Goal: Task Accomplishment & Management: Use online tool/utility

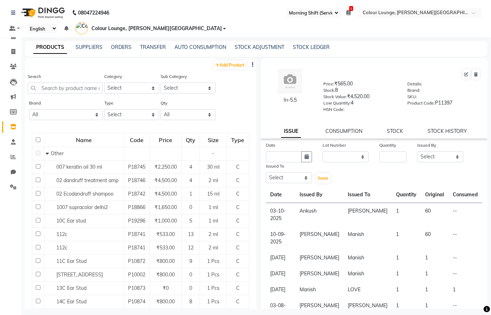
select select "67"
select select
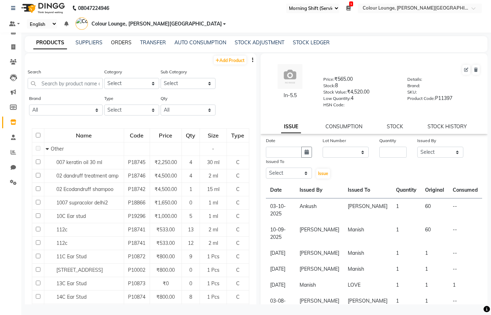
drag, startPoint x: 241, startPoint y: 61, endPoint x: 119, endPoint y: 43, distance: 123.6
click at [119, 43] on link "ORDERS" at bounding box center [121, 42] width 21 height 6
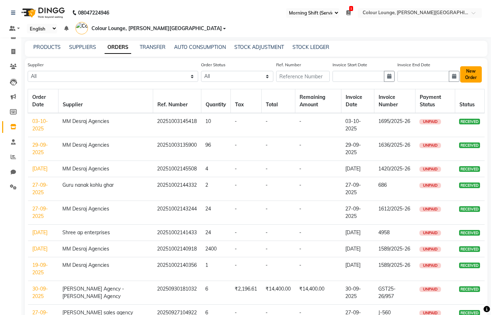
click at [469, 77] on button "New Order" at bounding box center [471, 74] width 22 height 16
select select "true"
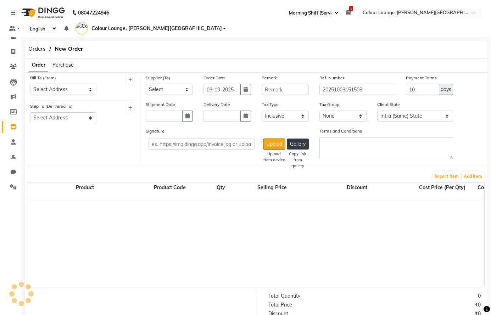
select select "3442"
click at [71, 90] on select "Select Address Colour Lounge, Lawrence Road DC Agencies COLOR LOUNGE LAWRENCE R…" at bounding box center [63, 89] width 66 height 11
select select "1351"
click at [30, 84] on select "Select Address Colour Lounge, Lawrence Road DC Agencies COLOR LOUNGE LAWRENCE R…" at bounding box center [63, 89] width 66 height 11
click at [55, 119] on select "Select Address Colour Lounge, Lawrence Road DC Agencies COLOR LOUNGE LAWRENCE R…" at bounding box center [63, 117] width 66 height 11
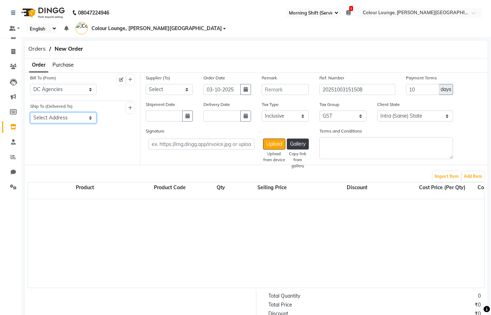
select select "1352"
click at [30, 112] on select "Select Address Colour Lounge, Lawrence Road DC Agencies COLOR LOUNGE LAWRENCE R…" at bounding box center [63, 117] width 66 height 11
click at [178, 90] on select "Select Satyam enterprises AA sales agencies Aggarwal store Global sales Guru ki…" at bounding box center [169, 89] width 47 height 11
select select "3849"
click at [146, 84] on select "Select Satyam enterprises AA sales agencies Aggarwal store Global sales Guru ki…" at bounding box center [169, 89] width 47 height 11
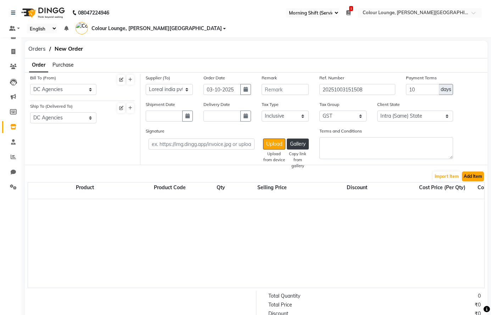
click at [471, 177] on button "Add Item" at bounding box center [473, 177] width 22 height 10
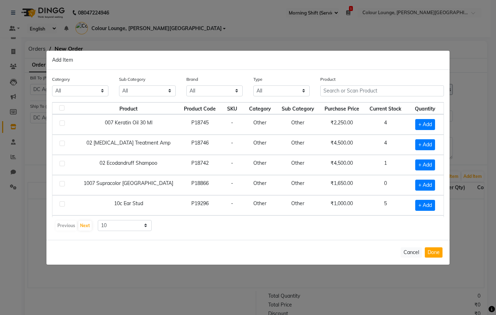
click at [52, 85] on select "All Hair Skin Makeup Personal Care Appliances Beard Waxing Disposable Threading…" at bounding box center [80, 90] width 56 height 11
click at [336, 92] on input "text" at bounding box center [382, 90] width 124 height 11
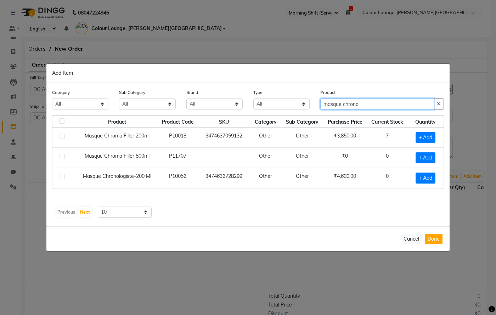
type input "masque chrono"
click at [61, 176] on label at bounding box center [62, 176] width 5 height 5
click at [61, 176] on input "checkbox" at bounding box center [62, 177] width 5 height 5
checkbox input "true"
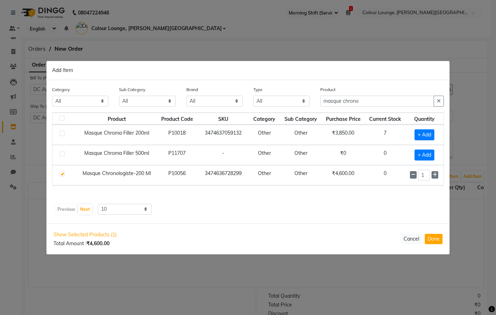
click at [439, 172] on div "1" at bounding box center [425, 175] width 30 height 11
click at [437, 175] on icon at bounding box center [435, 174] width 5 height 5
click at [436, 175] on icon at bounding box center [435, 174] width 5 height 5
type input "4"
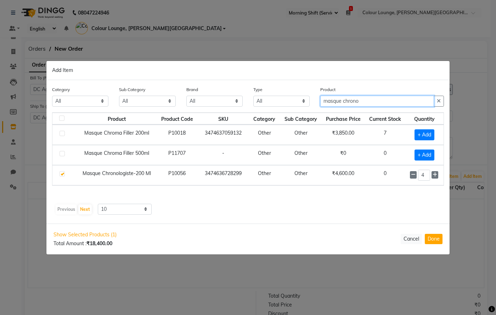
click at [422, 99] on input "masque chrono" at bounding box center [377, 101] width 114 height 11
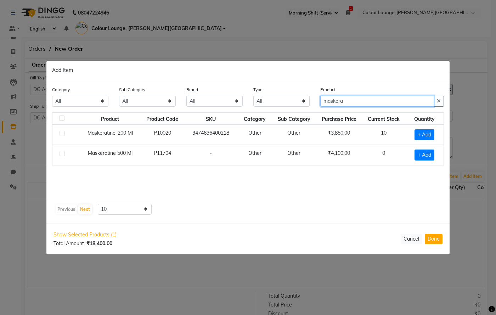
type input "maskera"
click at [62, 134] on label at bounding box center [62, 133] width 5 height 5
click at [62, 134] on input "checkbox" at bounding box center [62, 133] width 5 height 5
checkbox input "true"
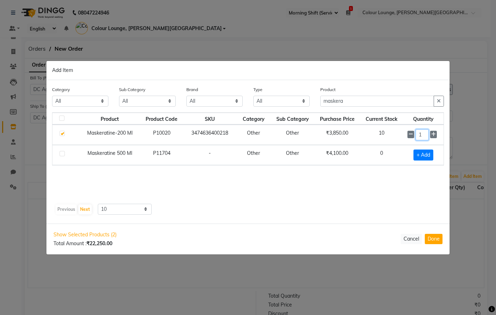
click at [425, 133] on input "1" at bounding box center [422, 134] width 13 height 11
type input "18"
click at [437, 101] on icon "button" at bounding box center [439, 101] width 4 height 5
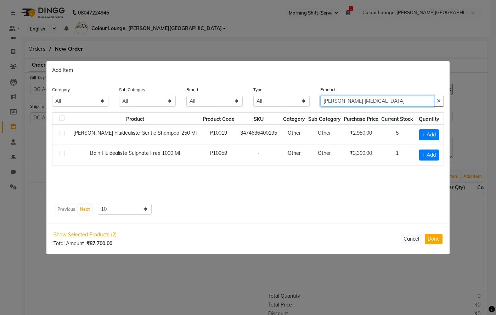
type input "bain flu"
click at [62, 134] on label at bounding box center [62, 133] width 5 height 5
click at [62, 134] on input "checkbox" at bounding box center [62, 133] width 5 height 5
checkbox input "true"
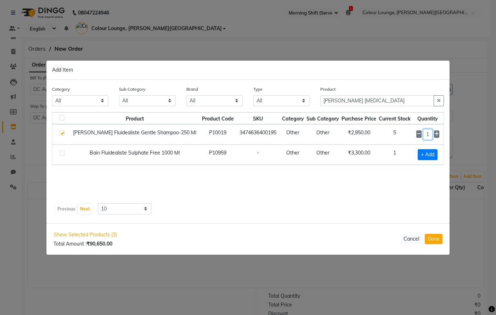
click at [428, 134] on input "1" at bounding box center [428, 134] width 10 height 11
type input "18"
click at [441, 100] on button "button" at bounding box center [439, 101] width 10 height 11
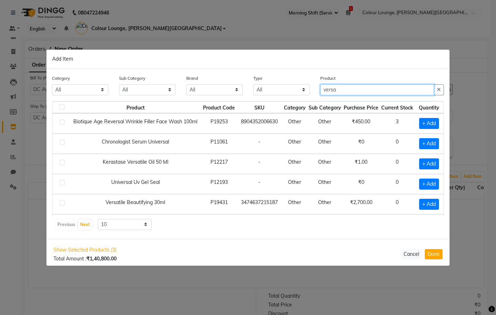
type input "versa"
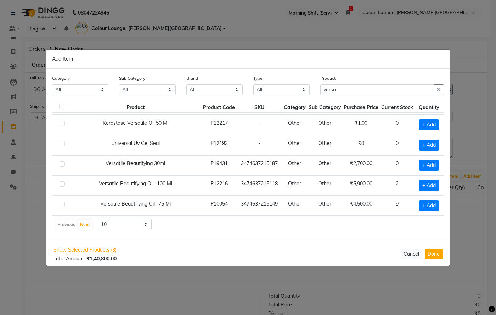
scroll to position [44, 0]
click at [61, 202] on label at bounding box center [62, 204] width 5 height 5
click at [61, 202] on input "checkbox" at bounding box center [62, 204] width 5 height 5
checkbox input "true"
click at [429, 201] on input "1" at bounding box center [428, 205] width 10 height 11
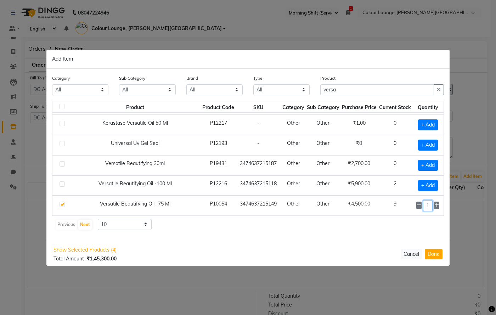
scroll to position [0, 3]
type input "10"
click at [61, 161] on label at bounding box center [62, 163] width 5 height 5
click at [61, 162] on input "checkbox" at bounding box center [62, 164] width 5 height 5
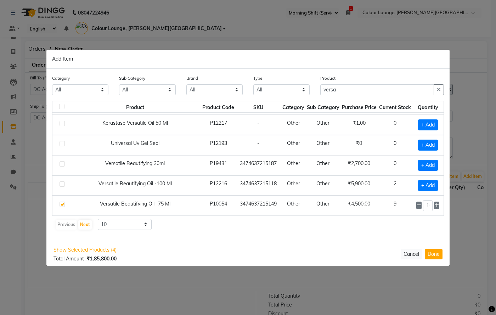
checkbox input "true"
click at [438, 162] on icon at bounding box center [436, 164] width 5 height 5
click at [437, 162] on icon at bounding box center [436, 164] width 5 height 5
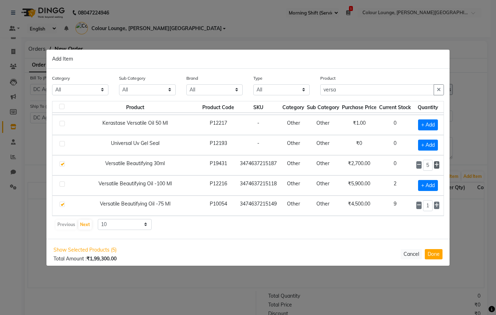
click at [437, 162] on icon at bounding box center [436, 164] width 5 height 5
type input "6"
click at [443, 91] on button "button" at bounding box center [439, 89] width 10 height 11
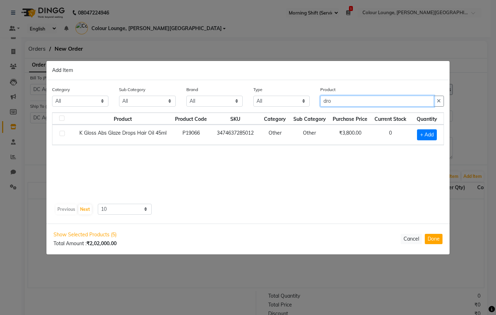
type input "dro"
click at [62, 134] on label at bounding box center [62, 133] width 5 height 5
click at [62, 134] on input "checkbox" at bounding box center [62, 133] width 5 height 5
checkbox input "true"
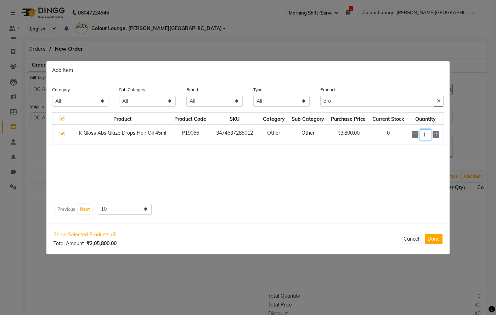
click at [427, 135] on input "1" at bounding box center [425, 134] width 11 height 11
type input "10"
click at [442, 97] on button "button" at bounding box center [439, 101] width 10 height 11
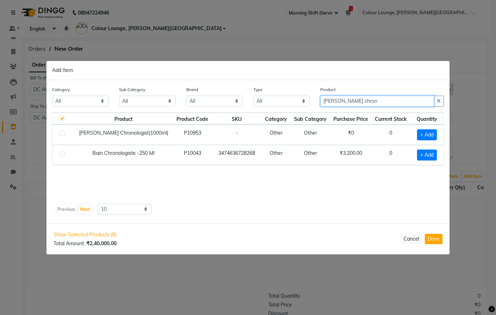
type input "bain chron"
click at [63, 152] on label at bounding box center [62, 153] width 5 height 5
click at [63, 152] on input "checkbox" at bounding box center [62, 154] width 5 height 5
checkbox input "true"
checkbox input "false"
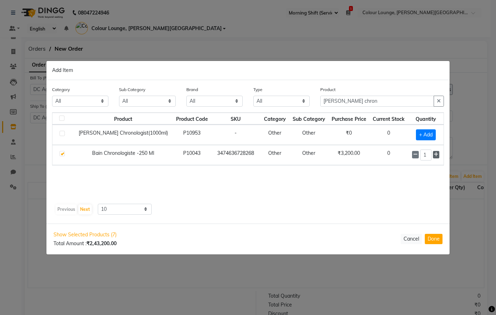
click at [436, 155] on icon at bounding box center [436, 154] width 5 height 5
type input "4"
click at [373, 100] on input "bain chron" at bounding box center [377, 101] width 114 height 11
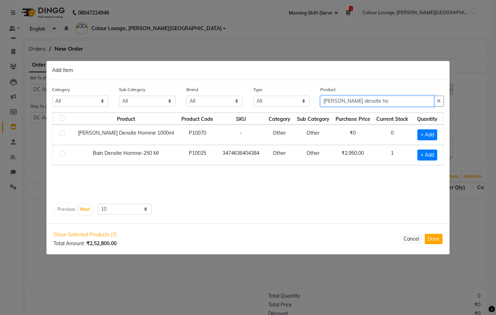
type input "bain densite ho"
click at [63, 154] on label at bounding box center [62, 153] width 5 height 5
click at [63, 154] on input "checkbox" at bounding box center [62, 154] width 5 height 5
checkbox input "true"
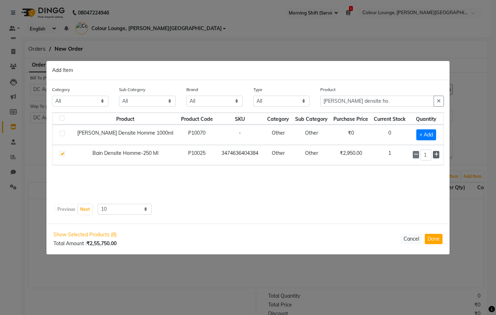
click at [437, 153] on icon at bounding box center [436, 154] width 5 height 5
type input "2"
click at [439, 102] on icon "button" at bounding box center [439, 101] width 4 height 5
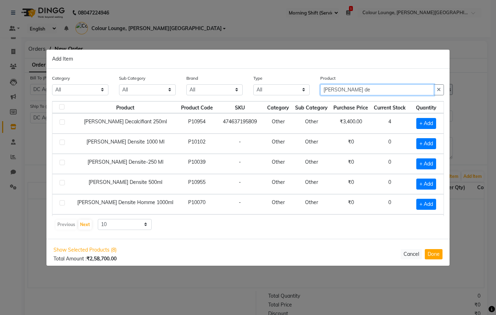
type input "bain de"
click at [64, 162] on label at bounding box center [62, 162] width 5 height 5
click at [64, 162] on input "checkbox" at bounding box center [62, 163] width 5 height 5
checkbox input "true"
click at [434, 163] on icon at bounding box center [436, 163] width 5 height 5
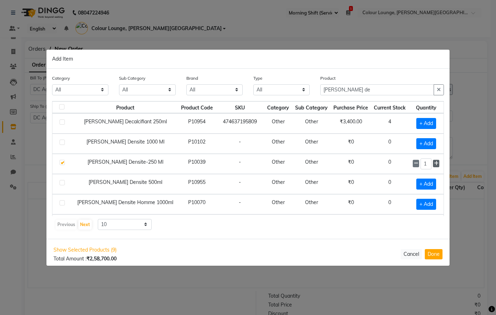
type input "2"
click at [432, 254] on button "Done" at bounding box center [434, 254] width 18 height 10
select select "3442"
select select "4514"
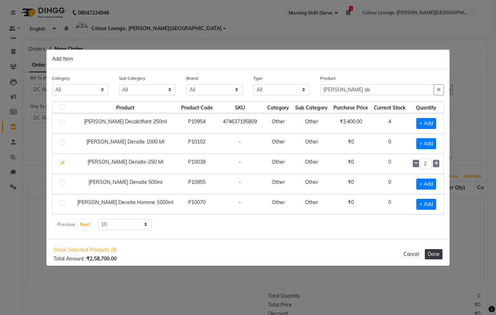
select select "3442"
select select "4514"
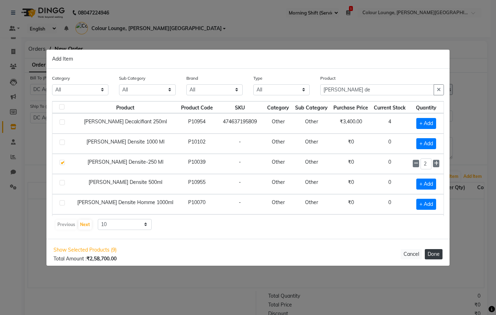
select select "4514"
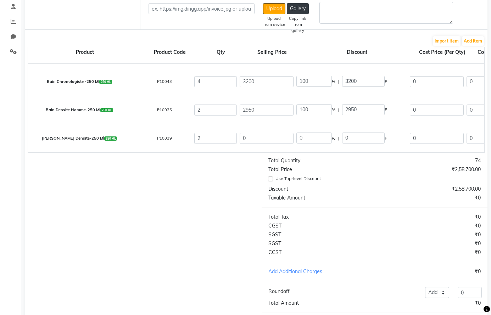
scroll to position [181, 0]
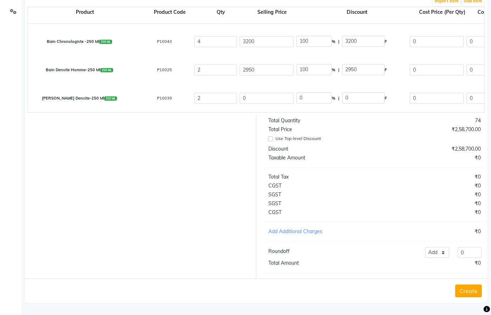
click at [470, 290] on button "Create" at bounding box center [468, 291] width 27 height 13
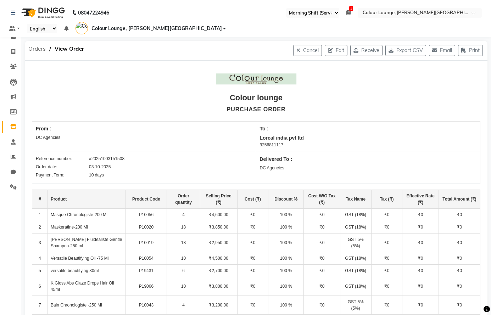
click at [41, 47] on span "Orders" at bounding box center [37, 49] width 24 height 13
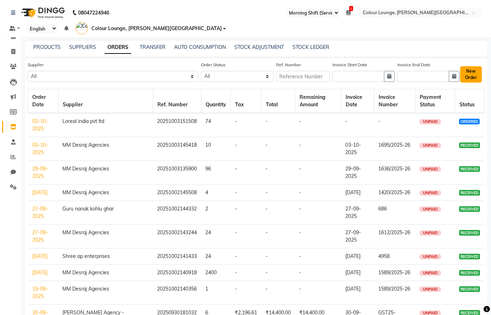
click at [468, 75] on button "New Order" at bounding box center [471, 74] width 22 height 16
select select "true"
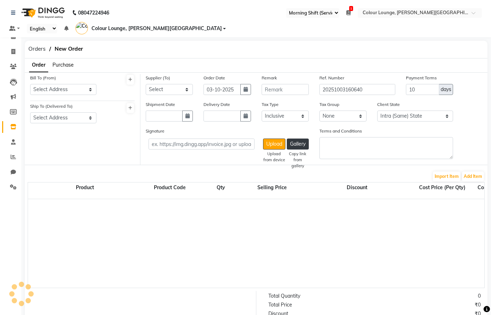
select select "3442"
click at [49, 86] on select "Select Address Colour Lounge, Lawrence Road DC Agencies COLOR LOUNGE LAWRENCE R…" at bounding box center [63, 89] width 66 height 11
select select "1331"
click at [30, 84] on select "Select Address Colour Lounge, Lawrence Road DC Agencies COLOR LOUNGE LAWRENCE R…" at bounding box center [63, 89] width 66 height 11
click at [62, 118] on select "Select Address Colour Lounge, Lawrence Road DC Agencies COLOR LOUNGE LAWRENCE R…" at bounding box center [63, 117] width 66 height 11
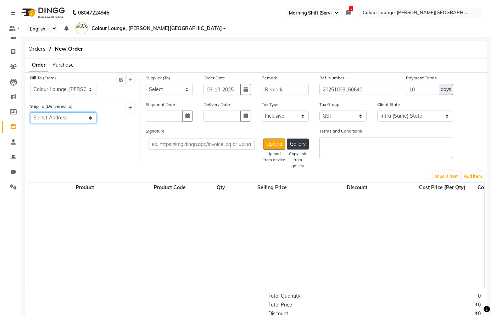
select select "1332"
click at [30, 112] on select "Select Address Colour Lounge, Lawrence Road DC Agencies COLOR LOUNGE LAWRENCE R…" at bounding box center [63, 117] width 66 height 11
click at [175, 85] on select "Select Satyam enterprises AA sales agencies Aggarwal store Global sales Guru ki…" at bounding box center [169, 89] width 47 height 11
select select "3849"
click at [146, 84] on select "Select Satyam enterprises AA sales agencies Aggarwal store Global sales Guru ki…" at bounding box center [169, 89] width 47 height 11
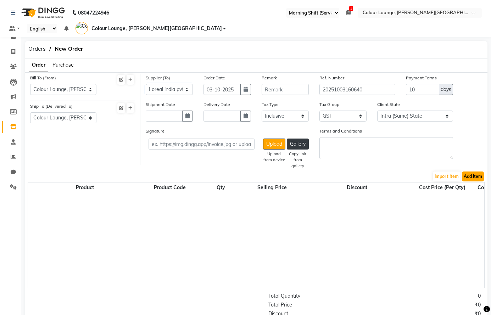
click at [477, 178] on button "Add Item" at bounding box center [473, 177] width 22 height 10
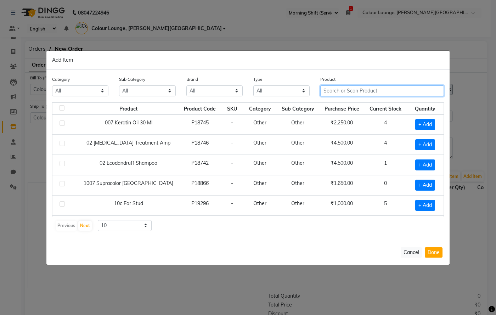
click at [354, 91] on input "text" at bounding box center [382, 90] width 124 height 11
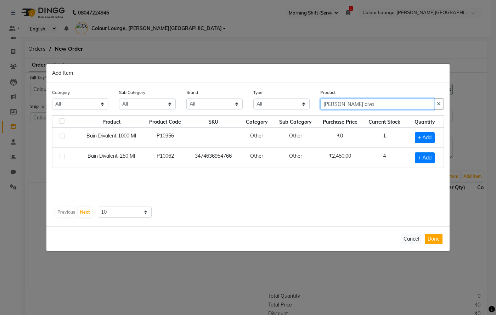
type input "bain diva"
click at [63, 136] on label at bounding box center [62, 136] width 5 height 5
click at [63, 136] on input "checkbox" at bounding box center [62, 136] width 5 height 5
checkbox input "true"
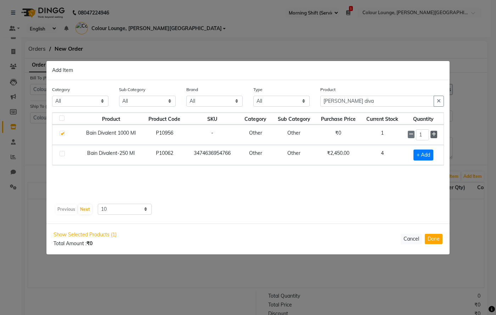
click at [437, 134] on span at bounding box center [434, 134] width 7 height 7
type input "4"
click at [405, 102] on input "bain diva" at bounding box center [377, 101] width 114 height 11
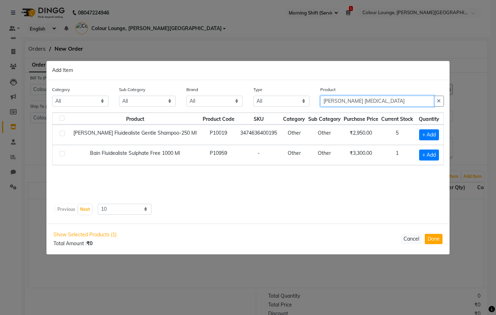
type input "bain flu"
click at [62, 153] on label at bounding box center [62, 153] width 5 height 5
click at [62, 153] on input "checkbox" at bounding box center [62, 154] width 5 height 5
checkbox input "true"
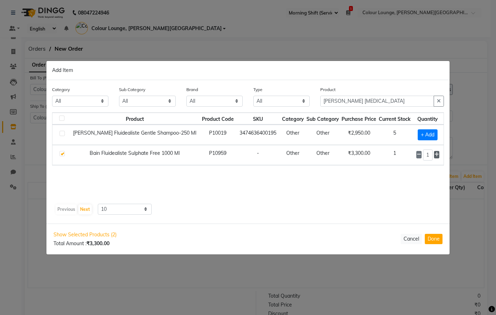
click at [438, 152] on icon at bounding box center [436, 154] width 5 height 5
type input "2"
click at [381, 99] on input "bain flu" at bounding box center [377, 101] width 114 height 11
type input "b"
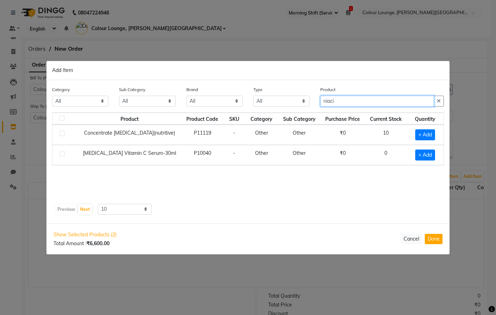
type input "niaci"
click at [64, 131] on label at bounding box center [62, 133] width 5 height 5
click at [64, 131] on input "checkbox" at bounding box center [62, 133] width 5 height 5
checkbox input "true"
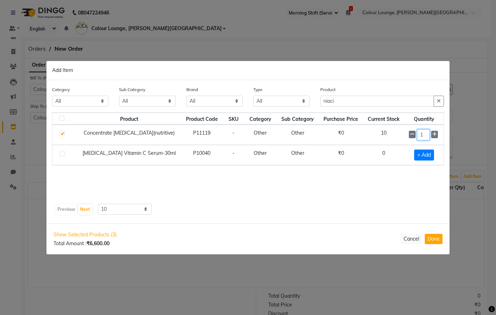
click at [423, 135] on input "1" at bounding box center [423, 134] width 13 height 11
type input "20"
click at [409, 103] on input "niaci" at bounding box center [377, 101] width 114 height 11
type input "n"
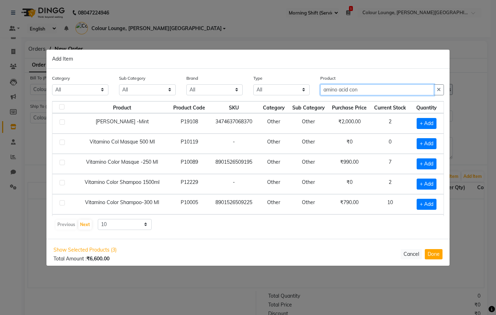
type input "amino acid con"
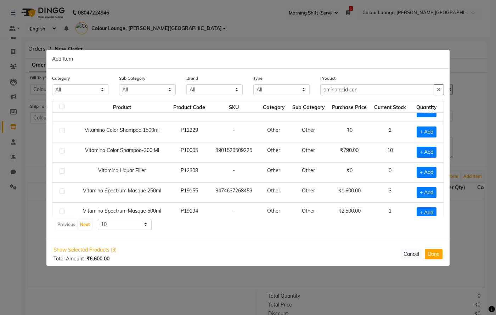
scroll to position [94, 0]
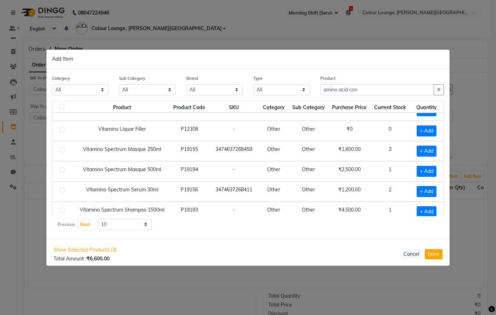
drag, startPoint x: 454, startPoint y: 197, endPoint x: 453, endPoint y: 204, distance: 6.5
click at [453, 204] on ngb-modal-window "Add Item Category All Hair Skin Makeup Personal Care Appliances Beard Waxing Di…" at bounding box center [248, 157] width 496 height 315
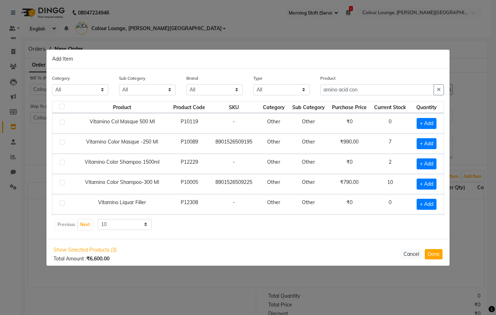
scroll to position [0, 0]
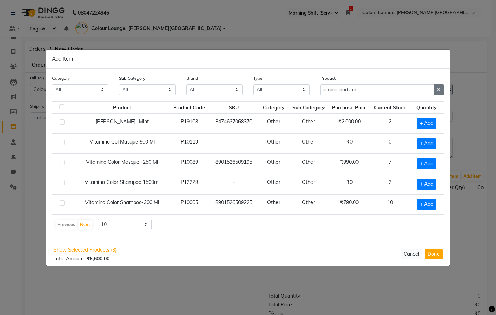
click at [440, 90] on icon "button" at bounding box center [439, 89] width 4 height 5
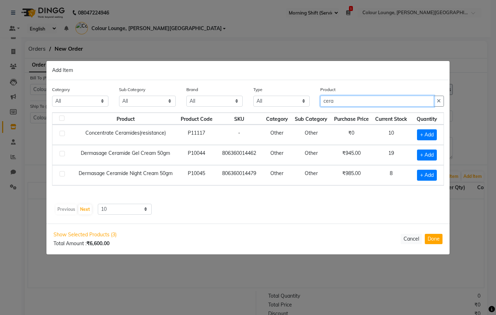
type input "cera"
click at [63, 135] on label at bounding box center [62, 133] width 5 height 5
click at [63, 135] on input "checkbox" at bounding box center [62, 133] width 5 height 5
checkbox input "true"
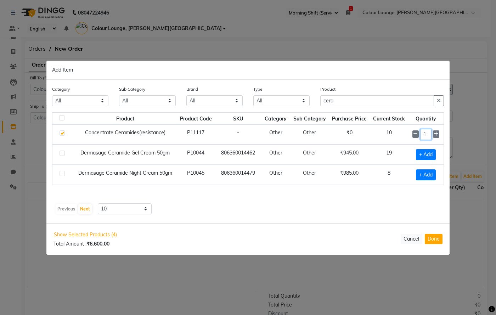
click at [428, 134] on input "1" at bounding box center [425, 134] width 11 height 11
type input "20"
click at [440, 102] on icon "button" at bounding box center [439, 101] width 4 height 5
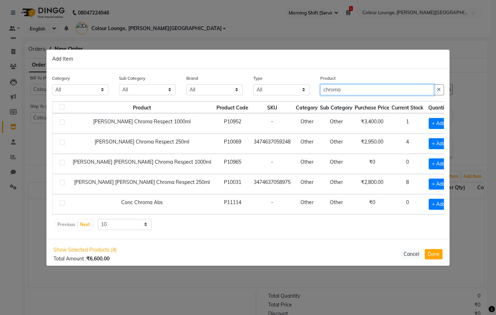
type input "chroma"
click at [60, 203] on label at bounding box center [62, 202] width 5 height 5
click at [60, 203] on input "checkbox" at bounding box center [62, 203] width 5 height 5
checkbox input "true"
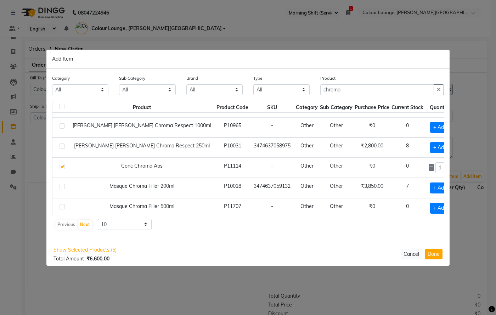
scroll to position [35, 0]
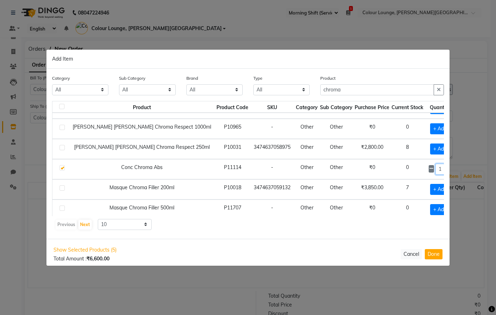
click at [436, 168] on input "1" at bounding box center [441, 169] width 10 height 11
type input "20"
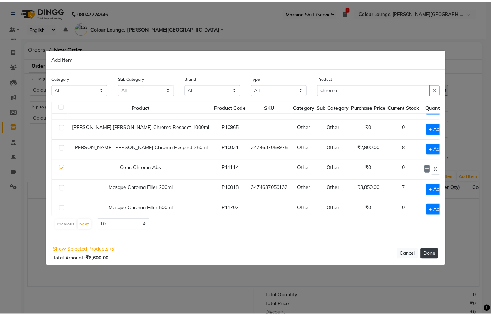
scroll to position [0, 0]
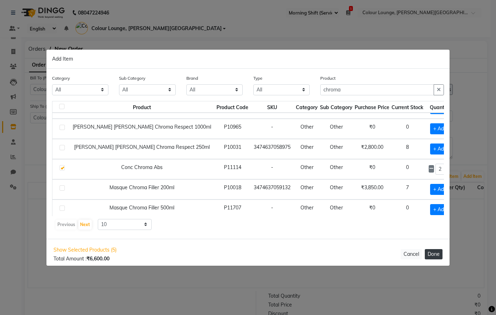
click at [430, 255] on button "Done" at bounding box center [434, 254] width 18 height 10
select select "3442"
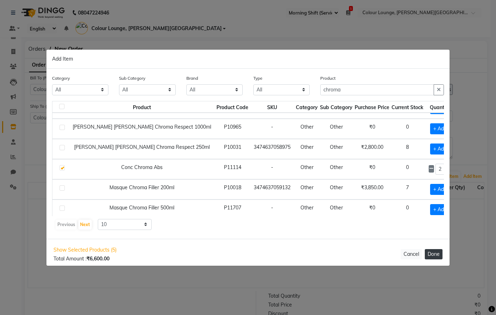
select select "3442"
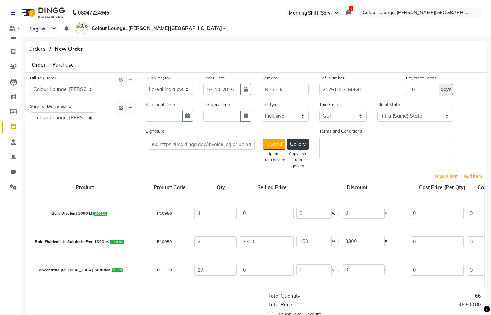
scroll to position [163, 0]
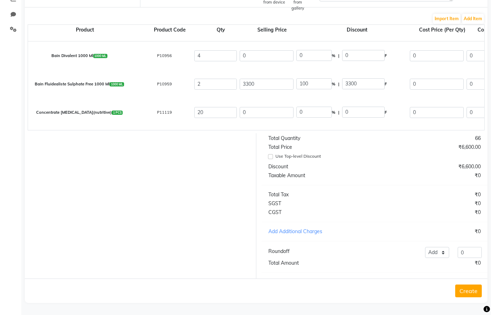
click at [472, 293] on button "Create" at bounding box center [468, 291] width 27 height 13
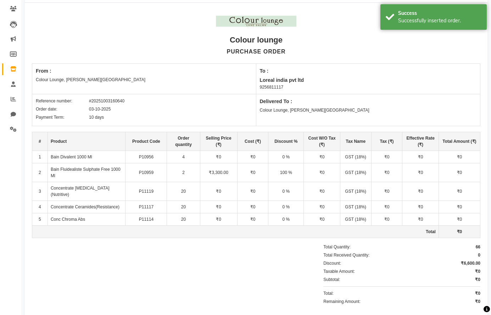
scroll to position [59, 0]
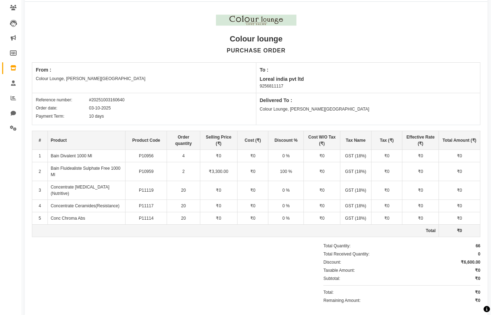
click at [397, 120] on div "Delivered To : Colour Lounge, Lawrence Road" at bounding box center [368, 109] width 224 height 32
click at [397, 121] on div "Delivered To : Colour Lounge, Lawrence Road" at bounding box center [368, 109] width 224 height 32
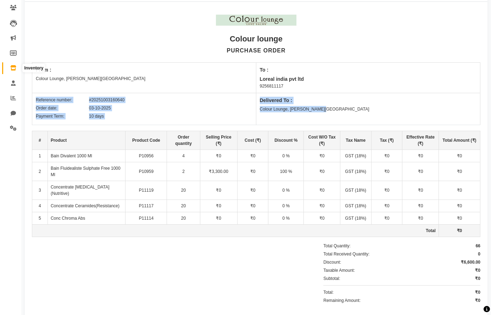
click at [11, 67] on icon at bounding box center [13, 67] width 6 height 5
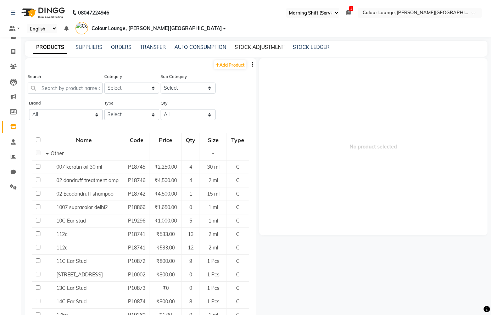
click at [247, 47] on link "STOCK ADJUSTMENT" at bounding box center [260, 47] width 50 height 6
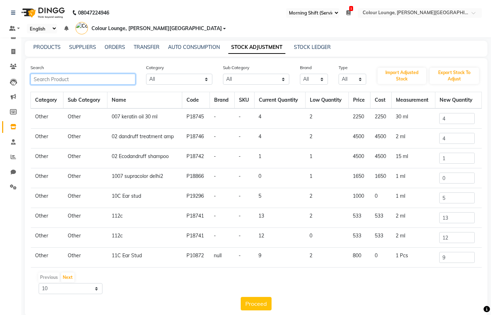
click at [102, 79] on input "text" at bounding box center [82, 79] width 105 height 11
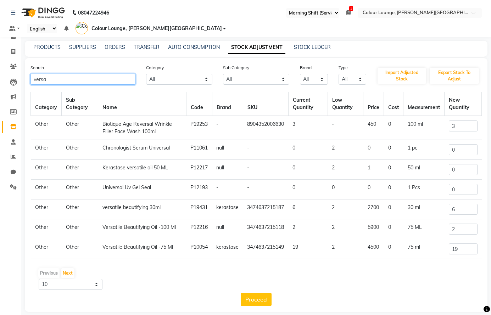
scroll to position [7, 0]
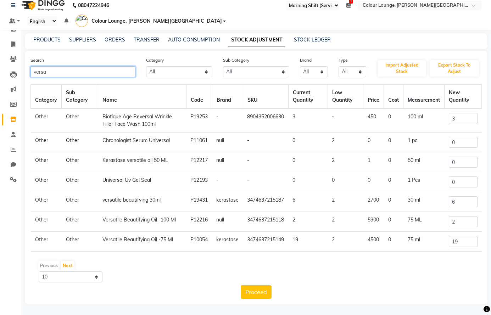
type input "versa"
click at [454, 241] on input "19" at bounding box center [463, 241] width 29 height 11
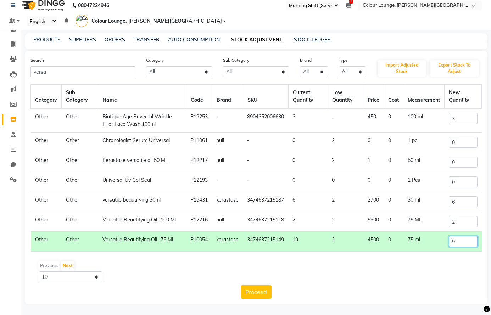
type input "9"
click at [461, 220] on input "2" at bounding box center [463, 221] width 29 height 11
click at [460, 222] on input "2" at bounding box center [463, 221] width 29 height 11
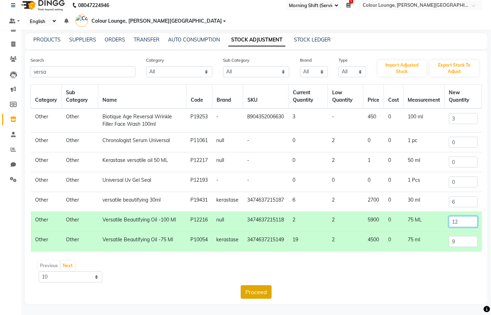
type input "12"
click at [261, 294] on button "Proceed" at bounding box center [256, 291] width 31 height 13
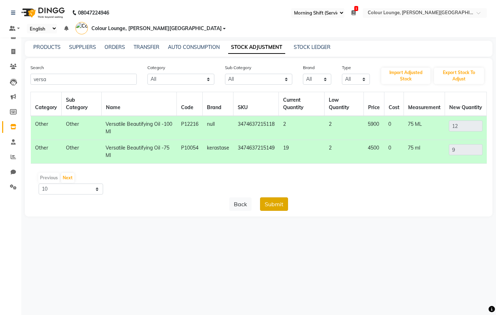
click at [277, 197] on button "Submit" at bounding box center [274, 203] width 28 height 13
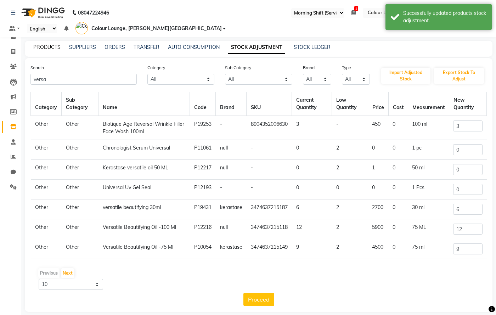
click at [36, 44] on link "PRODUCTS" at bounding box center [46, 47] width 27 height 6
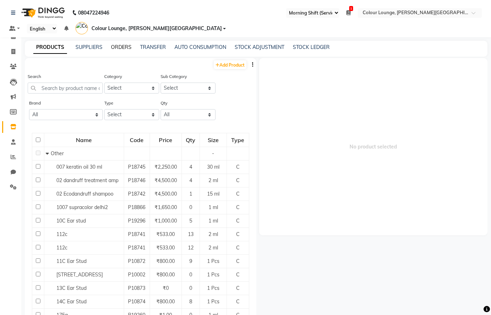
click at [116, 44] on link "ORDERS" at bounding box center [121, 47] width 21 height 6
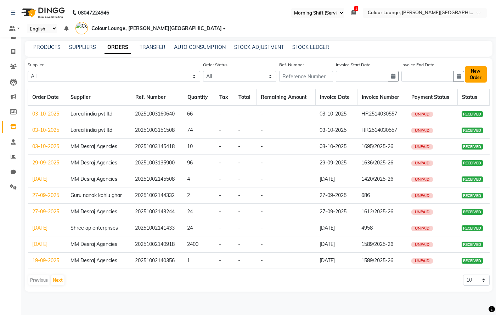
click at [473, 66] on button "New Order" at bounding box center [476, 74] width 22 height 16
select select "true"
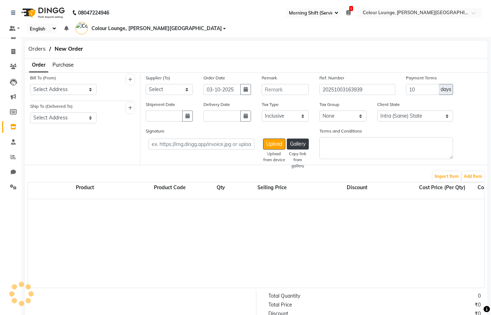
select select "3442"
click at [72, 89] on select "Select Address Colour Lounge, Lawrence Road DC Agencies COLOR LOUNGE LAWRENCE R…" at bounding box center [63, 89] width 66 height 11
select select "1331"
click at [30, 84] on select "Select Address Colour Lounge, Lawrence Road DC Agencies COLOR LOUNGE LAWRENCE R…" at bounding box center [63, 89] width 66 height 11
click at [61, 114] on select "Select Address Colour Lounge, Lawrence Road DC Agencies COLOR LOUNGE LAWRENCE R…" at bounding box center [63, 117] width 66 height 11
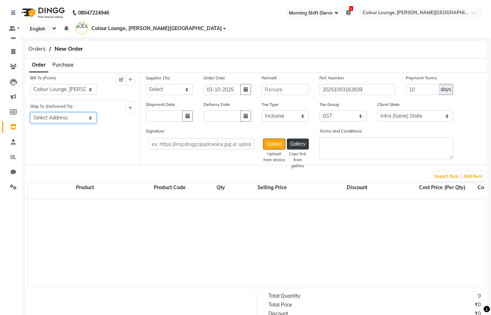
select select "1332"
click at [30, 112] on select "Select Address Colour Lounge, Lawrence Road DC Agencies COLOR LOUNGE LAWRENCE R…" at bounding box center [63, 117] width 66 height 11
click at [169, 91] on select "Select Satyam enterprises AA sales agencies Aggarwal store Global sales Guru ki…" at bounding box center [169, 89] width 47 height 11
select select "3841"
click at [146, 84] on select "Select Satyam enterprises AA sales agencies Aggarwal store Global sales Guru ki…" at bounding box center [169, 89] width 47 height 11
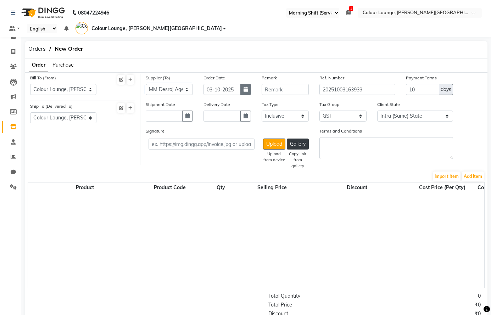
click at [245, 88] on icon "button" at bounding box center [245, 89] width 4 height 5
select select "10"
select select "2025"
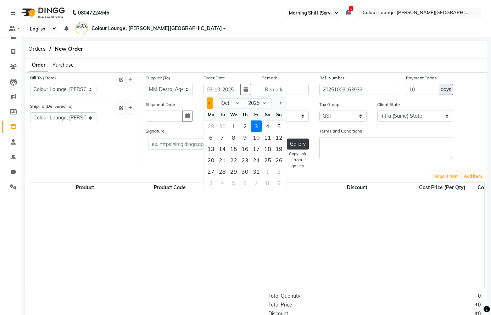
click at [209, 101] on button "Previous month" at bounding box center [210, 102] width 6 height 11
select select "9"
click at [236, 157] on div "24" at bounding box center [233, 159] width 11 height 11
type input "[DATE]"
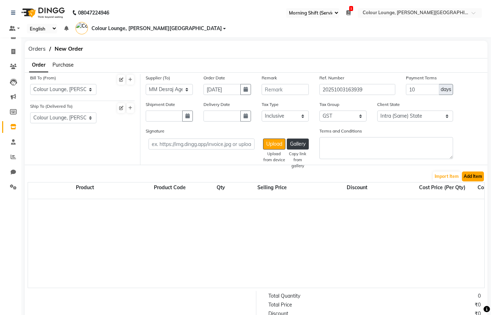
click at [477, 175] on button "Add Item" at bounding box center [473, 177] width 22 height 10
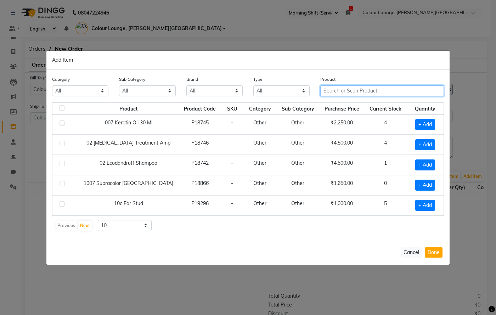
click at [345, 89] on input "text" at bounding box center [382, 90] width 124 height 11
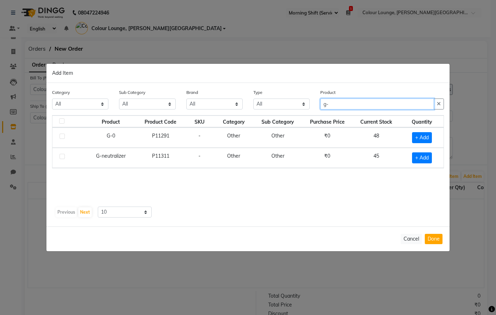
type input "g-"
click at [64, 136] on label at bounding box center [62, 136] width 5 height 5
click at [64, 136] on input "checkbox" at bounding box center [62, 136] width 5 height 5
checkbox input "true"
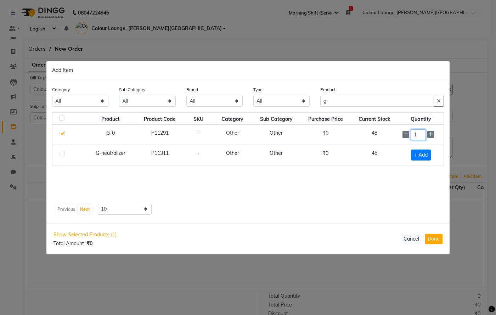
click at [421, 133] on input "1" at bounding box center [418, 134] width 15 height 11
type input "72"
click at [431, 240] on button "Done" at bounding box center [434, 239] width 18 height 10
select select "3442"
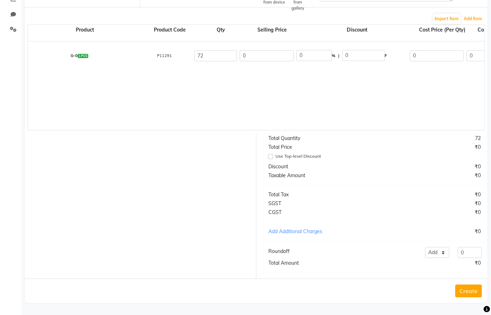
scroll to position [162, 0]
click at [466, 290] on button "Create" at bounding box center [468, 291] width 27 height 13
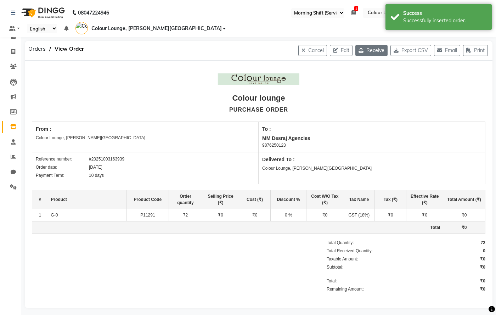
click at [361, 48] on icon "button" at bounding box center [363, 50] width 8 height 5
select select "1331"
select select "1332"
select select "3841"
select select "true"
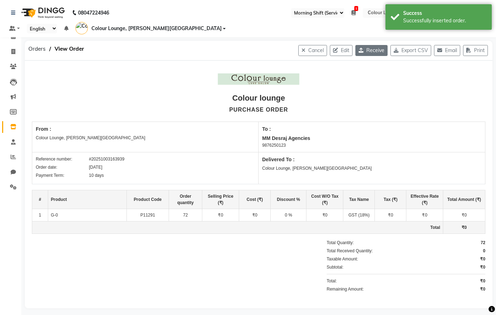
select select "3442"
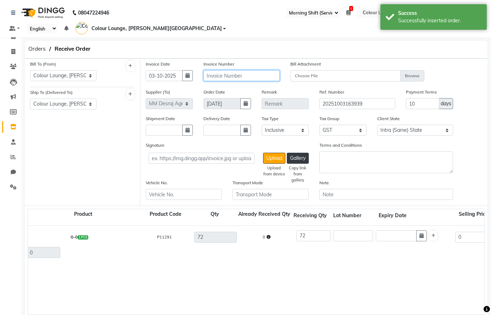
click at [248, 74] on input "text" at bounding box center [241, 75] width 76 height 11
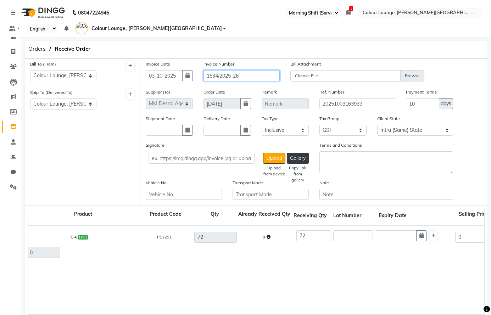
type input "1534/2025-26"
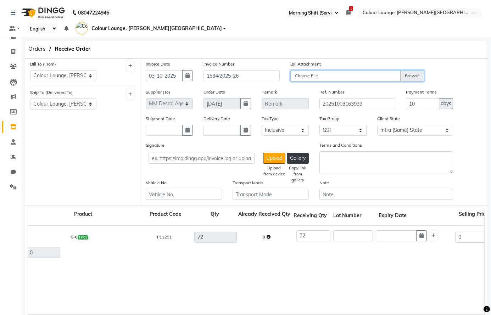
click at [344, 73] on input "Choose File" at bounding box center [357, 76] width 134 height 12
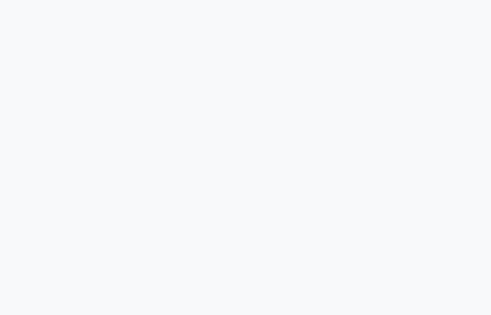
select select "67"
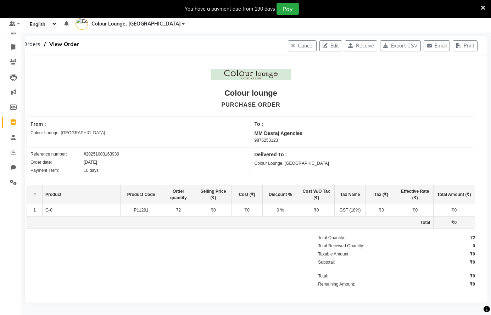
scroll to position [23, 0]
click at [483, 5] on icon at bounding box center [483, 8] width 5 height 6
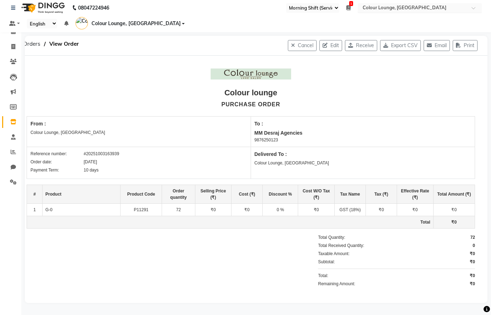
scroll to position [5, 0]
click at [13, 123] on icon at bounding box center [13, 121] width 6 height 5
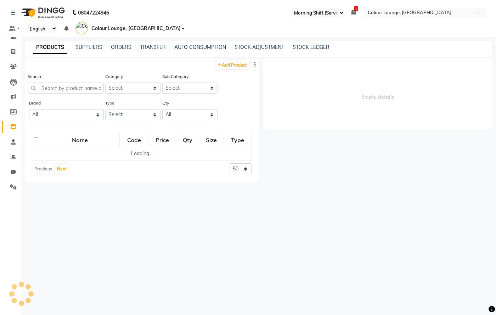
select select
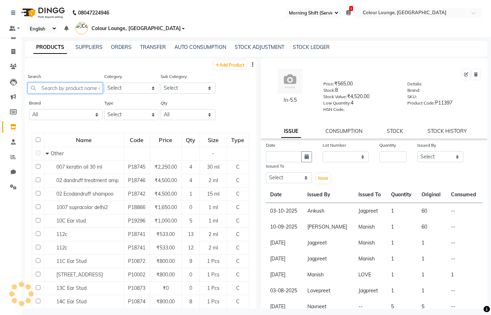
click at [64, 89] on input "text" at bounding box center [65, 88] width 75 height 11
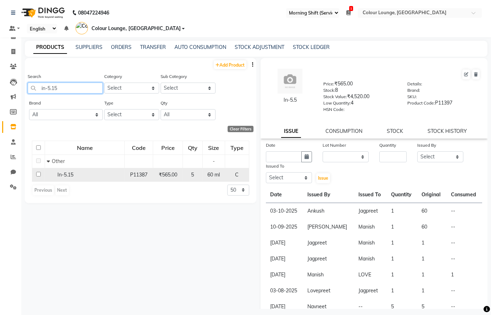
type input "in-5.15"
click at [93, 174] on div "In-5.15" at bounding box center [85, 174] width 76 height 7
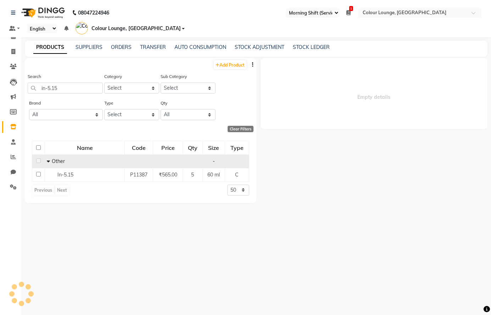
select select
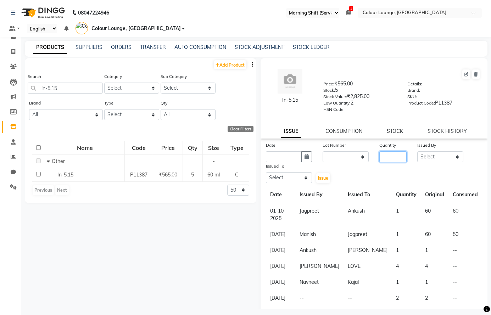
click at [392, 155] on input "number" at bounding box center [392, 156] width 27 height 11
type input "2"
drag, startPoint x: 435, startPoint y: 160, endPoint x: 438, endPoint y: 152, distance: 9.0
click at [435, 160] on select "Select Admin Ankush [PERSON_NAME] [PERSON_NAME] Colour Lounge, [GEOGRAPHIC_DATA…" at bounding box center [440, 156] width 46 height 11
select select "70028"
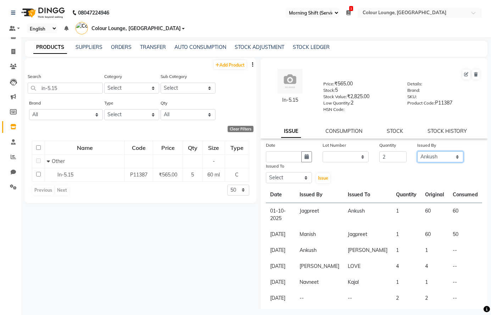
click at [417, 151] on select "Select Admin Ankush [PERSON_NAME] [PERSON_NAME] Colour Lounge, [GEOGRAPHIC_DATA…" at bounding box center [440, 156] width 46 height 11
drag, startPoint x: 292, startPoint y: 181, endPoint x: 295, endPoint y: 177, distance: 5.0
click at [292, 181] on select "Select Admin Ankush [PERSON_NAME] [PERSON_NAME] Colour Lounge, [GEOGRAPHIC_DATA…" at bounding box center [289, 177] width 46 height 11
select select "70033"
click at [266, 172] on select "Select Admin Ankush [PERSON_NAME] [PERSON_NAME] Colour Lounge, [GEOGRAPHIC_DATA…" at bounding box center [289, 177] width 46 height 11
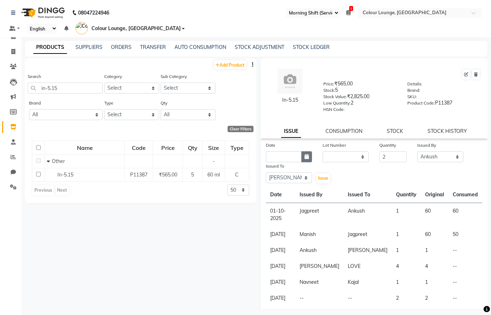
click at [304, 157] on icon "button" at bounding box center [306, 156] width 4 height 5
select select "10"
select select "2025"
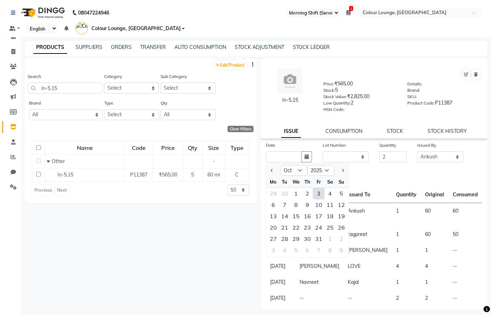
click at [315, 191] on div "3" at bounding box center [318, 193] width 11 height 11
type input "03-10-2025"
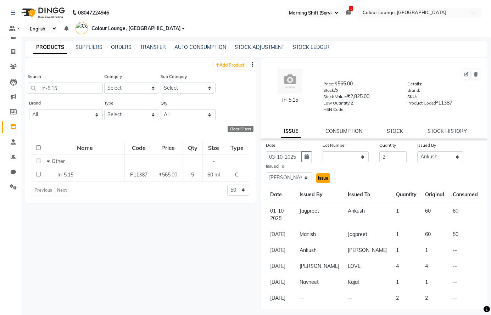
click at [322, 178] on span "Issue" at bounding box center [323, 177] width 10 height 5
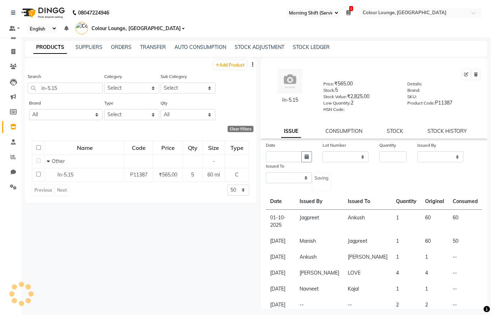
select select
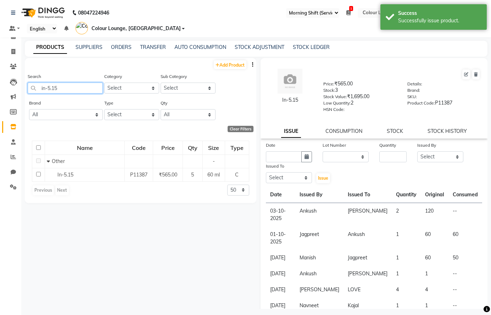
drag, startPoint x: 84, startPoint y: 83, endPoint x: 87, endPoint y: 88, distance: 5.6
click at [84, 83] on input "in-5.15" at bounding box center [65, 88] width 75 height 11
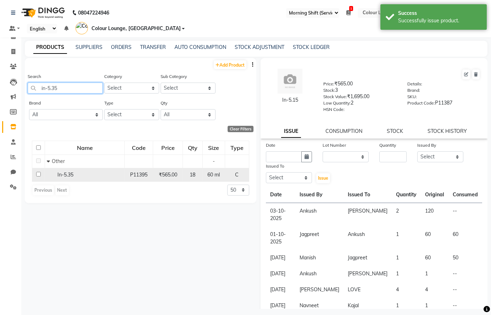
type input "in-5.35"
click at [84, 175] on div "In-5.35" at bounding box center [85, 174] width 76 height 7
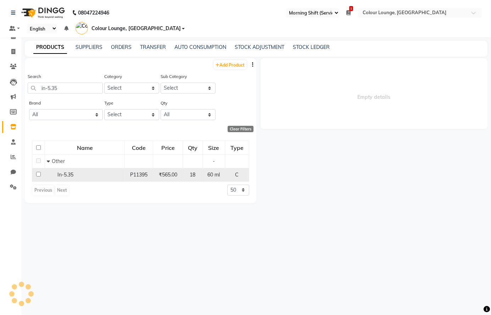
select select
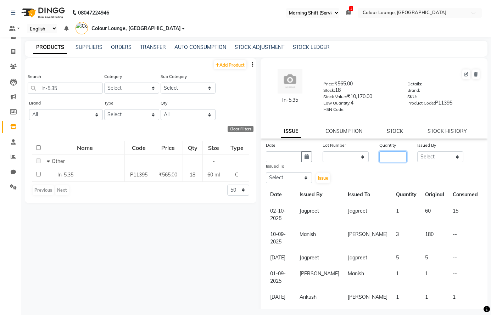
drag, startPoint x: 398, startPoint y: 157, endPoint x: 354, endPoint y: 122, distance: 55.9
click at [364, 122] on div "In-5.35 Price: ₹565.00 Stock: 18 Stock Value: ₹10,170.00 Low Quantity: 4 HSN Co…" at bounding box center [373, 232] width 227 height 348
type input "11"
click at [434, 154] on select "Select Admin Ankush [PERSON_NAME] [PERSON_NAME] Colour Lounge, [GEOGRAPHIC_DATA…" at bounding box center [440, 156] width 46 height 11
select select "70028"
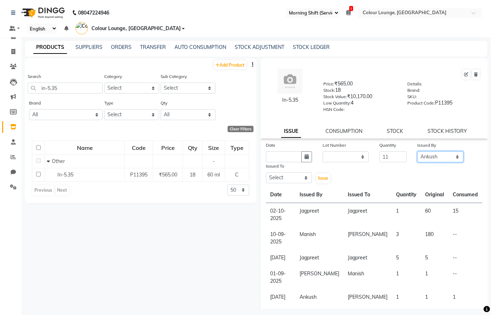
click at [417, 151] on select "Select Admin Ankush [PERSON_NAME] [PERSON_NAME] Colour Lounge, [GEOGRAPHIC_DATA…" at bounding box center [440, 156] width 46 height 11
click at [304, 177] on select "Select Admin Ankush [PERSON_NAME] [PERSON_NAME] Colour Lounge, [GEOGRAPHIC_DATA…" at bounding box center [289, 177] width 46 height 11
select select "70033"
click at [266, 172] on select "Select Admin Ankush [PERSON_NAME] [PERSON_NAME] Colour Lounge, [GEOGRAPHIC_DATA…" at bounding box center [289, 177] width 46 height 11
click at [306, 155] on icon "button" at bounding box center [306, 156] width 4 height 5
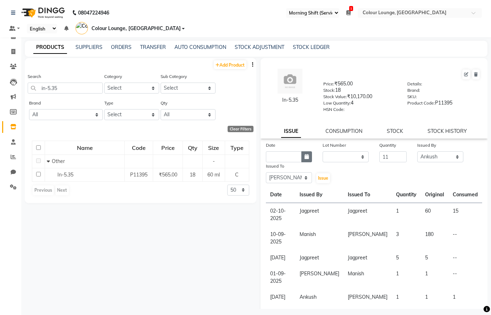
select select "10"
select select "2025"
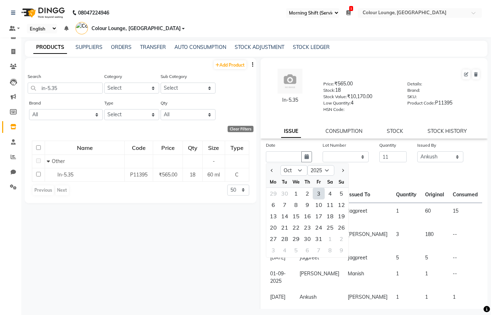
click at [318, 195] on div "3" at bounding box center [318, 193] width 11 height 11
type input "03-10-2025"
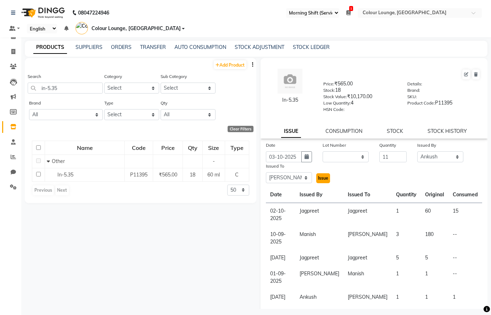
click at [321, 181] on button "Issue" at bounding box center [323, 178] width 14 height 10
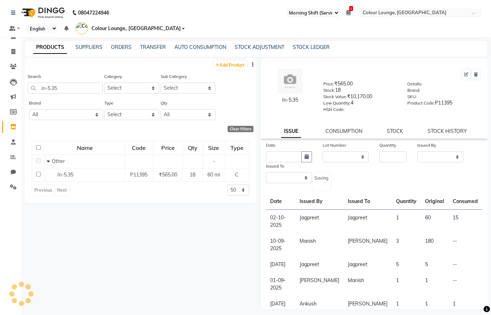
select select
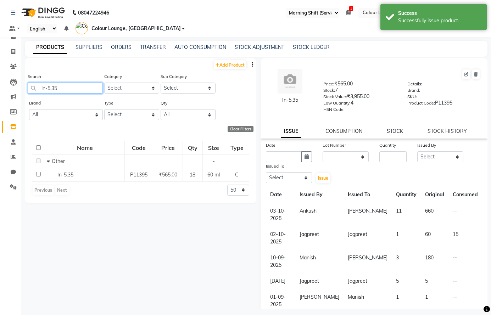
click at [72, 89] on input "in-5.35" at bounding box center [65, 88] width 75 height 11
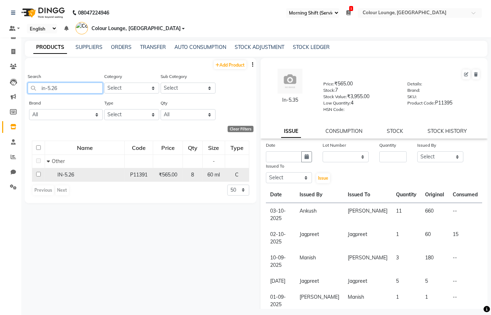
type input "in-5.26"
click at [85, 173] on div "IN-5.26" at bounding box center [85, 174] width 76 height 7
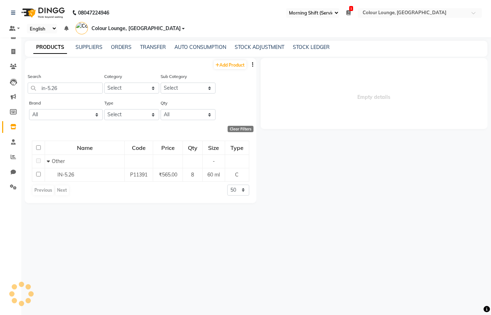
select select
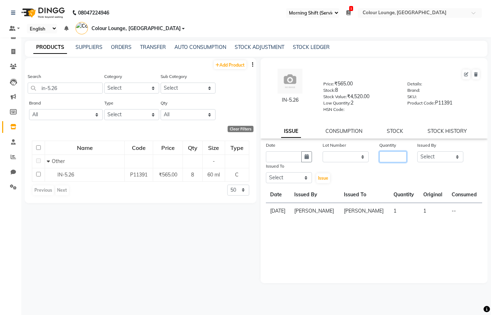
click at [388, 155] on input "number" at bounding box center [392, 156] width 27 height 11
type input "1"
click at [434, 155] on select "Select Admin Ankush [PERSON_NAME] [PERSON_NAME] Colour Lounge, [GEOGRAPHIC_DATA…" at bounding box center [440, 156] width 46 height 11
select select "70033"
click at [417, 151] on select "Select Admin Ankush [PERSON_NAME] [PERSON_NAME] Colour Lounge, [GEOGRAPHIC_DATA…" at bounding box center [440, 156] width 46 height 11
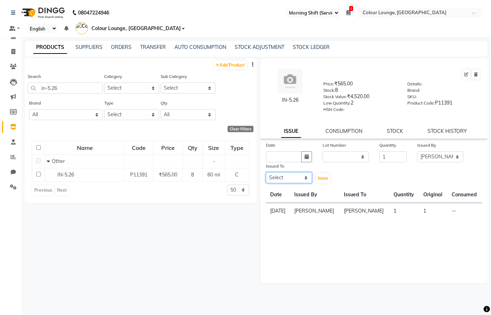
click at [286, 174] on select "Select Admin Ankush [PERSON_NAME] [PERSON_NAME] Colour Lounge, [GEOGRAPHIC_DATA…" at bounding box center [289, 177] width 46 height 11
select select "70009"
click at [266, 172] on select "Select Admin Ankush [PERSON_NAME] [PERSON_NAME] Colour Lounge, [GEOGRAPHIC_DATA…" at bounding box center [289, 177] width 46 height 11
click at [304, 157] on button "button" at bounding box center [306, 156] width 11 height 11
select select "10"
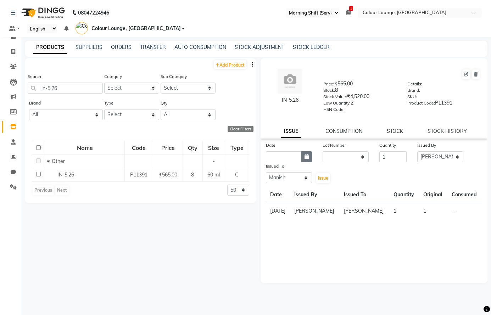
select select "2025"
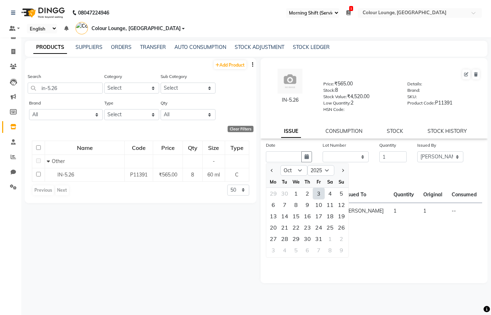
drag, startPoint x: 315, startPoint y: 191, endPoint x: 321, endPoint y: 192, distance: 6.2
click at [316, 191] on div "3" at bounding box center [318, 193] width 11 height 11
type input "03-10-2025"
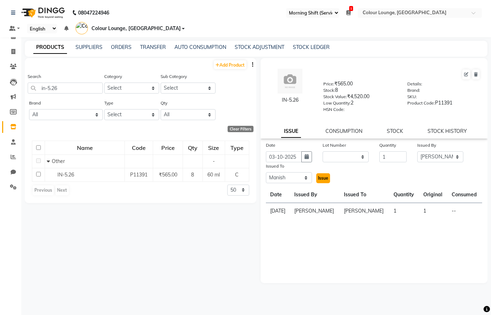
click at [321, 177] on span "Issue" at bounding box center [323, 177] width 10 height 5
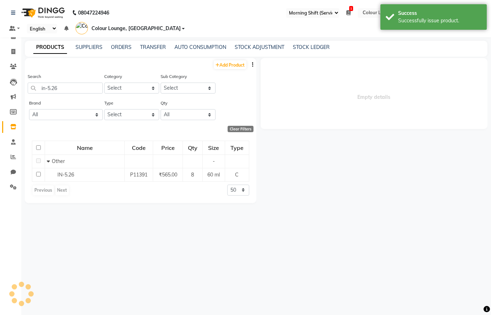
select select
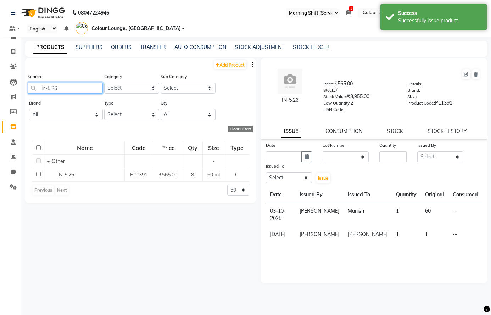
click at [68, 88] on input "in-5.26" at bounding box center [65, 88] width 75 height 11
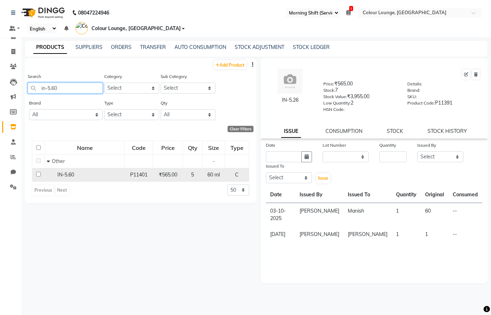
type input "in-5.60"
click at [107, 172] on div "IN-5.60" at bounding box center [85, 174] width 76 height 7
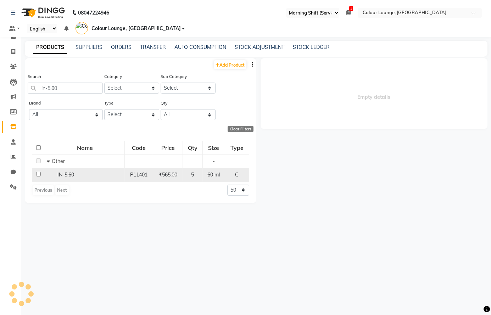
select select
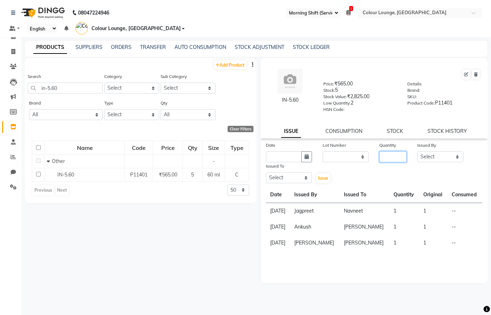
click at [390, 157] on input "number" at bounding box center [392, 156] width 27 height 11
type input "1"
drag, startPoint x: 439, startPoint y: 156, endPoint x: 440, endPoint y: 152, distance: 3.8
click at [439, 156] on select "Select Admin Ankush [PERSON_NAME] [PERSON_NAME] Colour Lounge, [GEOGRAPHIC_DATA…" at bounding box center [440, 156] width 46 height 11
select select "70009"
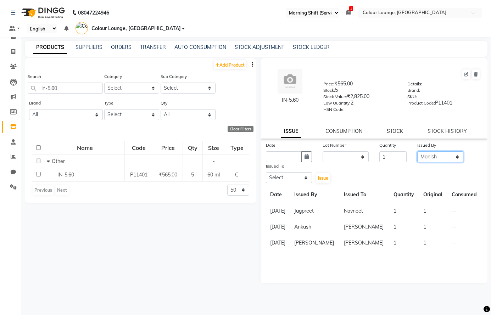
click at [417, 151] on select "Select Admin Ankush [PERSON_NAME] [PERSON_NAME] Colour Lounge, [GEOGRAPHIC_DATA…" at bounding box center [440, 156] width 46 height 11
click at [285, 178] on select "Select Admin Ankush [PERSON_NAME] [PERSON_NAME] Colour Lounge, [GEOGRAPHIC_DATA…" at bounding box center [289, 177] width 46 height 11
select select "70010"
click at [266, 172] on select "Select Admin Ankush [PERSON_NAME] [PERSON_NAME] Colour Lounge, [GEOGRAPHIC_DATA…" at bounding box center [289, 177] width 46 height 11
click at [310, 156] on button "button" at bounding box center [306, 156] width 11 height 11
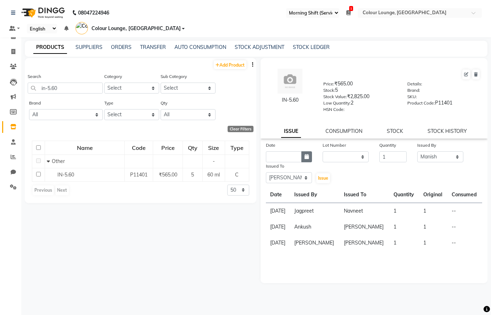
select select "10"
select select "2025"
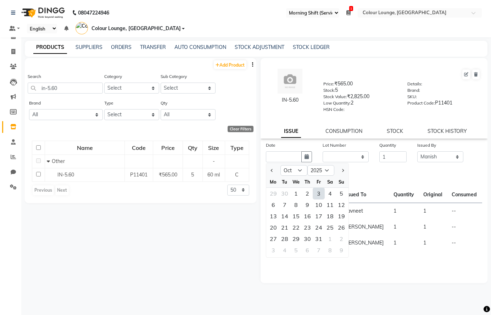
click at [316, 193] on div "3" at bounding box center [318, 193] width 11 height 11
type input "03-10-2025"
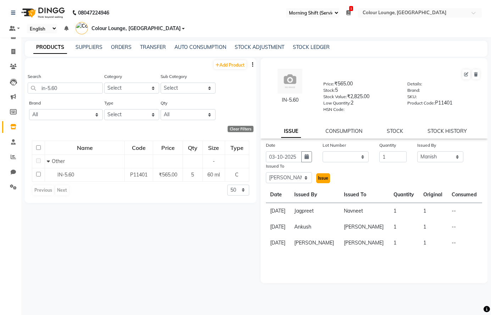
click at [323, 175] on button "Issue" at bounding box center [323, 178] width 14 height 10
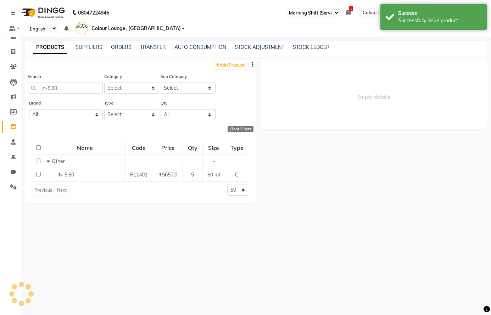
select select
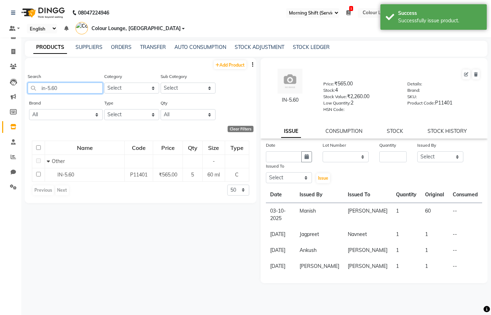
click at [79, 88] on input "in-5.60" at bounding box center [65, 88] width 75 height 11
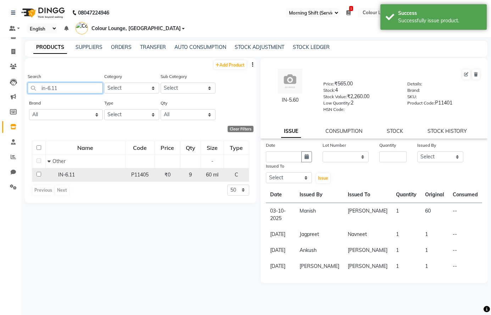
type input "in-6.11"
click at [79, 179] on td "IN-6.11" at bounding box center [85, 174] width 80 height 13
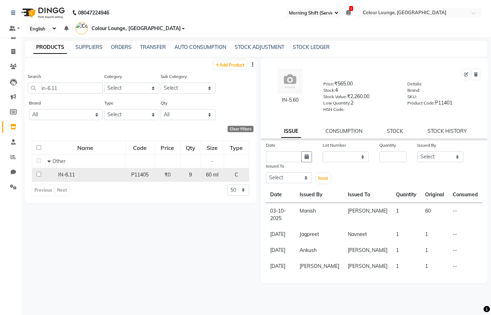
click at [119, 173] on div "IN-6.11" at bounding box center [85, 174] width 76 height 7
select select
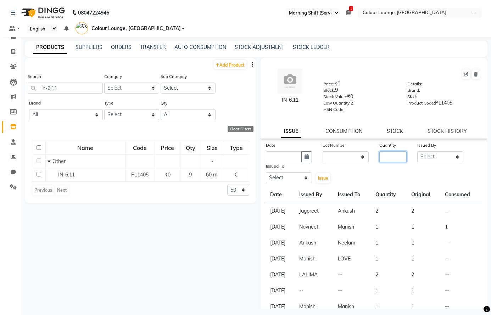
click at [383, 157] on input "number" at bounding box center [392, 156] width 27 height 11
type input "1"
click at [437, 155] on select "Select Admin Ankush [PERSON_NAME] [PERSON_NAME] Colour Lounge, [GEOGRAPHIC_DATA…" at bounding box center [440, 156] width 46 height 11
select select "70009"
click at [417, 151] on select "Select Admin Ankush [PERSON_NAME] [PERSON_NAME] Colour Lounge, [GEOGRAPHIC_DATA…" at bounding box center [440, 156] width 46 height 11
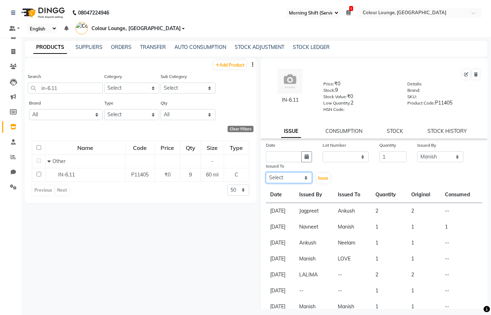
click at [283, 178] on select "Select Admin Ankush [PERSON_NAME] [PERSON_NAME] Colour Lounge, [GEOGRAPHIC_DATA…" at bounding box center [289, 177] width 46 height 11
select select "70014"
click at [266, 172] on select "Select Admin Ankush [PERSON_NAME] [PERSON_NAME] Colour Lounge, [GEOGRAPHIC_DATA…" at bounding box center [289, 177] width 46 height 11
click at [306, 154] on icon "button" at bounding box center [306, 156] width 4 height 5
select select "10"
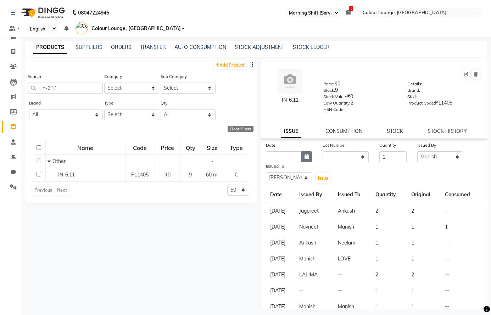
select select "2025"
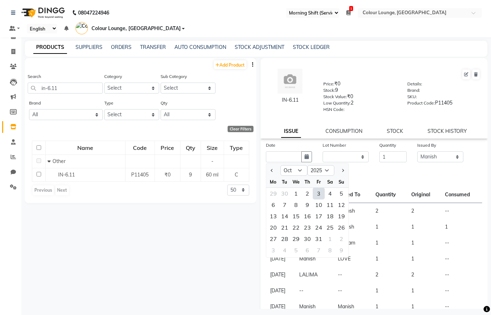
click at [316, 191] on div "3" at bounding box center [318, 193] width 11 height 11
type input "03-10-2025"
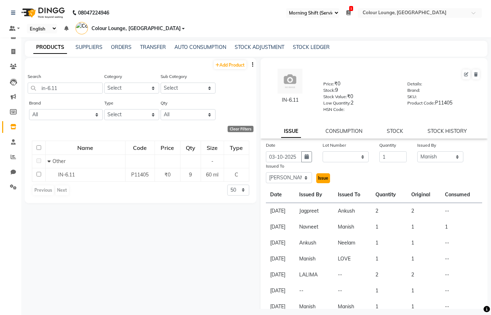
click at [320, 179] on span "Issue" at bounding box center [323, 177] width 10 height 5
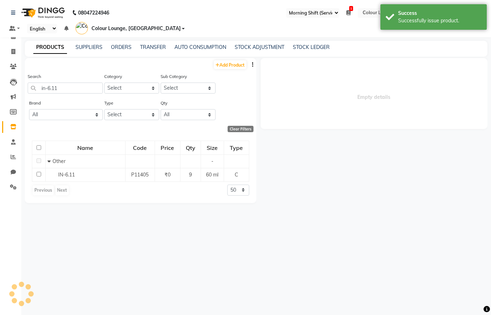
select select
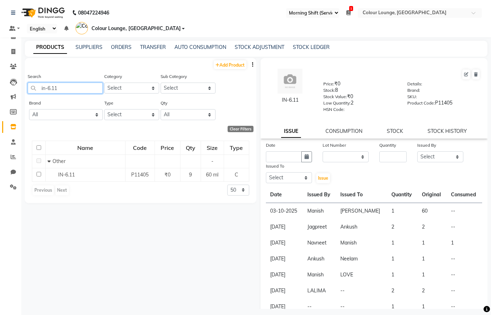
click at [62, 87] on input "in-6.11" at bounding box center [65, 88] width 75 height 11
type input "in-6.32"
click at [98, 173] on div "In-6.32" at bounding box center [85, 174] width 76 height 7
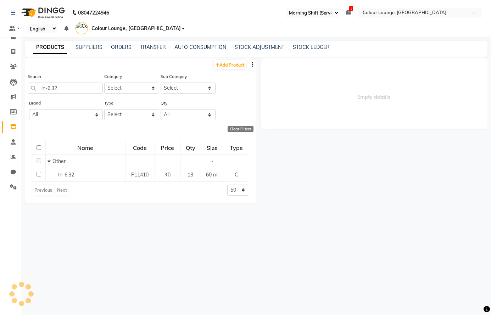
select select
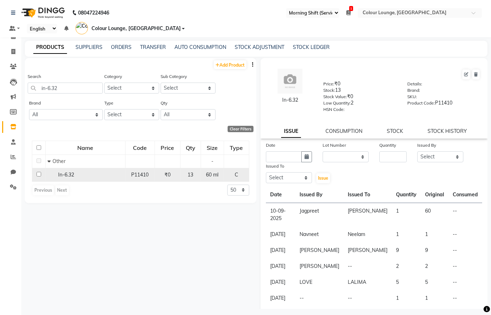
click at [96, 176] on div "In-6.32" at bounding box center [85, 174] width 76 height 7
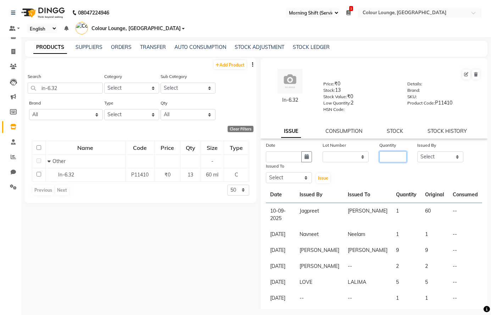
click at [393, 155] on input "number" at bounding box center [392, 156] width 27 height 11
type input "4"
click at [431, 156] on select "Select Admin Ankush [PERSON_NAME] [PERSON_NAME] Colour Lounge, [GEOGRAPHIC_DATA…" at bounding box center [440, 156] width 46 height 11
select select "70009"
click at [417, 151] on select "Select Admin Ankush [PERSON_NAME] [PERSON_NAME] Colour Lounge, [GEOGRAPHIC_DATA…" at bounding box center [440, 156] width 46 height 11
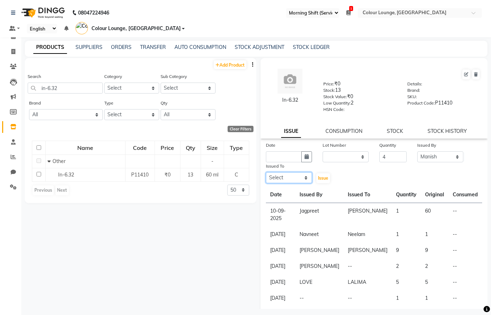
drag, startPoint x: 292, startPoint y: 178, endPoint x: 289, endPoint y: 173, distance: 6.2
click at [291, 175] on select "Select Admin Ankush [PERSON_NAME] [PERSON_NAME] Colour Lounge, [GEOGRAPHIC_DATA…" at bounding box center [289, 177] width 46 height 11
select select "70009"
click at [266, 172] on select "Select Admin Ankush [PERSON_NAME] [PERSON_NAME] Colour Lounge, [GEOGRAPHIC_DATA…" at bounding box center [289, 177] width 46 height 11
click at [305, 156] on icon "button" at bounding box center [306, 156] width 4 height 5
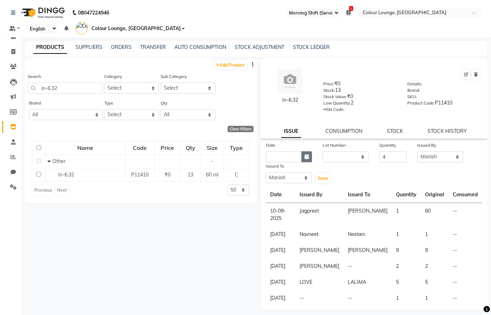
select select "10"
select select "2025"
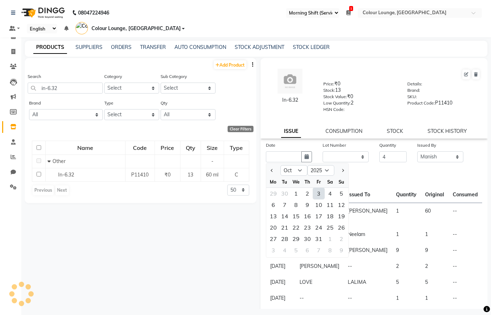
click at [309, 190] on div "2" at bounding box center [307, 193] width 11 height 11
type input "02-10-2025"
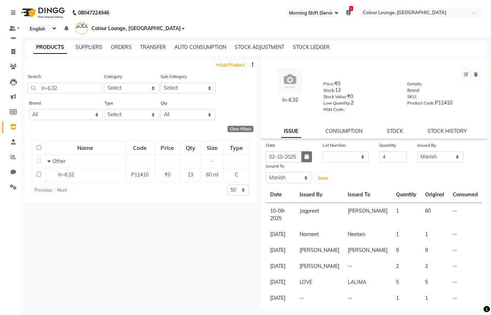
click at [303, 159] on button "button" at bounding box center [306, 156] width 11 height 11
select select "10"
select select "2025"
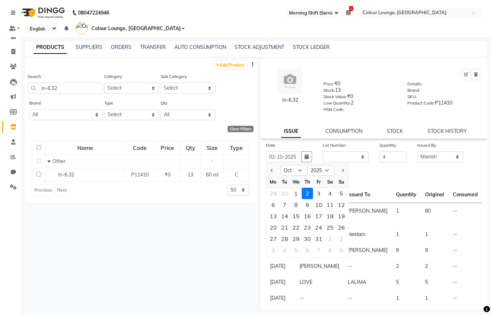
click at [318, 190] on div "3" at bounding box center [318, 193] width 11 height 11
type input "03-10-2025"
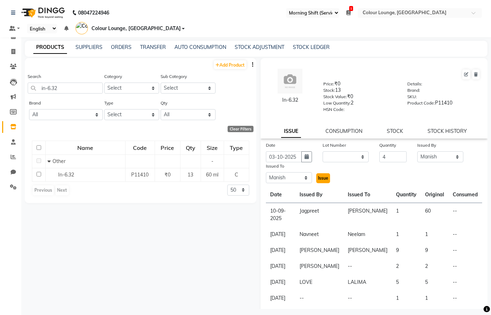
click at [321, 177] on span "Issue" at bounding box center [323, 177] width 10 height 5
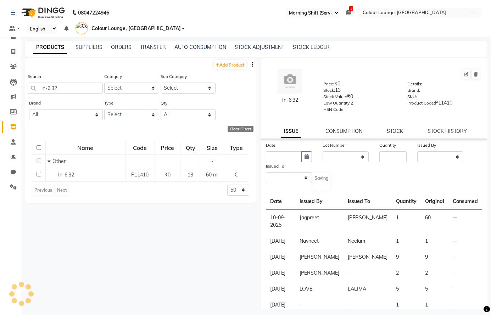
select select
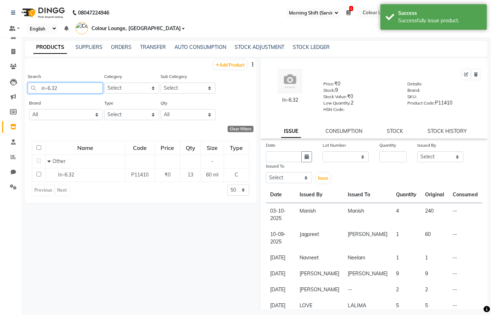
click at [73, 86] on input "in-6.32" at bounding box center [65, 88] width 75 height 11
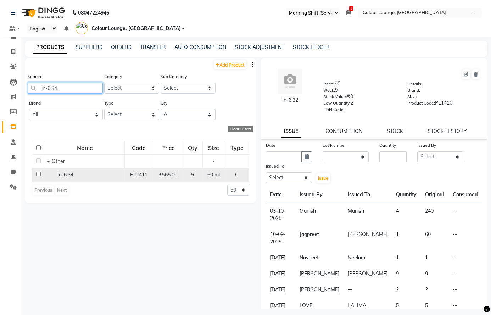
type input "in-6.34"
click at [100, 173] on div "In-6.34" at bounding box center [85, 174] width 76 height 7
select select
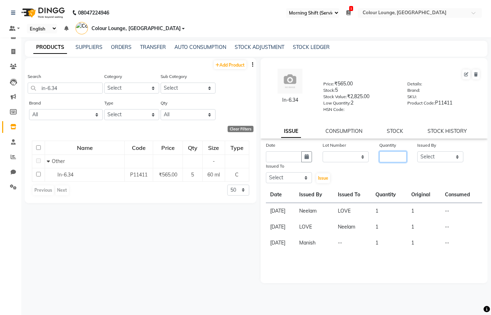
click at [394, 154] on input "number" at bounding box center [392, 156] width 27 height 11
type input "1"
click at [423, 157] on select "Select Admin Ankush [PERSON_NAME] [PERSON_NAME] Colour Lounge, [GEOGRAPHIC_DATA…" at bounding box center [440, 156] width 46 height 11
select select "70008"
click at [417, 151] on select "Select Admin Ankush [PERSON_NAME] [PERSON_NAME] Colour Lounge, [GEOGRAPHIC_DATA…" at bounding box center [440, 156] width 46 height 11
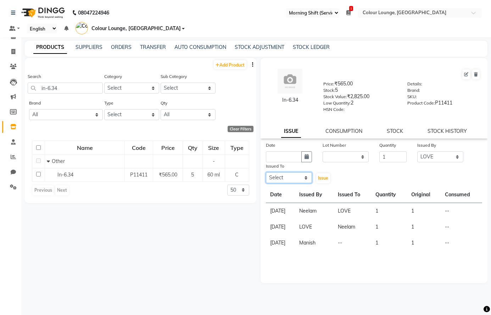
drag, startPoint x: 287, startPoint y: 177, endPoint x: 287, endPoint y: 172, distance: 5.0
click at [287, 177] on select "Select Admin Ankush [PERSON_NAME] [PERSON_NAME] Colour Lounge, [GEOGRAPHIC_DATA…" at bounding box center [289, 177] width 46 height 11
select select "70009"
click at [266, 172] on select "Select Admin Ankush [PERSON_NAME] [PERSON_NAME] Colour Lounge, [GEOGRAPHIC_DATA…" at bounding box center [289, 177] width 46 height 11
click at [310, 156] on button "button" at bounding box center [306, 156] width 11 height 11
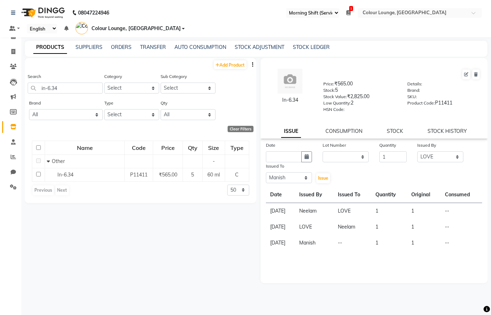
select select "10"
select select "2025"
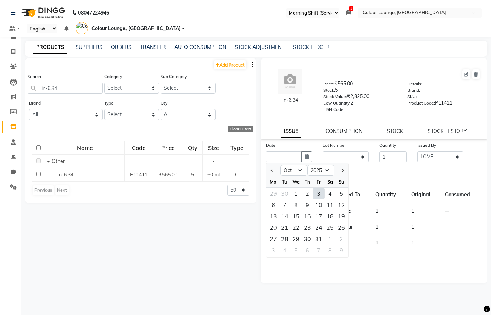
click at [317, 193] on div "3" at bounding box center [318, 193] width 11 height 11
type input "03-10-2025"
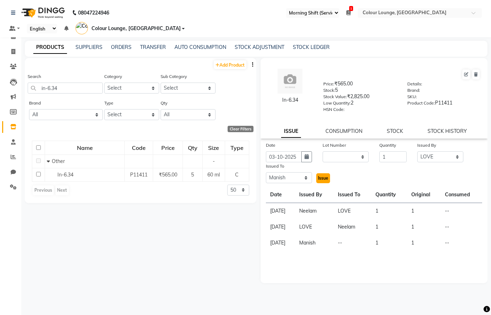
click at [326, 179] on span "Issue" at bounding box center [323, 177] width 10 height 5
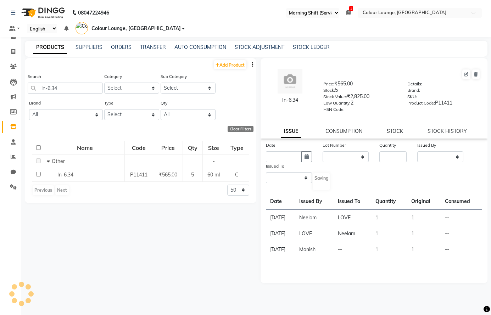
select select
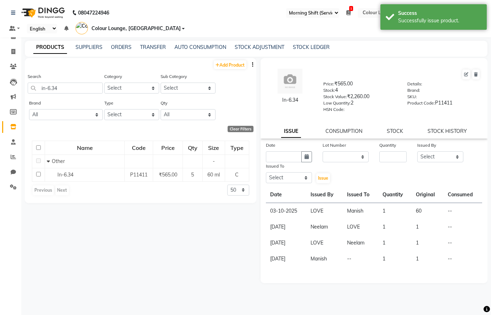
click at [74, 82] on div "Search in-6.34" at bounding box center [65, 83] width 75 height 21
click at [76, 85] on input "in-6.34" at bounding box center [65, 88] width 75 height 11
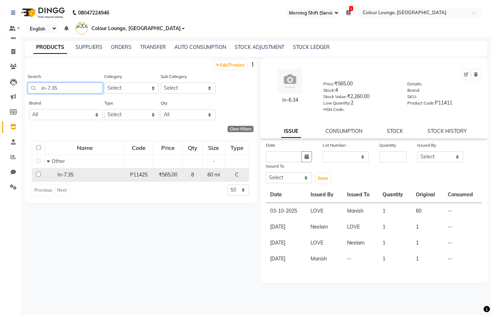
type input "in-7.35"
click at [77, 173] on div "In-7.35" at bounding box center [85, 174] width 76 height 7
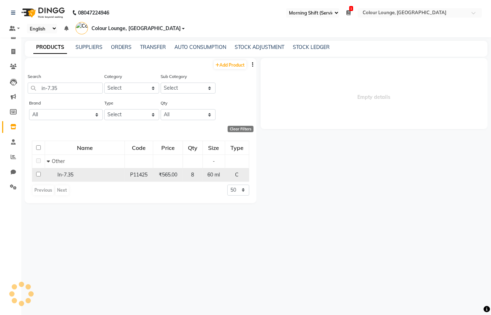
select select
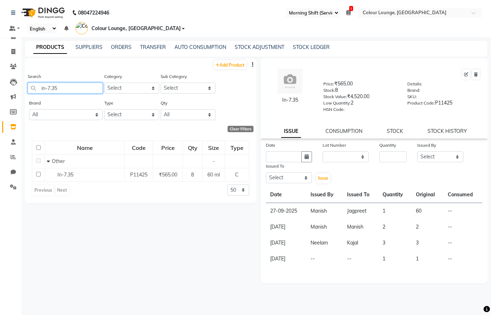
click at [73, 86] on input "in-7.35" at bounding box center [65, 88] width 75 height 11
type input "i"
type input "5"
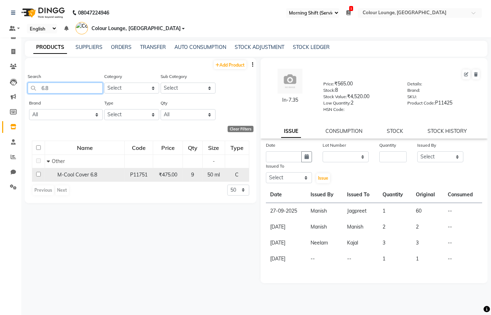
type input "6.8"
click at [73, 176] on span "M-Cool Cover 6.8" at bounding box center [77, 175] width 40 height 6
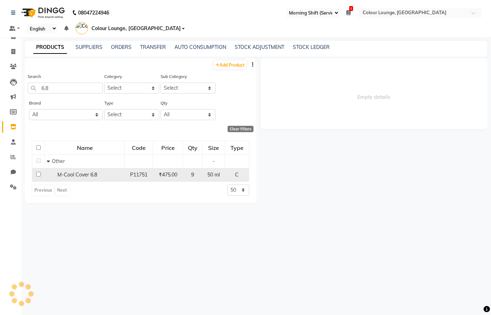
select select
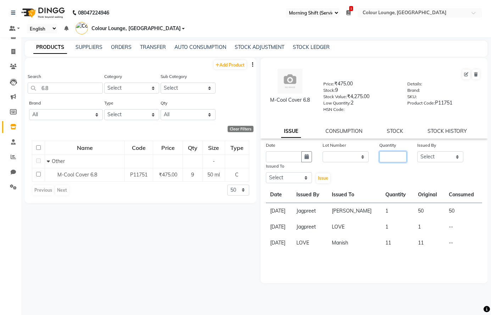
click at [399, 155] on input "number" at bounding box center [392, 156] width 27 height 11
type input "1"
drag, startPoint x: 440, startPoint y: 157, endPoint x: 442, endPoint y: 152, distance: 4.9
click at [443, 156] on select "Select Admin Ankush [PERSON_NAME] [PERSON_NAME] Colour Lounge, [GEOGRAPHIC_DATA…" at bounding box center [440, 156] width 46 height 11
select select "70009"
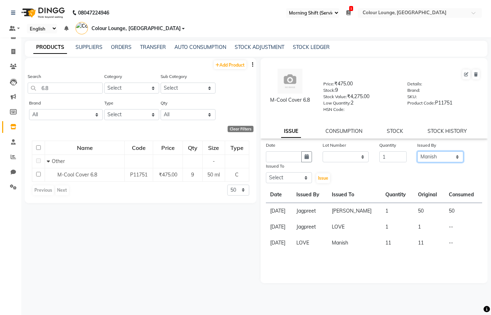
click at [417, 151] on select "Select Admin Ankush [PERSON_NAME] [PERSON_NAME] Colour Lounge, [GEOGRAPHIC_DATA…" at bounding box center [440, 156] width 46 height 11
click at [286, 179] on select "Select Admin Ankush [PERSON_NAME] [PERSON_NAME] Colour Lounge, [GEOGRAPHIC_DATA…" at bounding box center [289, 177] width 46 height 11
select select "70009"
click at [266, 172] on select "Select Admin Ankush [PERSON_NAME] [PERSON_NAME] Colour Lounge, [GEOGRAPHIC_DATA…" at bounding box center [289, 177] width 46 height 11
click at [308, 158] on icon "button" at bounding box center [306, 156] width 4 height 5
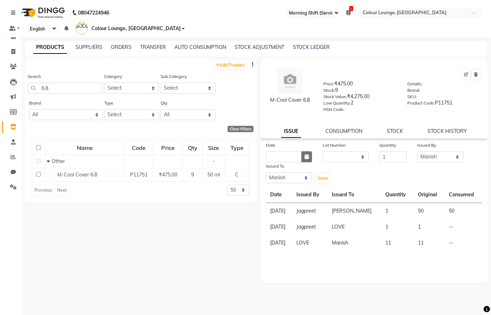
select select "10"
select select "2025"
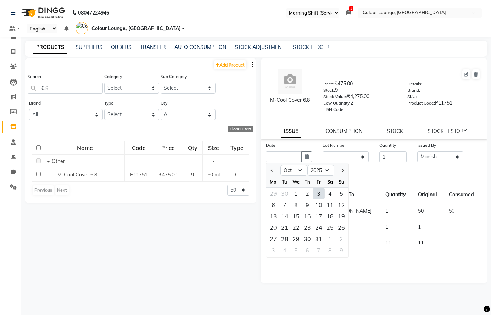
drag, startPoint x: 319, startPoint y: 195, endPoint x: 321, endPoint y: 190, distance: 6.2
click at [319, 193] on div "3" at bounding box center [318, 193] width 11 height 11
type input "03-10-2025"
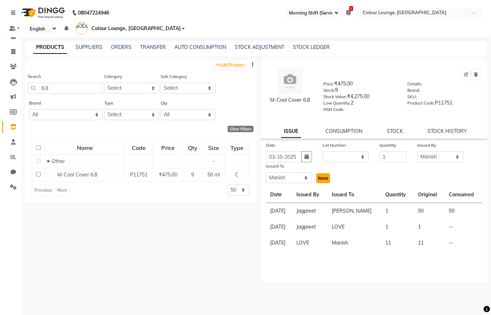
click at [324, 179] on span "Issue" at bounding box center [323, 177] width 10 height 5
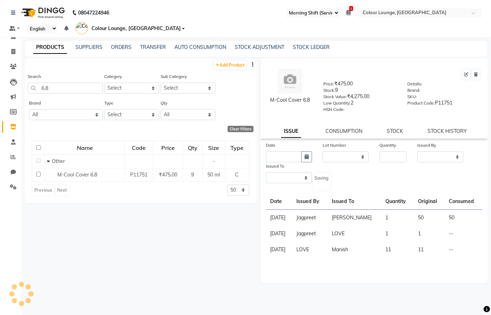
select select
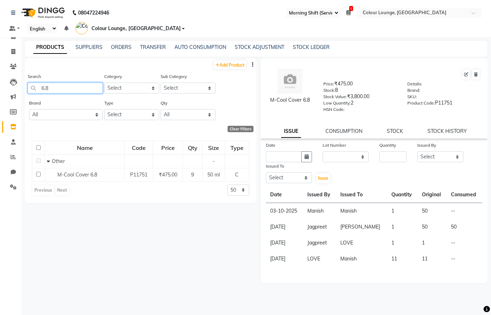
click at [67, 87] on input "6.8" at bounding box center [65, 88] width 75 height 11
type input "6"
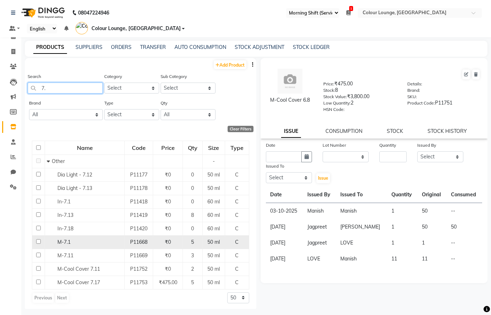
type input "7"
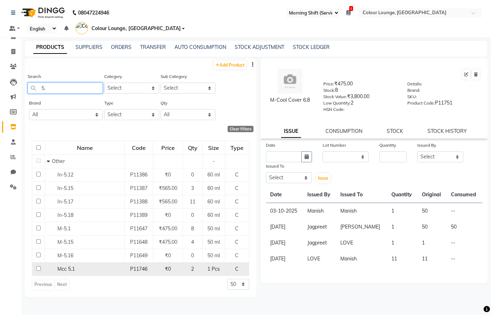
type input "5"
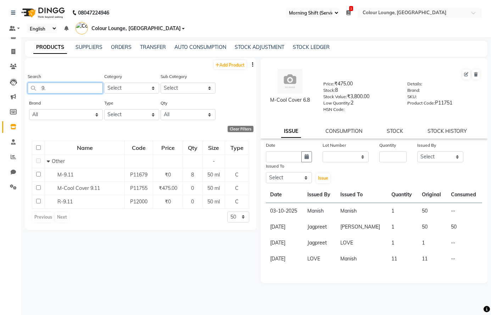
type input "9"
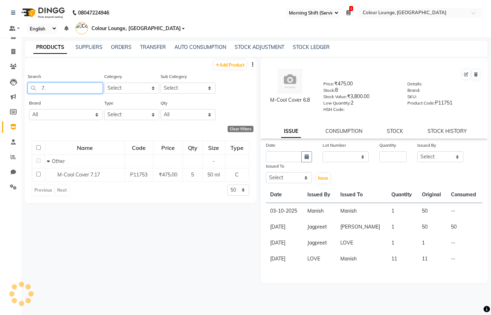
type input "7"
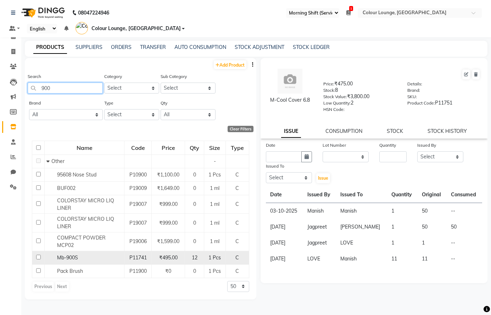
type input "900"
click at [102, 260] on div "Mb-900S" at bounding box center [84, 257] width 76 height 7
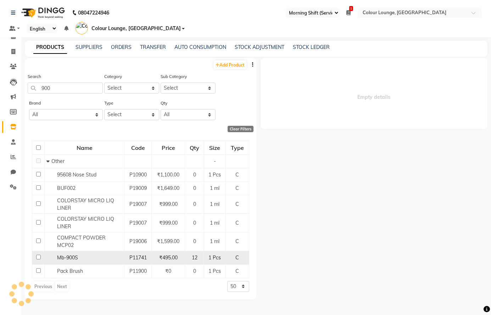
select select
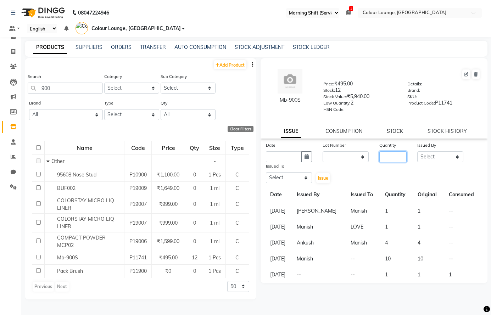
click at [384, 157] on input "number" at bounding box center [392, 156] width 27 height 11
type input "4"
click at [428, 158] on select "Select Admin Ankush [PERSON_NAME] [PERSON_NAME] Colour Lounge, [GEOGRAPHIC_DATA…" at bounding box center [440, 156] width 46 height 11
select select "70008"
click at [417, 151] on select "Select Admin Ankush [PERSON_NAME] [PERSON_NAME] Colour Lounge, [GEOGRAPHIC_DATA…" at bounding box center [440, 156] width 46 height 11
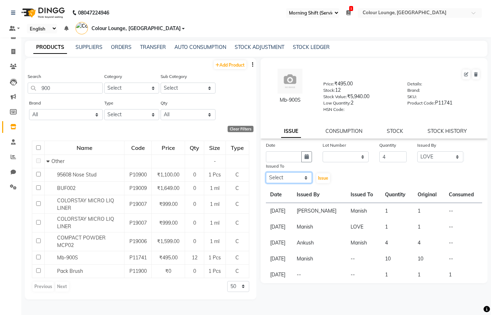
click at [280, 174] on select "Select Admin Ankush [PERSON_NAME] [PERSON_NAME] Colour Lounge, [GEOGRAPHIC_DATA…" at bounding box center [289, 177] width 46 height 11
select select "70028"
click at [266, 172] on select "Select Admin Ankush [PERSON_NAME] [PERSON_NAME] Colour Lounge, [GEOGRAPHIC_DATA…" at bounding box center [289, 177] width 46 height 11
click at [302, 157] on button "button" at bounding box center [306, 156] width 11 height 11
select select "10"
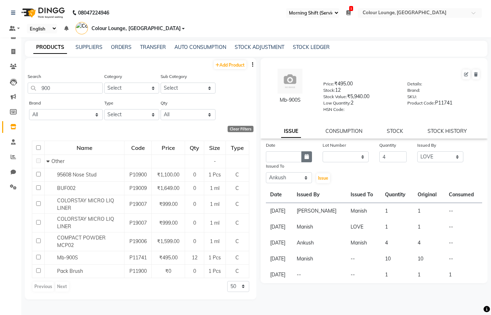
select select "2025"
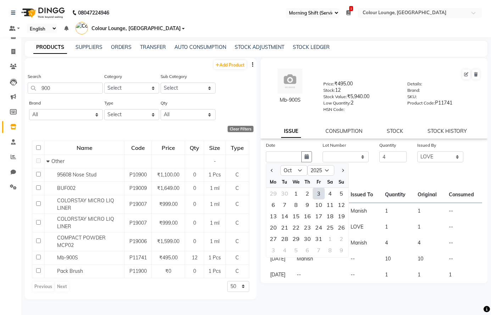
click at [320, 192] on div "3" at bounding box center [318, 193] width 11 height 11
type input "03-10-2025"
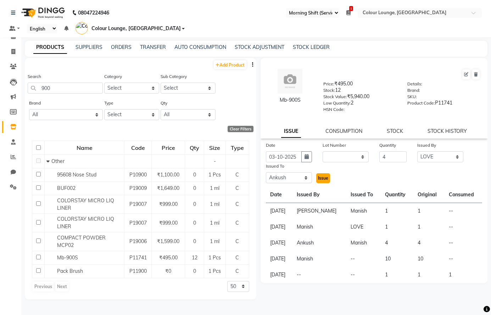
click at [321, 178] on span "Issue" at bounding box center [323, 177] width 10 height 5
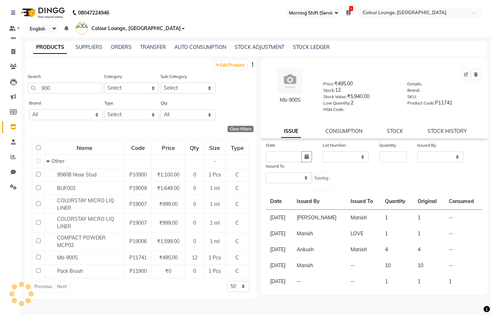
select select
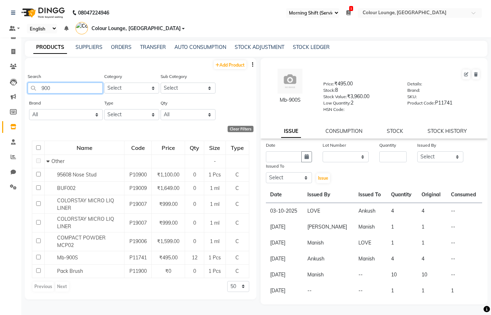
click at [73, 88] on input "900" at bounding box center [65, 88] width 75 height 11
type input "9"
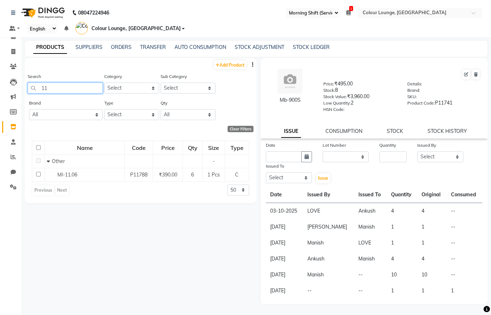
type input "1"
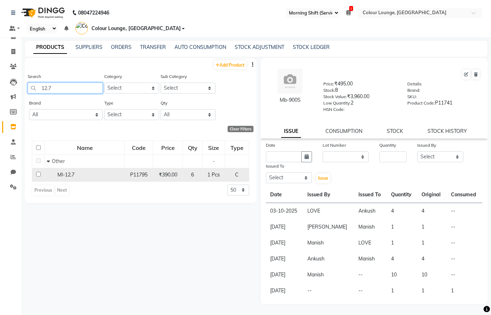
type input "12.7"
click at [108, 174] on div "Ml-12.7" at bounding box center [85, 174] width 76 height 7
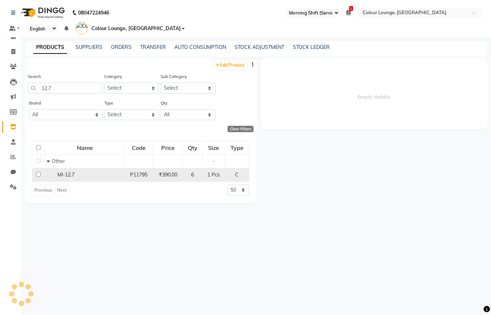
select select
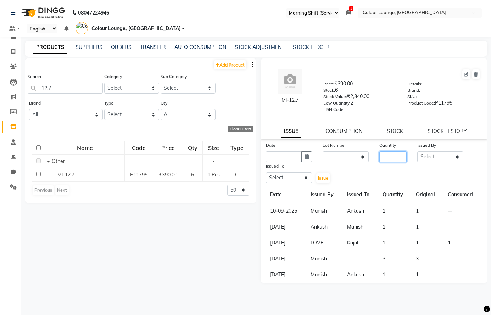
click at [401, 161] on input "number" at bounding box center [392, 156] width 27 height 11
type input "1"
click at [444, 152] on select "Select Admin Ankush [PERSON_NAME] [PERSON_NAME] Colour Lounge, [GEOGRAPHIC_DATA…" at bounding box center [440, 156] width 46 height 11
select select "70008"
click at [417, 151] on select "Select Admin Ankush [PERSON_NAME] [PERSON_NAME] Colour Lounge, [GEOGRAPHIC_DATA…" at bounding box center [440, 156] width 46 height 11
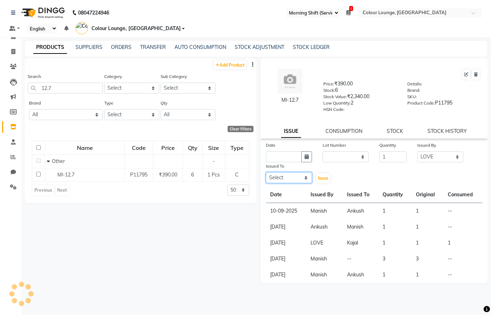
drag, startPoint x: 276, startPoint y: 179, endPoint x: 273, endPoint y: 168, distance: 11.4
click at [273, 168] on div "Issued To Select Admin Ankush [PERSON_NAME] [PERSON_NAME] Colour Lounge, [GEOGR…" at bounding box center [288, 173] width 57 height 22
select select "70009"
click at [266, 172] on select "Select Admin Ankush [PERSON_NAME] [PERSON_NAME] Colour Lounge, [GEOGRAPHIC_DATA…" at bounding box center [289, 177] width 46 height 11
click at [310, 157] on button "button" at bounding box center [306, 156] width 11 height 11
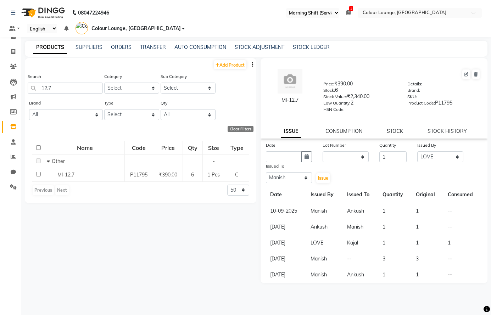
select select "10"
select select "2025"
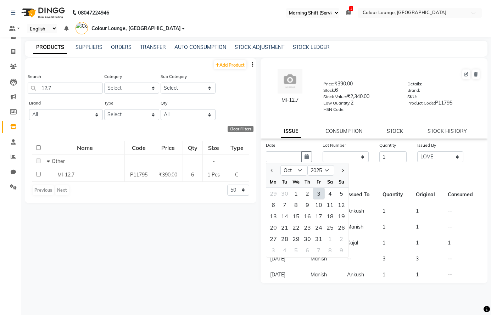
click at [319, 192] on div "3" at bounding box center [318, 193] width 11 height 11
type input "03-10-2025"
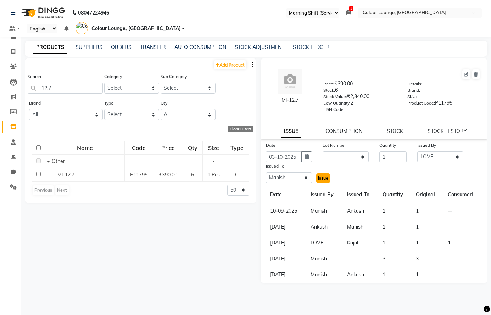
click at [324, 176] on span "Issue" at bounding box center [323, 177] width 10 height 5
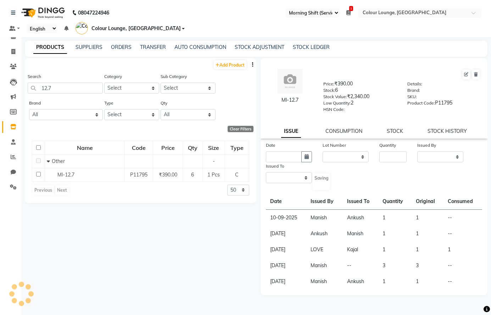
select select
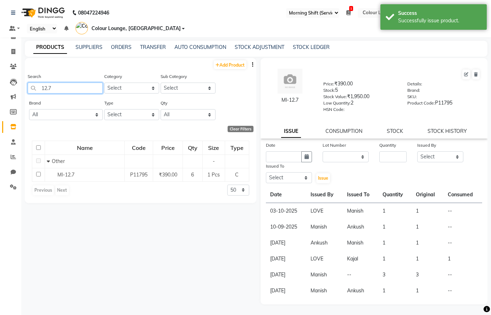
click at [72, 86] on input "12.7" at bounding box center [65, 88] width 75 height 11
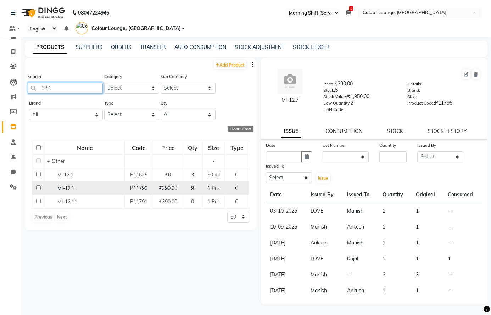
type input "12.1"
click at [65, 190] on span "Ml-12.1" at bounding box center [65, 188] width 17 height 6
select select
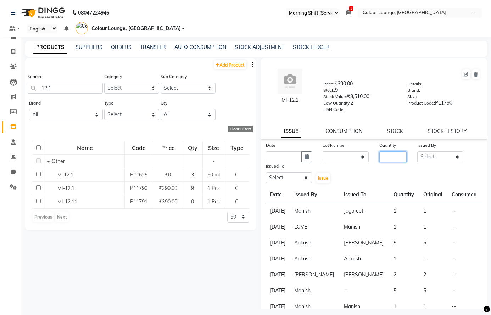
click at [381, 154] on input "number" at bounding box center [392, 156] width 27 height 11
type input "1"
click at [431, 153] on select "Select Admin Ankush [PERSON_NAME] [PERSON_NAME] Colour Lounge, [GEOGRAPHIC_DATA…" at bounding box center [440, 156] width 46 height 11
select select "70009"
click at [417, 151] on select "Select Admin Ankush [PERSON_NAME] [PERSON_NAME] Colour Lounge, [GEOGRAPHIC_DATA…" at bounding box center [440, 156] width 46 height 11
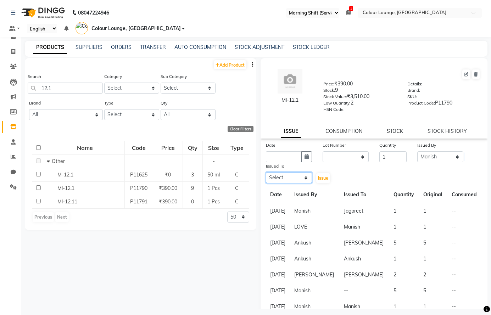
drag, startPoint x: 281, startPoint y: 177, endPoint x: 281, endPoint y: 173, distance: 4.3
click at [281, 175] on select "Select Admin Ankush [PERSON_NAME] [PERSON_NAME] Colour Lounge, [GEOGRAPHIC_DATA…" at bounding box center [289, 177] width 46 height 11
select select "70033"
click at [266, 172] on select "Select Admin Ankush [PERSON_NAME] [PERSON_NAME] Colour Lounge, [GEOGRAPHIC_DATA…" at bounding box center [289, 177] width 46 height 11
drag, startPoint x: 304, startPoint y: 157, endPoint x: 304, endPoint y: 150, distance: 6.7
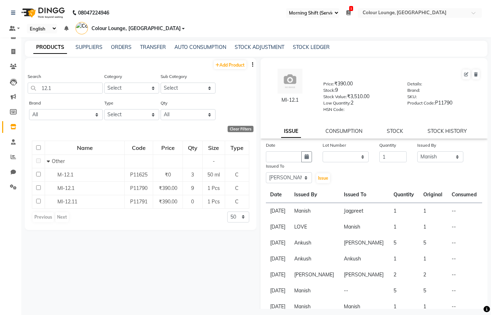
click at [304, 155] on icon "button" at bounding box center [306, 156] width 4 height 5
select select "10"
select select "2025"
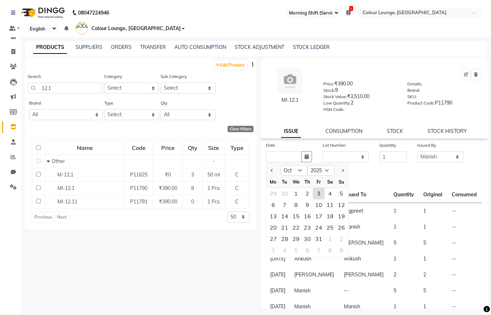
click at [320, 193] on div "3" at bounding box center [318, 193] width 11 height 11
type input "03-10-2025"
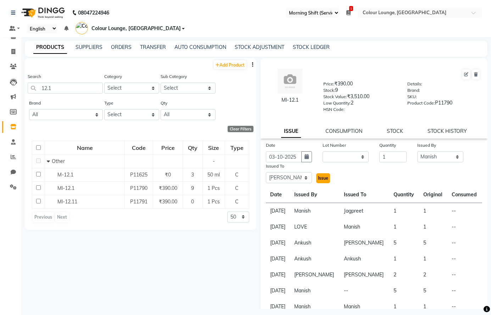
click at [319, 178] on span "Issue" at bounding box center [323, 177] width 10 height 5
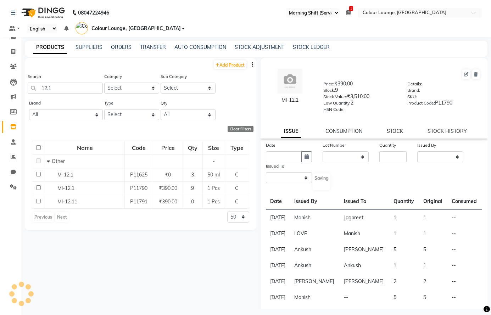
select select
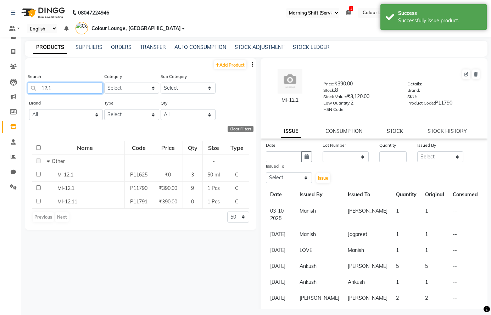
click at [83, 89] on input "12.1" at bounding box center [65, 88] width 75 height 11
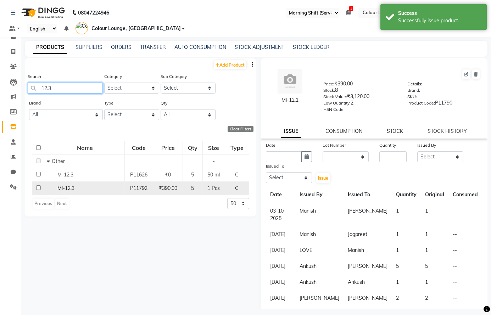
type input "12.3"
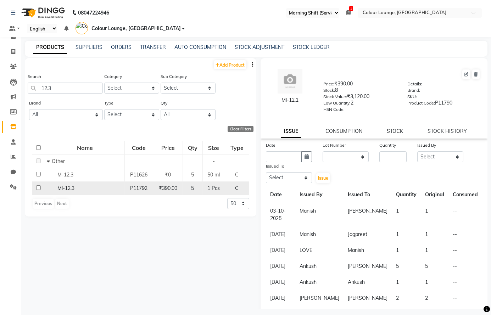
click at [86, 190] on div "Ml-12.3" at bounding box center [85, 188] width 76 height 7
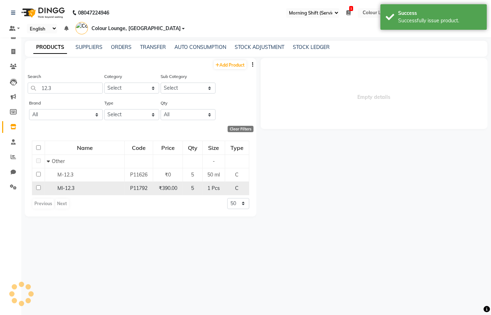
select select
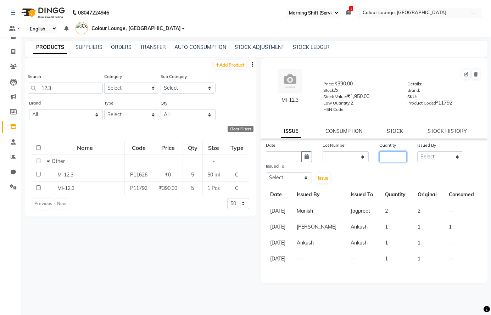
drag, startPoint x: 386, startPoint y: 157, endPoint x: 393, endPoint y: 150, distance: 9.3
click at [389, 153] on input "number" at bounding box center [392, 156] width 27 height 11
type input "2"
drag, startPoint x: 447, startPoint y: 156, endPoint x: 445, endPoint y: 152, distance: 4.5
click at [446, 153] on select "Select Admin Ankush [PERSON_NAME] [PERSON_NAME] Colour Lounge, [GEOGRAPHIC_DATA…" at bounding box center [440, 156] width 46 height 11
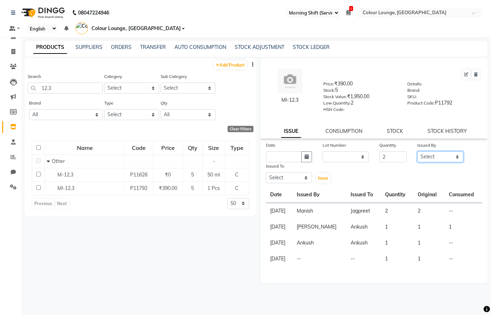
select select "85289"
click at [417, 151] on select "Select Admin Ankush [PERSON_NAME] [PERSON_NAME] Colour Lounge, [GEOGRAPHIC_DATA…" at bounding box center [440, 156] width 46 height 11
click at [304, 178] on select "Select Admin Ankush [PERSON_NAME] [PERSON_NAME] Colour Lounge, [GEOGRAPHIC_DATA…" at bounding box center [289, 177] width 46 height 11
select select "70033"
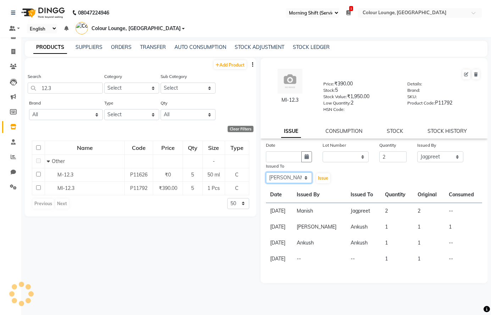
click at [266, 172] on select "Select Admin Ankush [PERSON_NAME] [PERSON_NAME] Colour Lounge, [GEOGRAPHIC_DATA…" at bounding box center [289, 177] width 46 height 11
click at [304, 157] on icon "button" at bounding box center [306, 156] width 4 height 5
select select "10"
select select "2025"
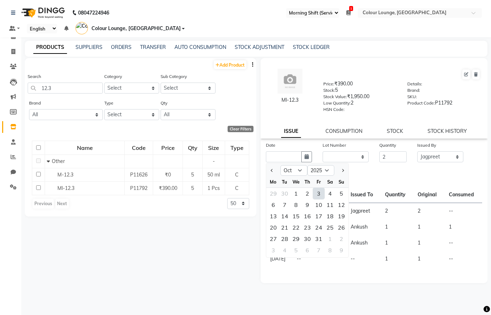
click at [316, 192] on div "3" at bounding box center [318, 193] width 11 height 11
type input "03-10-2025"
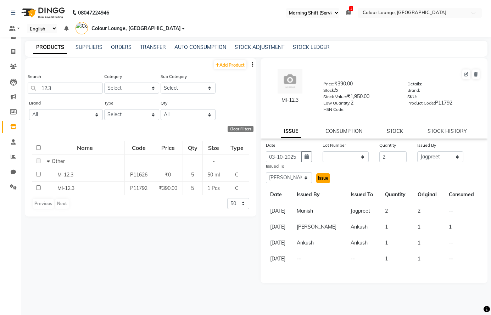
click at [323, 179] on span "Issue" at bounding box center [323, 177] width 10 height 5
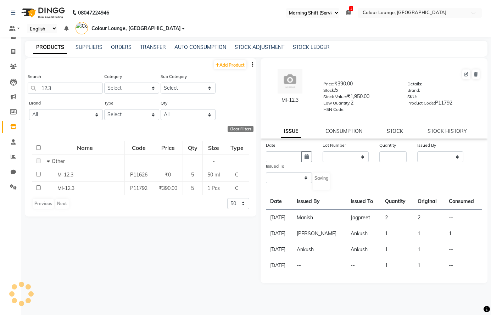
select select
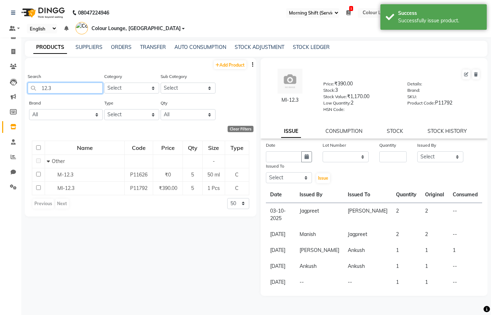
click at [92, 89] on input "12.3" at bounding box center [65, 88] width 75 height 11
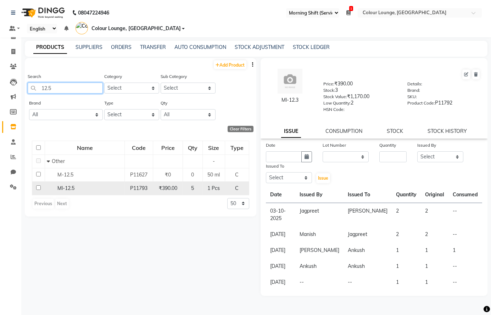
type input "12.5"
click at [111, 186] on div "Ml-12.5" at bounding box center [85, 188] width 76 height 7
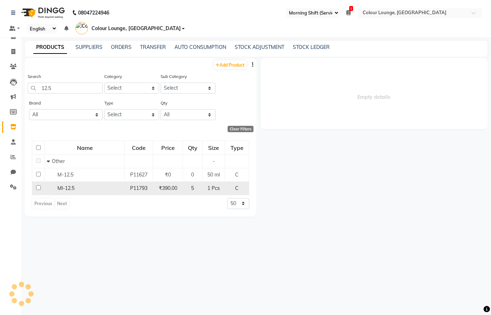
select select
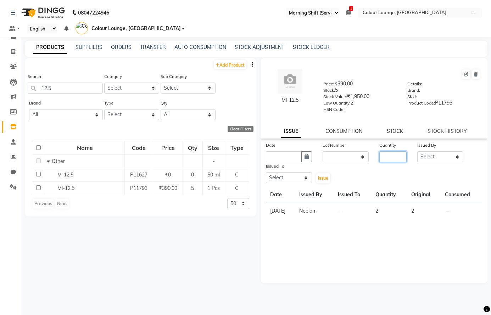
click at [393, 154] on input "number" at bounding box center [392, 156] width 27 height 11
type input "3"
drag, startPoint x: 437, startPoint y: 153, endPoint x: 437, endPoint y: 149, distance: 3.9
click at [437, 149] on div "Issued By Select Admin Ankush [PERSON_NAME] [PERSON_NAME] Colour Lounge, Lawren…" at bounding box center [440, 151] width 57 height 21
select select "70033"
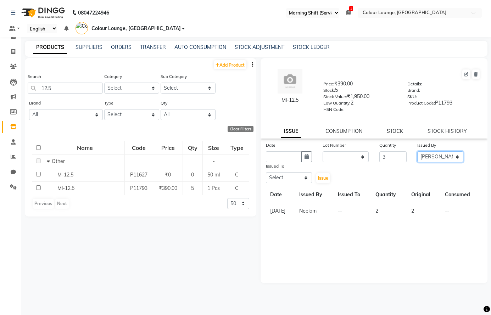
click at [417, 151] on select "Select Admin Ankush [PERSON_NAME] [PERSON_NAME] Colour Lounge, [GEOGRAPHIC_DATA…" at bounding box center [440, 156] width 46 height 11
drag, startPoint x: 288, startPoint y: 177, endPoint x: 291, endPoint y: 173, distance: 5.3
click at [287, 175] on select "Select Admin Ankush [PERSON_NAME] [PERSON_NAME] Colour Lounge, [GEOGRAPHIC_DATA…" at bounding box center [289, 177] width 46 height 11
select select "70010"
click at [266, 172] on select "Select Admin Ankush [PERSON_NAME] [PERSON_NAME] Colour Lounge, [GEOGRAPHIC_DATA…" at bounding box center [289, 177] width 46 height 11
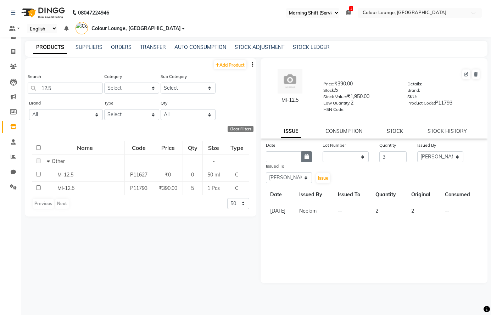
click at [307, 157] on icon "button" at bounding box center [306, 156] width 4 height 5
select select "10"
select select "2025"
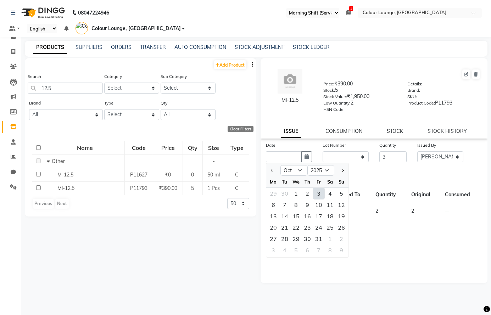
click at [319, 193] on div "3" at bounding box center [318, 193] width 11 height 11
type input "03-10-2025"
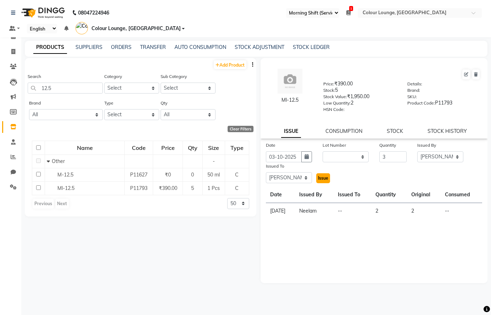
click at [322, 179] on span "Issue" at bounding box center [323, 177] width 10 height 5
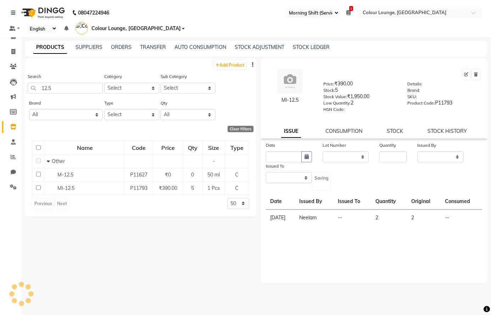
select select
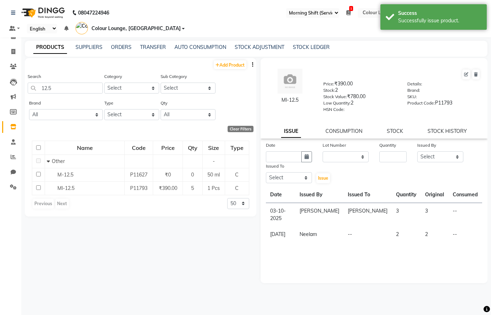
click at [72, 82] on div "Search 12.5" at bounding box center [65, 83] width 75 height 21
click at [75, 89] on input "12.5" at bounding box center [65, 88] width 75 height 11
type input "1"
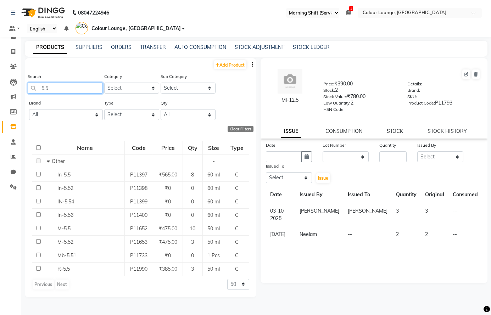
click at [76, 85] on input "5.5" at bounding box center [65, 88] width 75 height 11
type input "5"
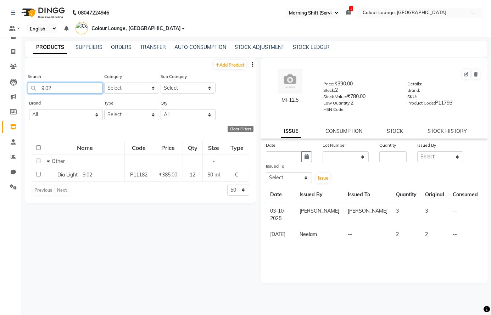
click at [70, 85] on input "9.02" at bounding box center [65, 88] width 75 height 11
type input "9"
type input "8"
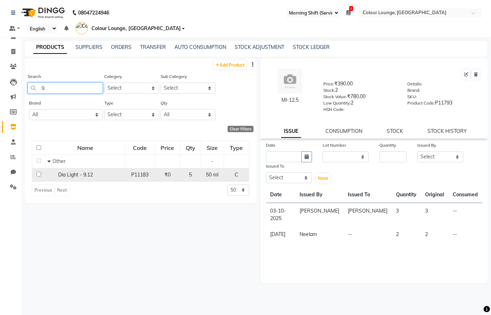
type input "9"
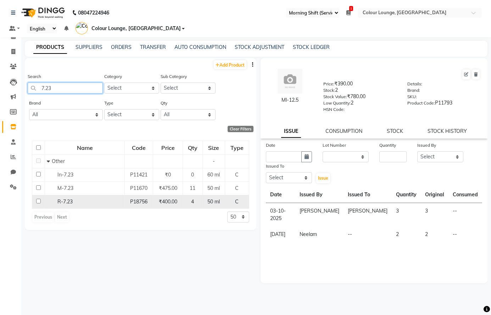
type input "7.23"
click at [120, 201] on div "R-7.23" at bounding box center [85, 201] width 76 height 7
select select
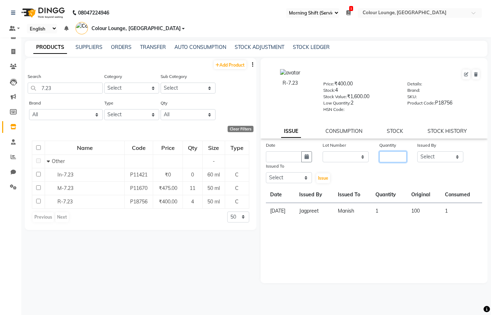
drag, startPoint x: 387, startPoint y: 153, endPoint x: 391, endPoint y: 164, distance: 11.7
click at [388, 161] on input "number" at bounding box center [392, 156] width 27 height 11
type input "3"
drag, startPoint x: 435, startPoint y: 158, endPoint x: 436, endPoint y: 154, distance: 3.6
click at [436, 154] on select "Select Admin Ankush [PERSON_NAME] [PERSON_NAME] Colour Lounge, [GEOGRAPHIC_DATA…" at bounding box center [440, 156] width 46 height 11
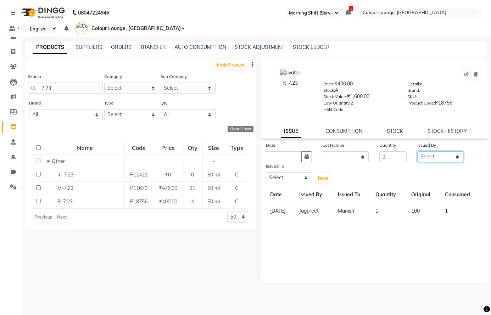
select select "70028"
click at [417, 151] on select "Select Admin Ankush [PERSON_NAME] [PERSON_NAME] Colour Lounge, [GEOGRAPHIC_DATA…" at bounding box center [440, 156] width 46 height 11
drag, startPoint x: 295, startPoint y: 179, endPoint x: 297, endPoint y: 173, distance: 6.6
click at [295, 176] on select "Select Admin Ankush [PERSON_NAME] [PERSON_NAME] Colour Lounge, [GEOGRAPHIC_DATA…" at bounding box center [289, 177] width 46 height 11
select select "70033"
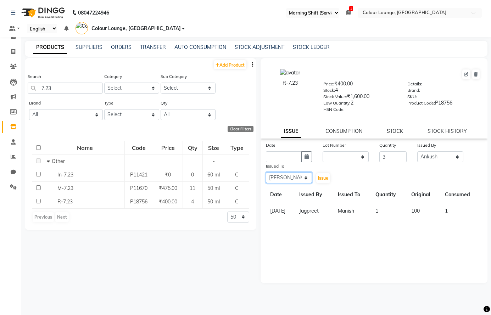
click at [266, 172] on select "Select Admin Ankush [PERSON_NAME] [PERSON_NAME] Colour Lounge, [GEOGRAPHIC_DATA…" at bounding box center [289, 177] width 46 height 11
click at [308, 159] on button "button" at bounding box center [306, 156] width 11 height 11
select select "10"
select select "2025"
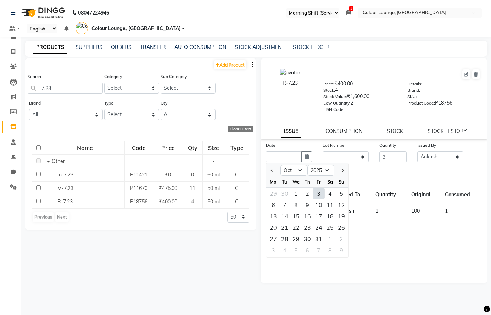
click at [318, 191] on div "3" at bounding box center [318, 193] width 11 height 11
type input "03-10-2025"
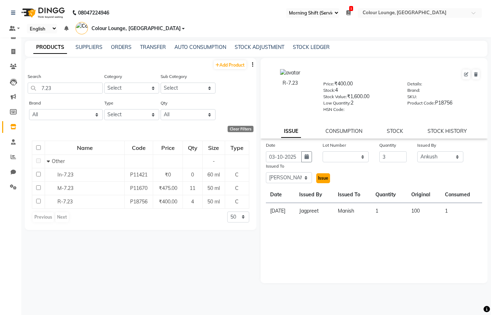
click at [320, 178] on span "Issue" at bounding box center [323, 177] width 10 height 5
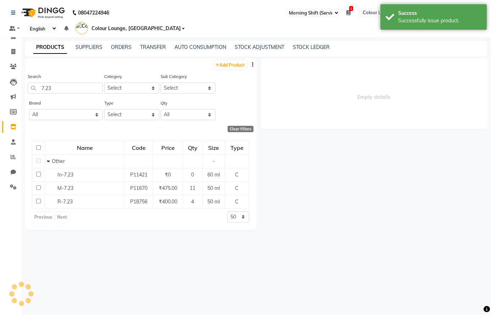
select select
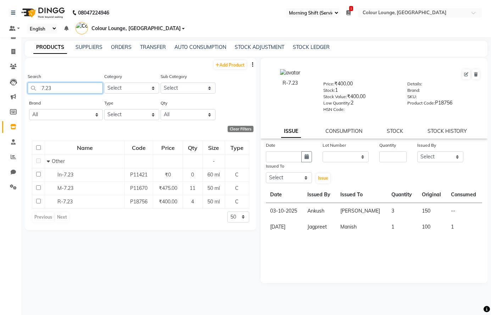
click at [75, 89] on input "7.23" at bounding box center [65, 88] width 75 height 11
type input "7"
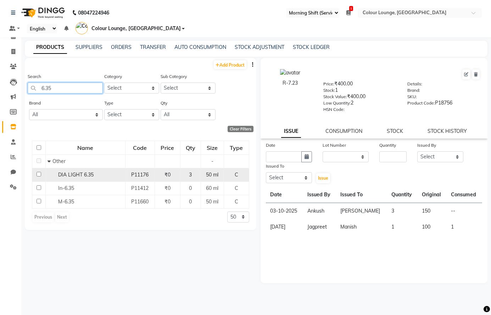
type input "6.35"
click at [112, 177] on div "DIA LIGHT 6.35" at bounding box center [85, 174] width 76 height 7
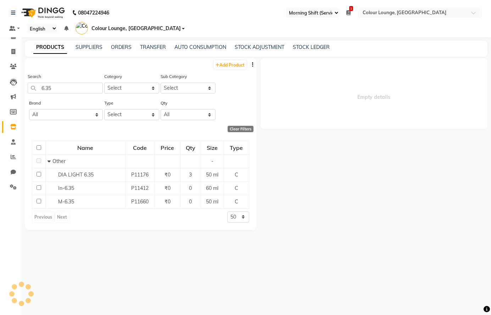
select select
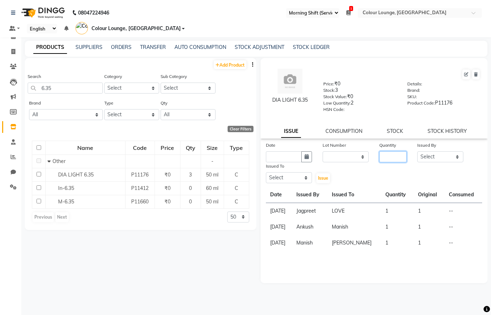
drag, startPoint x: 389, startPoint y: 158, endPoint x: 395, endPoint y: 154, distance: 6.5
click at [394, 155] on input "number" at bounding box center [392, 156] width 27 height 11
type input "2"
drag, startPoint x: 442, startPoint y: 156, endPoint x: 439, endPoint y: 152, distance: 5.3
click at [439, 155] on select "Select Admin Ankush [PERSON_NAME] [PERSON_NAME] Colour Lounge, [GEOGRAPHIC_DATA…" at bounding box center [440, 156] width 46 height 11
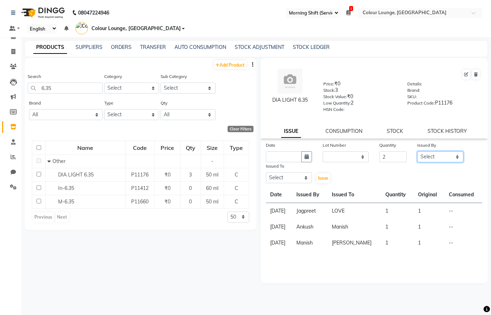
select select "70028"
click at [417, 151] on select "Select Admin Ankush [PERSON_NAME] [PERSON_NAME] Colour Lounge, [GEOGRAPHIC_DATA…" at bounding box center [440, 156] width 46 height 11
click at [282, 178] on select "Select Admin Ankush [PERSON_NAME] [PERSON_NAME] Colour Lounge, [GEOGRAPHIC_DATA…" at bounding box center [289, 177] width 46 height 11
select select "70009"
click at [266, 172] on select "Select Admin Ankush [PERSON_NAME] [PERSON_NAME] Colour Lounge, [GEOGRAPHIC_DATA…" at bounding box center [289, 177] width 46 height 11
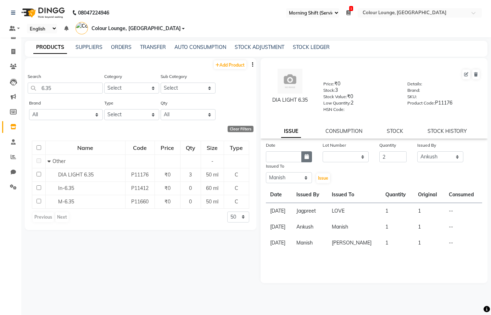
click at [304, 157] on button "button" at bounding box center [306, 156] width 11 height 11
select select "10"
select select "2025"
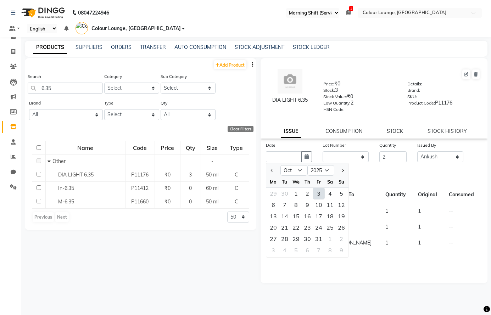
click at [320, 192] on div "3" at bounding box center [318, 193] width 11 height 11
type input "03-10-2025"
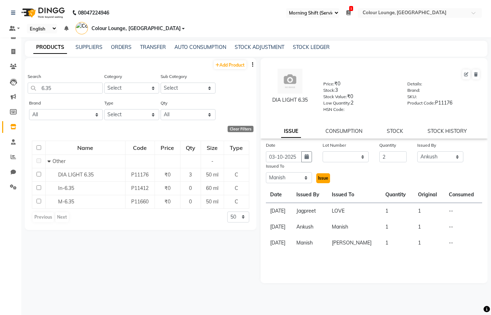
click at [326, 176] on span "Issue" at bounding box center [323, 177] width 10 height 5
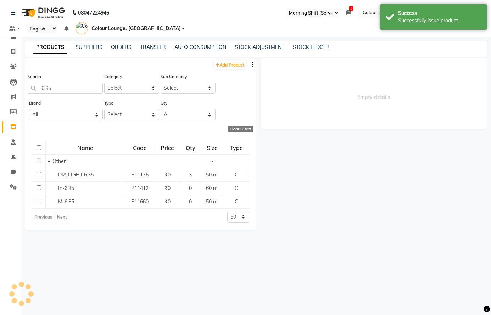
select select
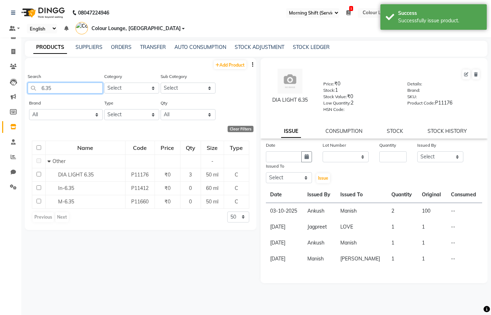
click at [70, 88] on input "6.35" at bounding box center [65, 88] width 75 height 11
type input "6"
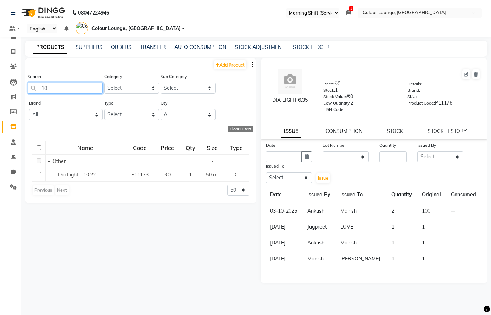
type input "1"
type input "6"
type input "8"
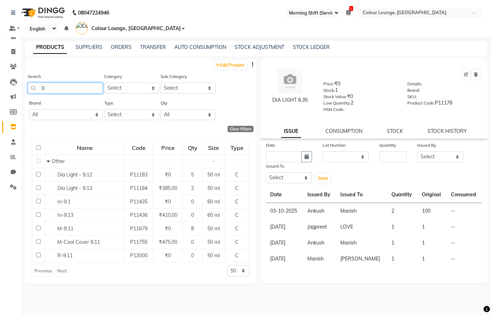
type input "9"
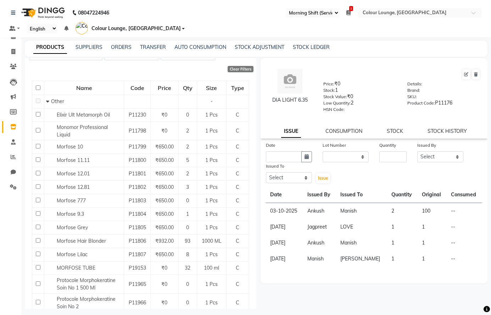
scroll to position [74, 0]
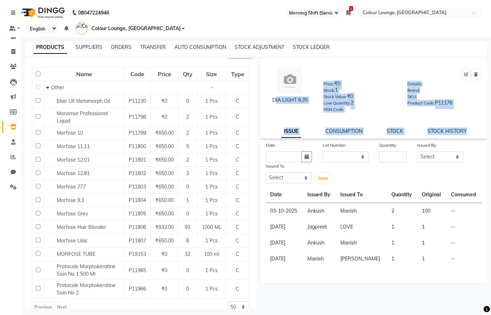
drag, startPoint x: 256, startPoint y: 139, endPoint x: 258, endPoint y: 117, distance: 22.4
click at [258, 117] on div "DIA LIGHT 6.35 Price: ₹0 Stock: 1 Stock Value: ₹0 Low Quantity: 2 HSN Code: Det…" at bounding box center [371, 183] width 231 height 251
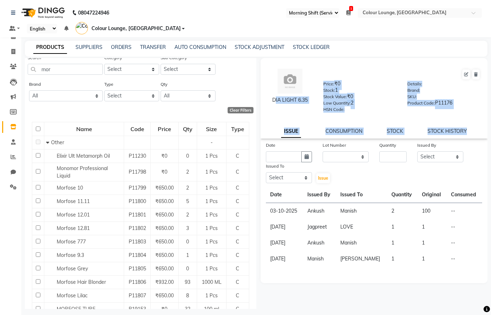
scroll to position [0, 0]
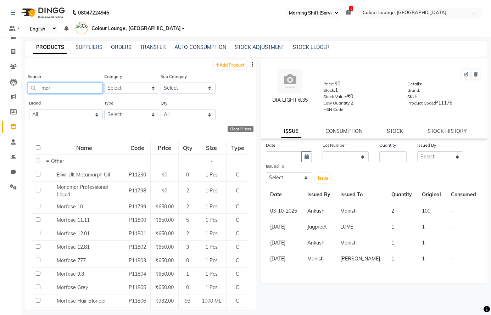
click at [86, 87] on input "mor" at bounding box center [65, 88] width 75 height 11
type input "m"
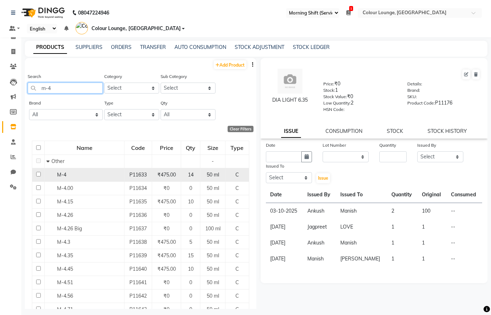
type input "m-4"
click at [74, 175] on div "M-4" at bounding box center [84, 174] width 76 height 7
select select
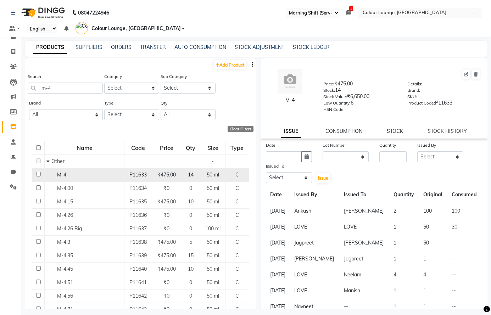
click at [74, 175] on div "M-4" at bounding box center [84, 174] width 76 height 7
click at [97, 177] on div "M-4" at bounding box center [84, 174] width 76 height 7
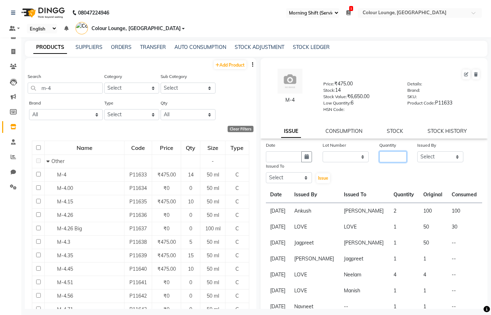
click at [383, 158] on input "number" at bounding box center [392, 156] width 27 height 11
type input "6"
click at [429, 154] on select "Select Admin Ankush [PERSON_NAME] [PERSON_NAME] Colour Lounge, [GEOGRAPHIC_DATA…" at bounding box center [440, 156] width 46 height 11
select select "70028"
click at [417, 151] on select "Select Admin Ankush [PERSON_NAME] [PERSON_NAME] Colour Lounge, [GEOGRAPHIC_DATA…" at bounding box center [440, 156] width 46 height 11
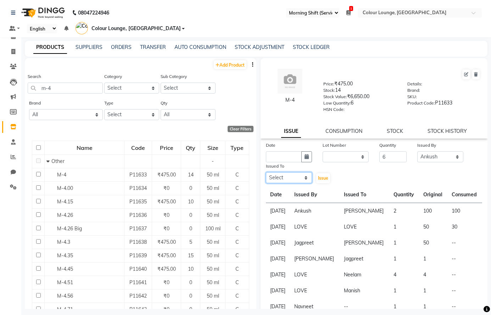
click at [284, 178] on select "Select Admin Ankush [PERSON_NAME] [PERSON_NAME] Colour Lounge, [GEOGRAPHIC_DATA…" at bounding box center [289, 177] width 46 height 11
select select "70009"
click at [266, 172] on select "Select Admin Ankush [PERSON_NAME] [PERSON_NAME] Colour Lounge, [GEOGRAPHIC_DATA…" at bounding box center [289, 177] width 46 height 11
click at [308, 157] on button "button" at bounding box center [306, 156] width 11 height 11
select select "10"
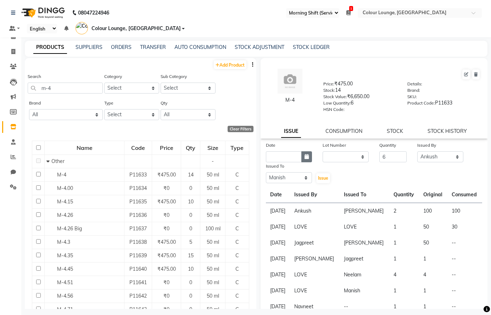
select select "2025"
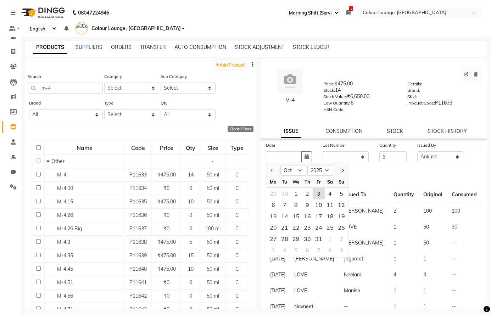
click at [314, 195] on div "3" at bounding box center [318, 193] width 11 height 11
type input "03-10-2025"
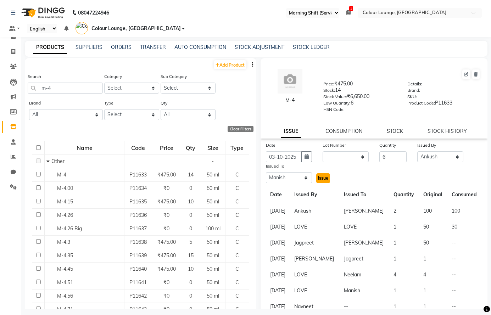
click at [322, 176] on span "Issue" at bounding box center [323, 177] width 10 height 5
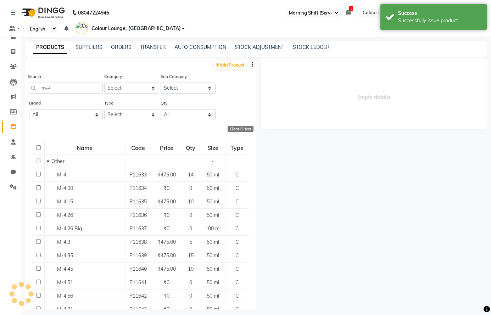
select select
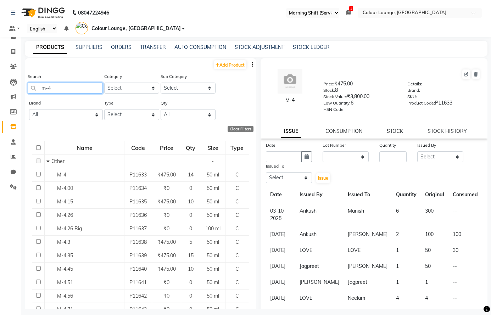
click at [83, 85] on input "m-4" at bounding box center [65, 88] width 75 height 11
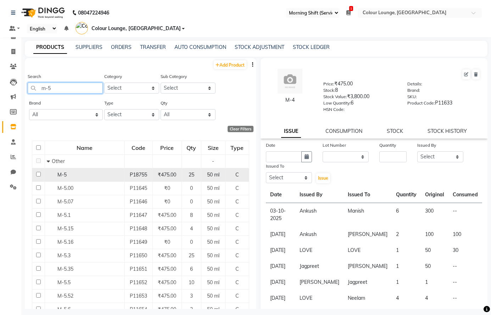
type input "m-5"
click at [113, 171] on div "M-5" at bounding box center [85, 174] width 76 height 7
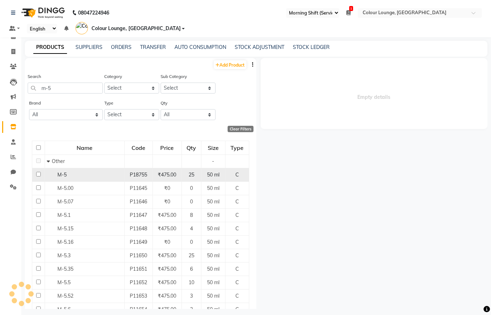
select select
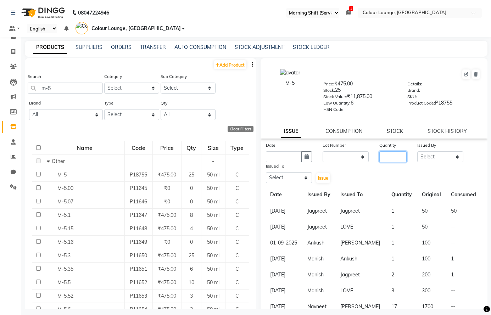
click at [387, 154] on input "number" at bounding box center [392, 156] width 27 height 11
type input "4"
click at [431, 154] on select "Select Admin Ankush [PERSON_NAME] [PERSON_NAME] Colour Lounge, [GEOGRAPHIC_DATA…" at bounding box center [440, 156] width 46 height 11
select select "70028"
click at [417, 151] on select "Select Admin Ankush [PERSON_NAME] [PERSON_NAME] Colour Lounge, [GEOGRAPHIC_DATA…" at bounding box center [440, 156] width 46 height 11
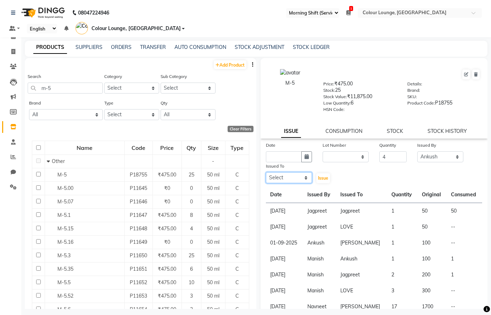
click at [291, 180] on select "Select Admin Ankush [PERSON_NAME] [PERSON_NAME] Colour Lounge, [GEOGRAPHIC_DATA…" at bounding box center [289, 177] width 46 height 11
select select "85289"
click at [266, 172] on select "Select Admin Ankush [PERSON_NAME] [PERSON_NAME] Colour Lounge, [GEOGRAPHIC_DATA…" at bounding box center [289, 177] width 46 height 11
drag, startPoint x: 303, startPoint y: 157, endPoint x: 301, endPoint y: 146, distance: 11.2
click at [304, 157] on icon "button" at bounding box center [306, 156] width 4 height 5
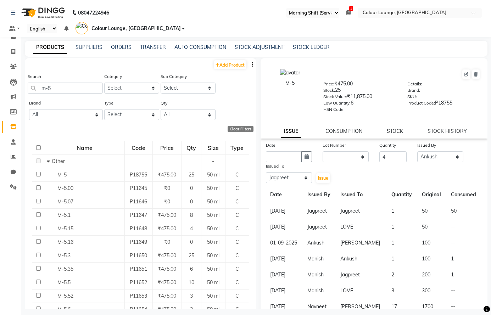
select select "10"
select select "2025"
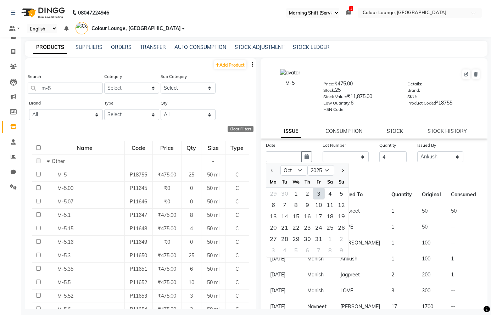
click at [319, 192] on div "3" at bounding box center [318, 193] width 11 height 11
type input "03-10-2025"
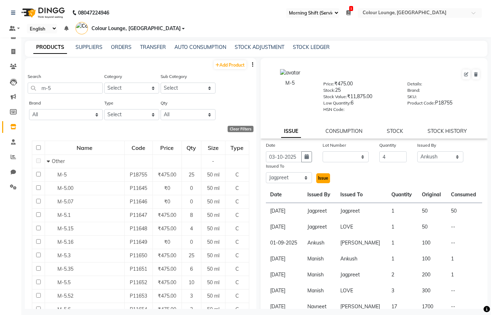
click at [322, 178] on span "Issue" at bounding box center [323, 177] width 10 height 5
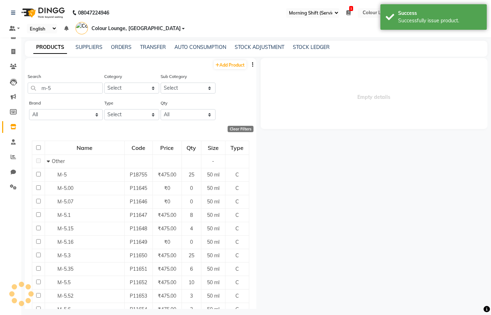
select select
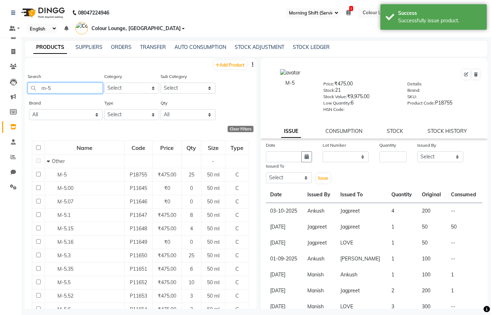
click at [91, 93] on input "m-5" at bounding box center [65, 88] width 75 height 11
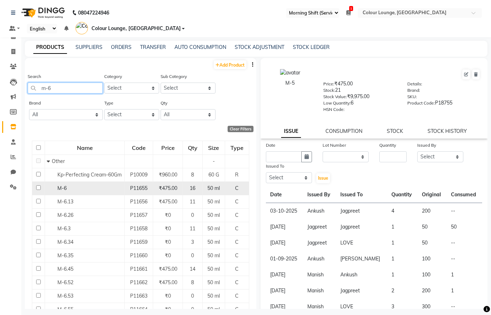
type input "m-6"
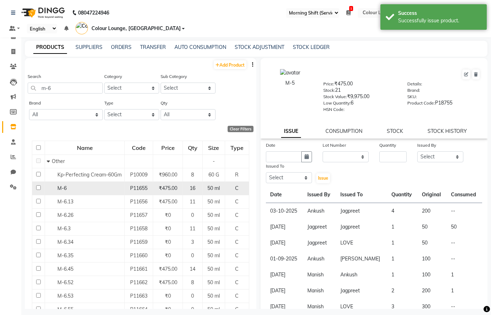
click at [92, 186] on div "M-6" at bounding box center [85, 188] width 76 height 7
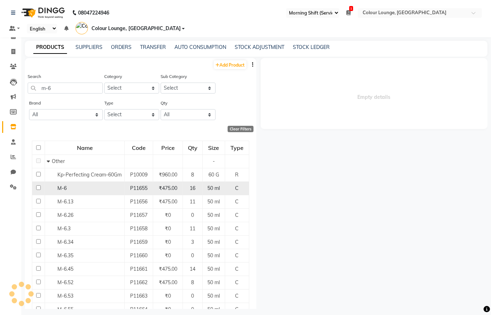
select select
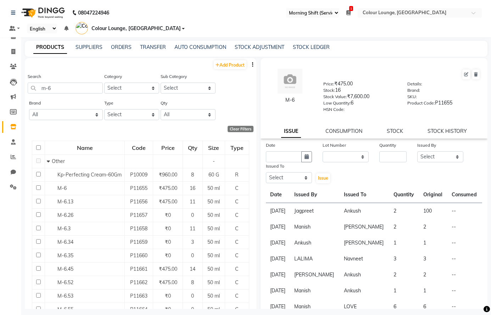
click at [393, 151] on div "Quantity" at bounding box center [392, 146] width 27 height 10
click at [393, 152] on input "number" at bounding box center [392, 156] width 27 height 11
type input "4"
type input "5"
click at [427, 154] on select "Select Admin Ankush [PERSON_NAME] [PERSON_NAME] Colour Lounge, [GEOGRAPHIC_DATA…" at bounding box center [440, 156] width 46 height 11
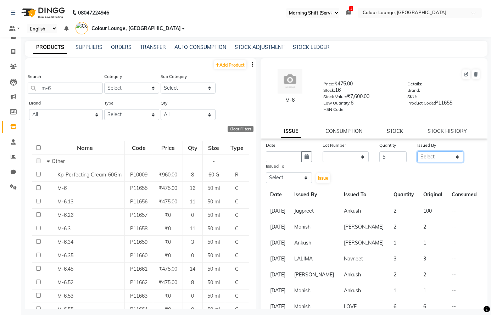
select select "70028"
click at [417, 151] on select "Select Admin Ankush [PERSON_NAME] [PERSON_NAME] Colour Lounge, [GEOGRAPHIC_DATA…" at bounding box center [440, 156] width 46 height 11
drag, startPoint x: 303, startPoint y: 177, endPoint x: 303, endPoint y: 172, distance: 5.0
click at [303, 174] on select "Select Admin Ankush [PERSON_NAME] [PERSON_NAME] Colour Lounge, [GEOGRAPHIC_DATA…" at bounding box center [289, 177] width 46 height 11
select select "85289"
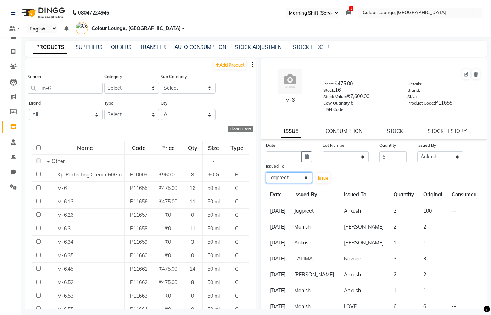
click at [266, 172] on select "Select Admin Ankush [PERSON_NAME] [PERSON_NAME] Colour Lounge, [GEOGRAPHIC_DATA…" at bounding box center [289, 177] width 46 height 11
click at [308, 155] on button "button" at bounding box center [306, 156] width 11 height 11
select select "10"
select select "2025"
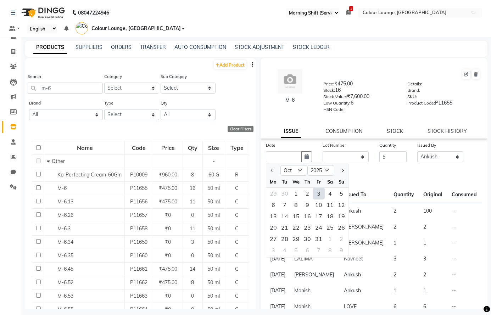
drag, startPoint x: 320, startPoint y: 191, endPoint x: 319, endPoint y: 187, distance: 4.5
click at [319, 188] on div "3" at bounding box center [318, 193] width 11 height 11
type input "03-10-2025"
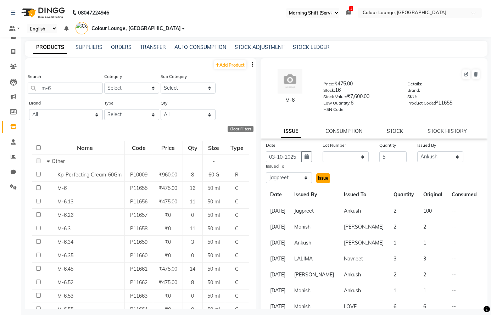
click at [325, 180] on span "Issue" at bounding box center [323, 177] width 10 height 5
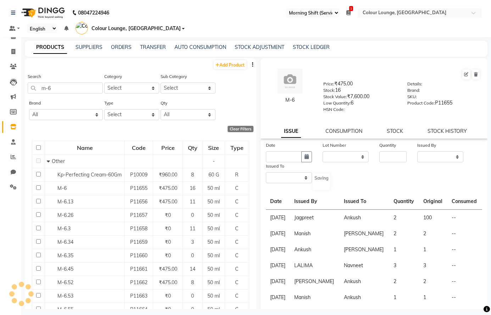
select select
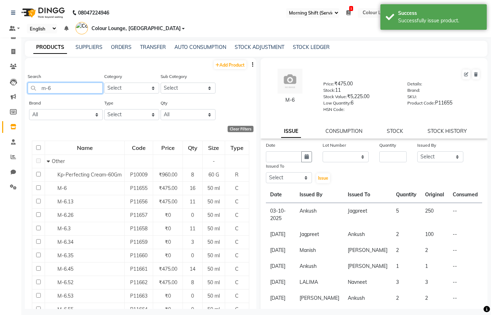
click at [56, 87] on input "m-6" at bounding box center [65, 88] width 75 height 11
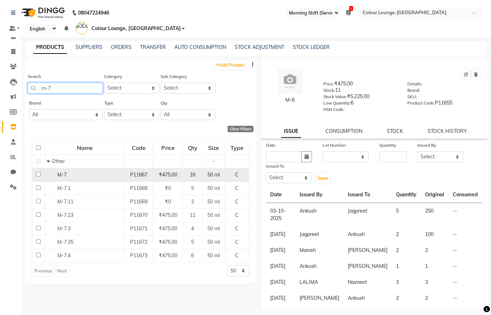
type input "m-7"
click at [75, 177] on div "M-7" at bounding box center [85, 174] width 76 height 7
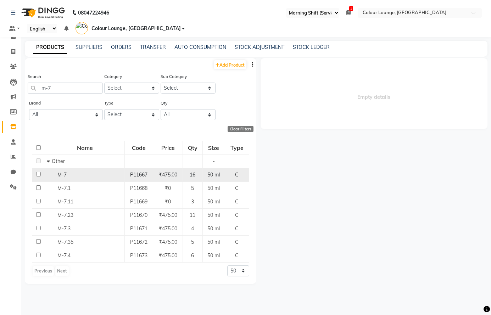
select select
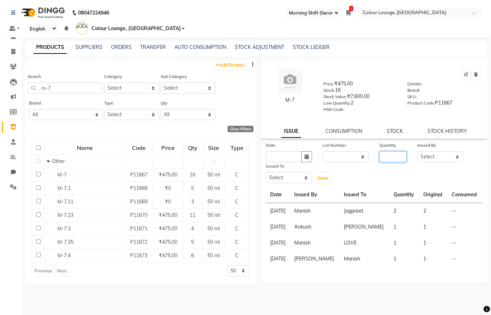
click at [394, 159] on input "number" at bounding box center [392, 156] width 27 height 11
type input "2"
click at [438, 157] on select "Select Admin Ankush [PERSON_NAME] [PERSON_NAME] Colour Lounge, [GEOGRAPHIC_DATA…" at bounding box center [440, 156] width 46 height 11
select select "70009"
click at [417, 151] on select "Select Admin Ankush [PERSON_NAME] [PERSON_NAME] Colour Lounge, [GEOGRAPHIC_DATA…" at bounding box center [440, 156] width 46 height 11
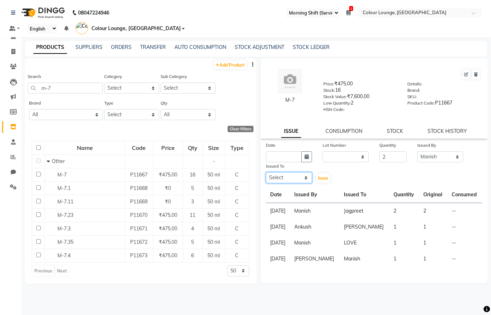
click at [285, 176] on select "Select Admin Ankush [PERSON_NAME] [PERSON_NAME] Colour Lounge, [GEOGRAPHIC_DATA…" at bounding box center [289, 177] width 46 height 11
select select "85289"
click at [266, 172] on select "Select Admin Ankush [PERSON_NAME] [PERSON_NAME] Colour Lounge, [GEOGRAPHIC_DATA…" at bounding box center [289, 177] width 46 height 11
click at [305, 157] on icon "button" at bounding box center [306, 156] width 4 height 5
select select "10"
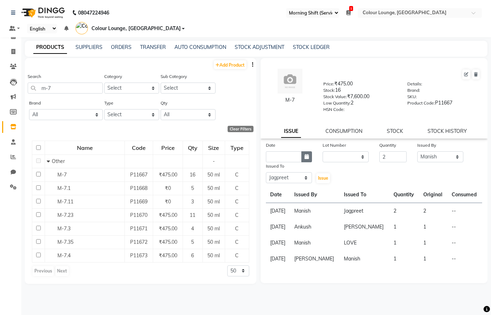
select select "2025"
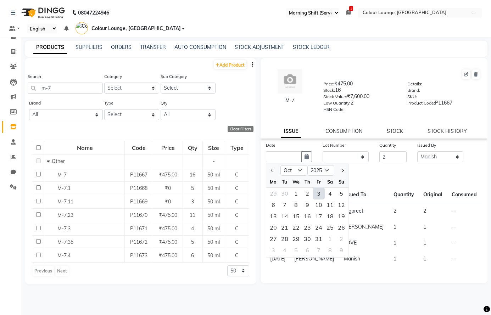
click at [318, 193] on div "3" at bounding box center [318, 193] width 11 height 11
type input "03-10-2025"
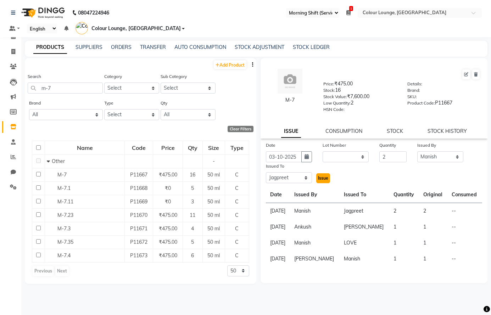
click at [322, 176] on span "Issue" at bounding box center [323, 177] width 10 height 5
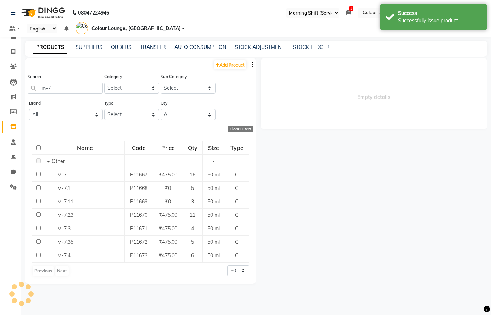
select select
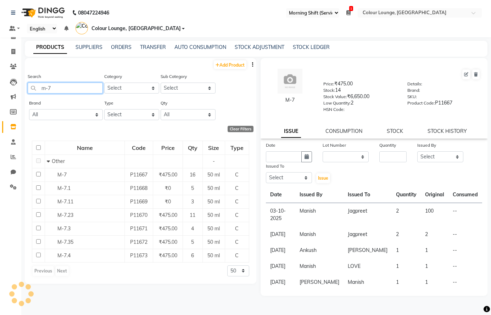
click at [74, 89] on input "m-7" at bounding box center [65, 88] width 75 height 11
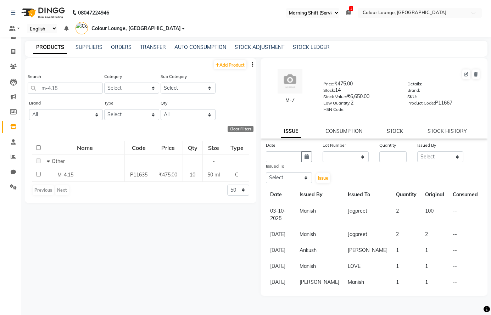
click at [97, 176] on div "M-4.15" at bounding box center [85, 174] width 76 height 7
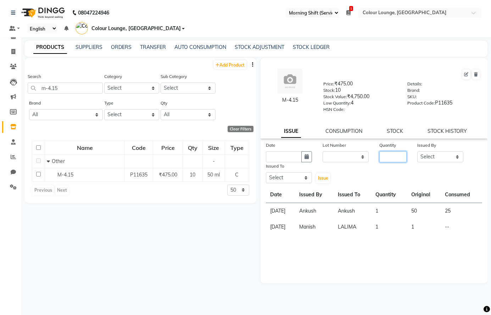
click at [394, 154] on input "number" at bounding box center [392, 156] width 27 height 11
click at [440, 157] on select "Select Admin Ankush [PERSON_NAME] [PERSON_NAME] Colour Lounge, [GEOGRAPHIC_DATA…" at bounding box center [440, 156] width 46 height 11
click at [417, 151] on select "Select Admin Ankush [PERSON_NAME] [PERSON_NAME] Colour Lounge, [GEOGRAPHIC_DATA…" at bounding box center [440, 156] width 46 height 11
drag, startPoint x: 288, startPoint y: 179, endPoint x: 288, endPoint y: 172, distance: 6.4
click at [288, 175] on select "Select Admin Ankush [PERSON_NAME] [PERSON_NAME] Colour Lounge, [GEOGRAPHIC_DATA…" at bounding box center [289, 177] width 46 height 11
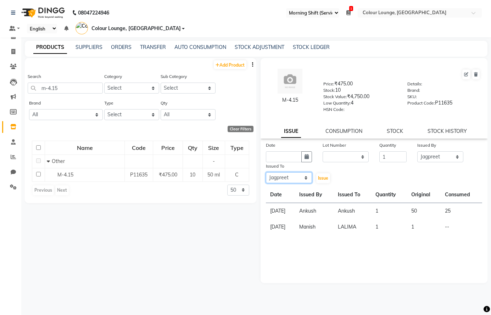
click at [266, 172] on select "Select Admin Ankush [PERSON_NAME] [PERSON_NAME] Colour Lounge, [GEOGRAPHIC_DATA…" at bounding box center [289, 177] width 46 height 11
click at [308, 157] on icon "button" at bounding box center [306, 156] width 4 height 5
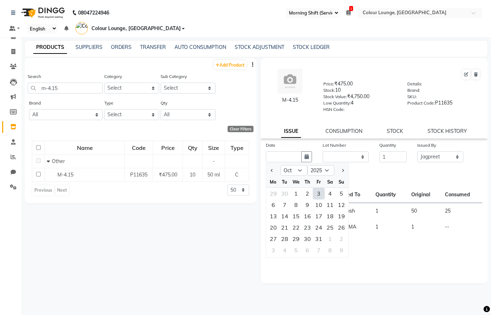
drag, startPoint x: 319, startPoint y: 195, endPoint x: 324, endPoint y: 193, distance: 5.5
click at [320, 194] on div "3" at bounding box center [318, 193] width 11 height 11
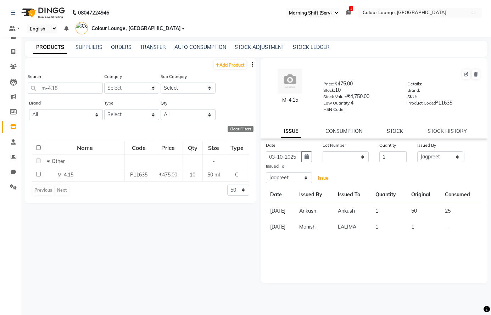
click at [327, 179] on button "Issue" at bounding box center [323, 178] width 14 height 10
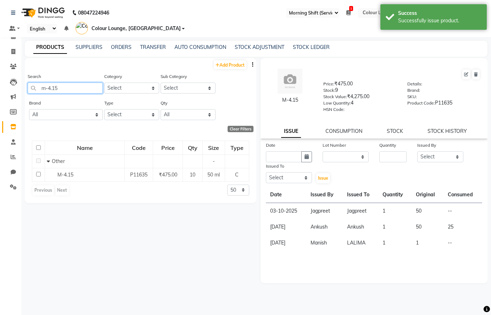
click at [82, 89] on input "m-4.15" at bounding box center [65, 88] width 75 height 11
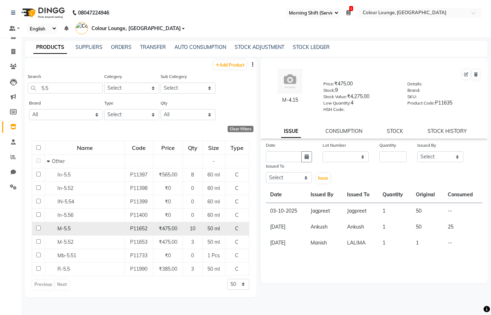
click at [76, 228] on div "M-5.5" at bounding box center [85, 228] width 76 height 7
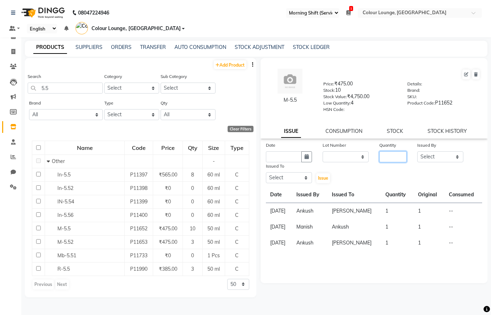
click at [393, 156] on input "number" at bounding box center [392, 156] width 27 height 11
click at [436, 159] on select "Select Admin Ankush [PERSON_NAME] [PERSON_NAME] Colour Lounge, [GEOGRAPHIC_DATA…" at bounding box center [440, 156] width 46 height 11
click at [417, 151] on select "Select Admin Ankush [PERSON_NAME] [PERSON_NAME] Colour Lounge, [GEOGRAPHIC_DATA…" at bounding box center [440, 156] width 46 height 11
drag, startPoint x: 283, startPoint y: 176, endPoint x: 282, endPoint y: 173, distance: 3.6
click at [282, 173] on select "Select Admin Ankush [PERSON_NAME] [PERSON_NAME] Colour Lounge, [GEOGRAPHIC_DATA…" at bounding box center [289, 177] width 46 height 11
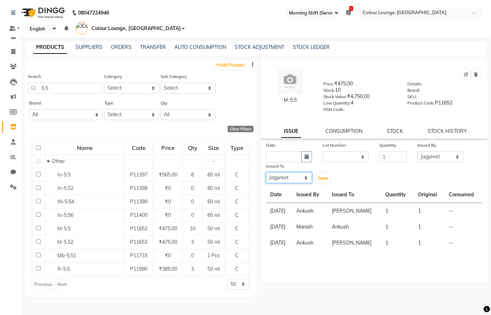
click at [266, 172] on select "Select Admin Ankush [PERSON_NAME] [PERSON_NAME] Colour Lounge, [GEOGRAPHIC_DATA…" at bounding box center [289, 177] width 46 height 11
click at [308, 154] on icon "button" at bounding box center [306, 156] width 4 height 5
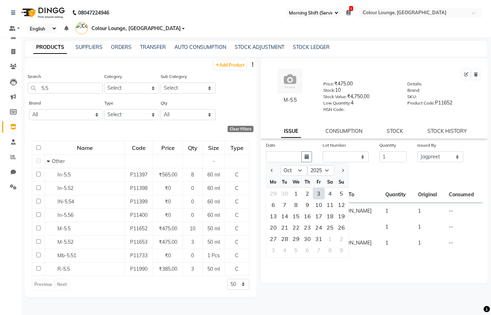
click at [317, 193] on div "3" at bounding box center [318, 193] width 11 height 11
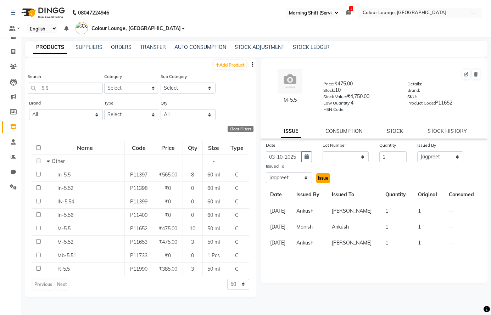
click at [325, 177] on span "Issue" at bounding box center [323, 177] width 10 height 5
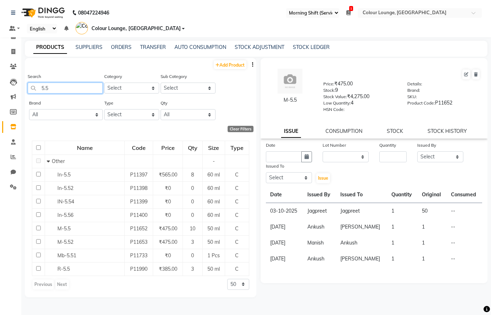
click at [60, 85] on input "5.5" at bounding box center [65, 88] width 75 height 11
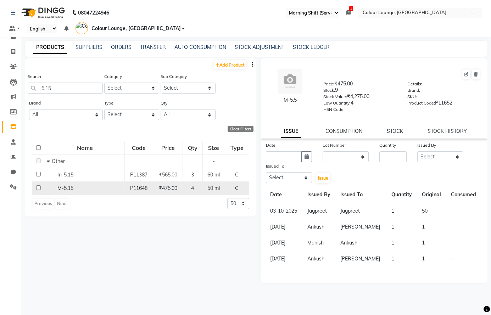
drag, startPoint x: 79, startPoint y: 184, endPoint x: 81, endPoint y: 191, distance: 6.6
click at [79, 186] on div "M-5.15" at bounding box center [85, 188] width 76 height 7
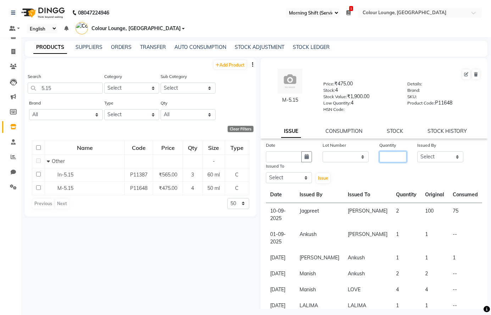
click at [381, 153] on input "number" at bounding box center [392, 156] width 27 height 11
click at [442, 153] on select "Select Admin Ankush [PERSON_NAME] [PERSON_NAME] Colour Lounge, [GEOGRAPHIC_DATA…" at bounding box center [440, 156] width 46 height 11
click at [417, 151] on select "Select Admin Ankush [PERSON_NAME] [PERSON_NAME] Colour Lounge, [GEOGRAPHIC_DATA…" at bounding box center [440, 156] width 46 height 11
click at [280, 178] on select "Select Admin Ankush [PERSON_NAME] [PERSON_NAME] Colour Lounge, [GEOGRAPHIC_DATA…" at bounding box center [289, 177] width 46 height 11
click at [266, 172] on select "Select Admin Ankush [PERSON_NAME] [PERSON_NAME] Colour Lounge, [GEOGRAPHIC_DATA…" at bounding box center [289, 177] width 46 height 11
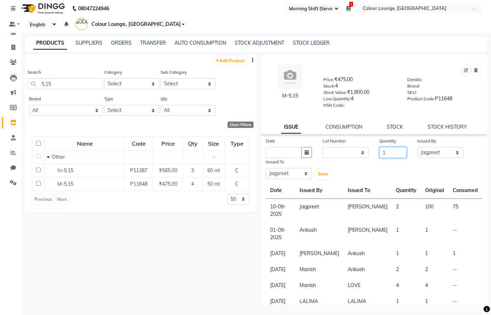
click at [408, 172] on div "Date Lot Number None Quantity 1 Issued By Select Admin Ankush Ansh [PERSON_NAME…" at bounding box center [373, 158] width 227 height 43
click at [307, 153] on icon "button" at bounding box center [306, 152] width 4 height 5
click at [301, 147] on button "button" at bounding box center [306, 152] width 11 height 11
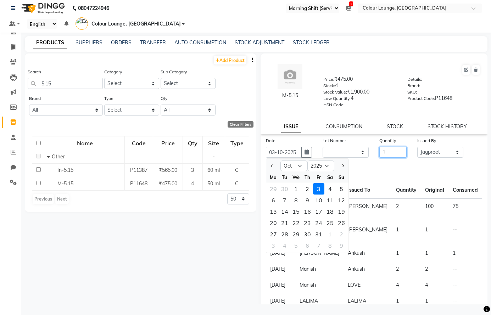
drag, startPoint x: 402, startPoint y: 178, endPoint x: 384, endPoint y: 172, distance: 18.7
click at [401, 177] on div "Date [DATE] Jan Feb Mar Apr May Jun [DATE] Aug Sep Oct Nov [DATE] 2016 2017 201…" at bounding box center [373, 158] width 227 height 43
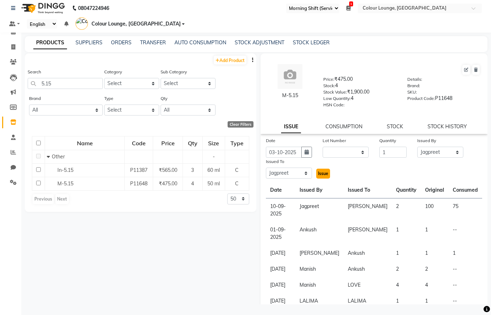
click at [323, 172] on span "Issue" at bounding box center [323, 173] width 10 height 5
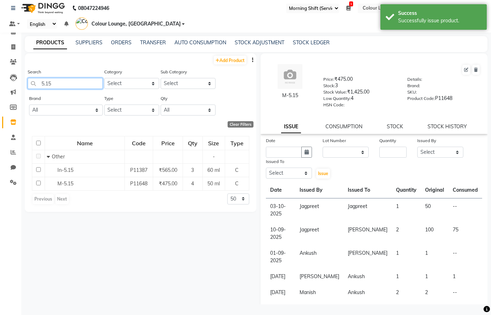
click at [82, 82] on input "5.15" at bounding box center [65, 83] width 75 height 11
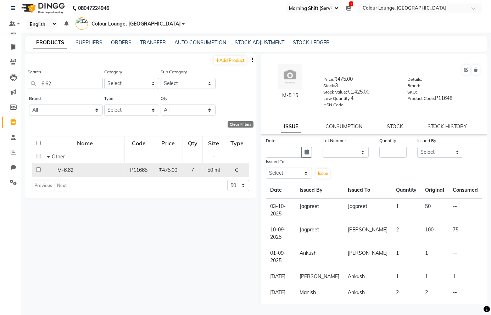
click at [83, 169] on div "M-6.62" at bounding box center [85, 170] width 76 height 7
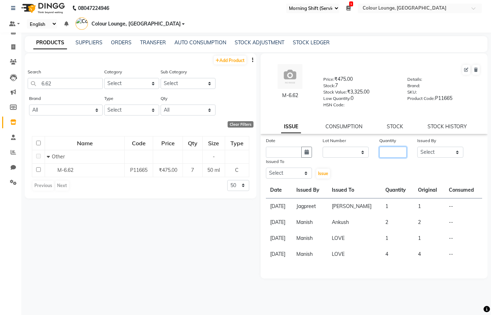
click at [399, 152] on input "number" at bounding box center [392, 152] width 27 height 11
click at [445, 145] on div "Issued By" at bounding box center [440, 142] width 46 height 10
click at [442, 152] on select "Select Admin Ankush [PERSON_NAME] [PERSON_NAME] Colour Lounge, [GEOGRAPHIC_DATA…" at bounding box center [440, 152] width 46 height 11
click at [417, 147] on select "Select Admin Ankush [PERSON_NAME] [PERSON_NAME] Colour Lounge, [GEOGRAPHIC_DATA…" at bounding box center [440, 152] width 46 height 11
drag, startPoint x: 288, startPoint y: 177, endPoint x: 291, endPoint y: 172, distance: 6.2
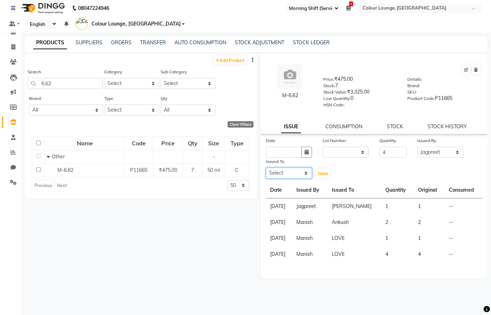
click at [288, 176] on select "Select Admin Ankush [PERSON_NAME] [PERSON_NAME] Colour Lounge, [GEOGRAPHIC_DATA…" at bounding box center [289, 173] width 46 height 11
click at [266, 168] on select "Select Admin Ankush [PERSON_NAME] [PERSON_NAME] Colour Lounge, [GEOGRAPHIC_DATA…" at bounding box center [289, 173] width 46 height 11
click at [307, 146] on div "Date" at bounding box center [289, 142] width 46 height 10
click at [309, 153] on button "button" at bounding box center [306, 152] width 11 height 11
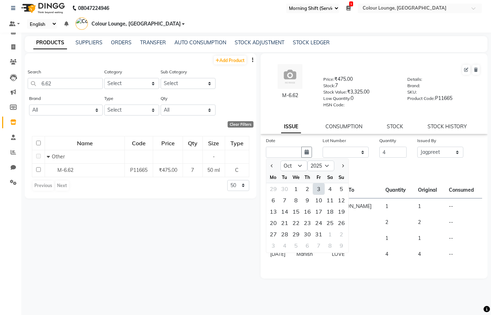
click at [320, 187] on div "3" at bounding box center [318, 188] width 11 height 11
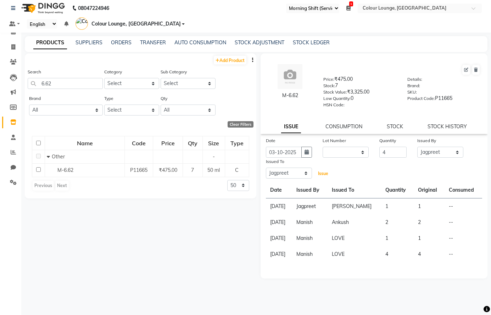
click at [322, 171] on button "Issue" at bounding box center [323, 174] width 14 height 10
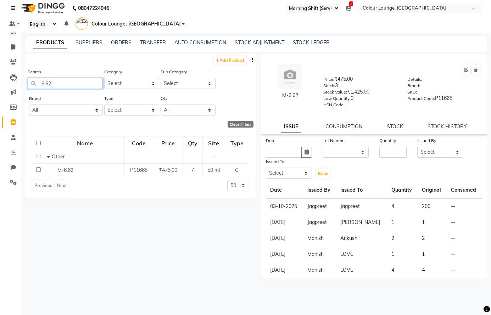
click at [73, 84] on input "6.62" at bounding box center [65, 83] width 75 height 11
click at [104, 182] on div "M-6.52" at bounding box center [85, 183] width 76 height 7
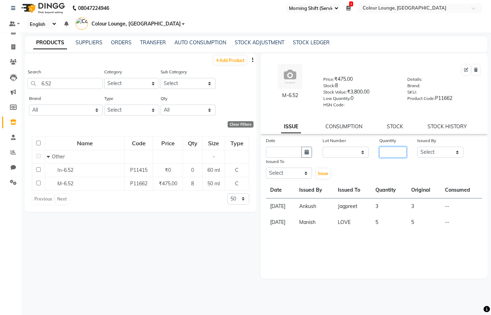
click at [386, 150] on input "number" at bounding box center [392, 152] width 27 height 11
click at [436, 151] on select "Select Admin Ankush [PERSON_NAME] [PERSON_NAME] Colour Lounge, [GEOGRAPHIC_DATA…" at bounding box center [440, 152] width 46 height 11
click at [417, 147] on select "Select Admin Ankush [PERSON_NAME] [PERSON_NAME] Colour Lounge, [GEOGRAPHIC_DATA…" at bounding box center [440, 152] width 46 height 11
drag, startPoint x: 290, startPoint y: 175, endPoint x: 290, endPoint y: 168, distance: 6.4
click at [290, 174] on select "Select Admin Ankush [PERSON_NAME] [PERSON_NAME] Colour Lounge, [GEOGRAPHIC_DATA…" at bounding box center [289, 173] width 46 height 11
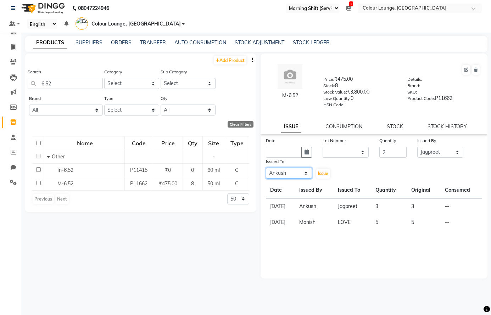
click at [266, 168] on select "Select Admin Ankush [PERSON_NAME] [PERSON_NAME] Colour Lounge, [GEOGRAPHIC_DATA…" at bounding box center [289, 173] width 46 height 11
click at [304, 153] on icon "button" at bounding box center [306, 152] width 4 height 5
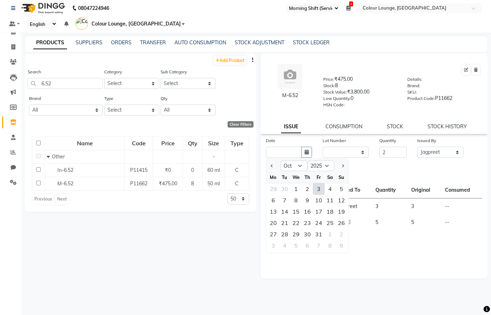
click at [319, 187] on div "3" at bounding box center [318, 188] width 11 height 11
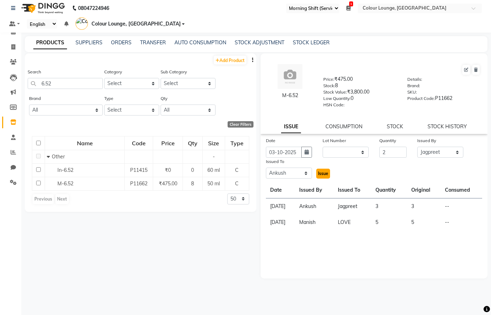
click at [319, 173] on span "Issue" at bounding box center [323, 173] width 10 height 5
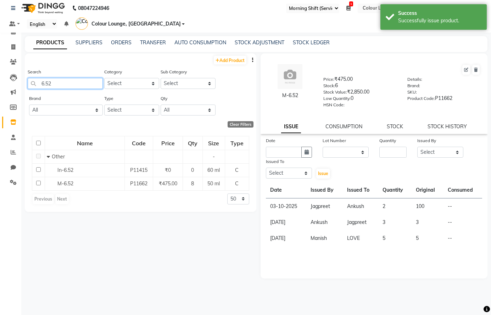
click at [60, 84] on input "6.52" at bounding box center [65, 83] width 75 height 11
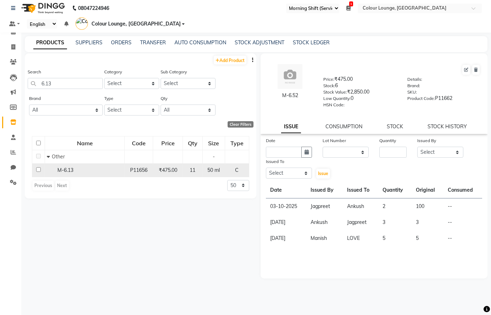
click at [83, 167] on div "M-6.13" at bounding box center [85, 170] width 76 height 7
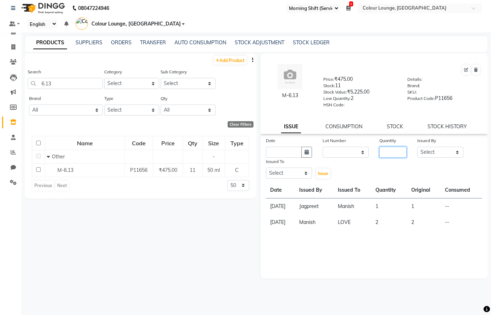
click at [390, 151] on input "number" at bounding box center [392, 152] width 27 height 11
click at [434, 152] on select "Select Admin Ankush [PERSON_NAME] [PERSON_NAME] Colour Lounge, [GEOGRAPHIC_DATA…" at bounding box center [440, 152] width 46 height 11
click at [417, 147] on select "Select Admin Ankush [PERSON_NAME] [PERSON_NAME] Colour Lounge, [GEOGRAPHIC_DATA…" at bounding box center [440, 152] width 46 height 11
click at [298, 168] on select "Select Admin Ankush [PERSON_NAME] [PERSON_NAME] Colour Lounge, [GEOGRAPHIC_DATA…" at bounding box center [289, 173] width 46 height 11
click at [266, 168] on select "Select Admin Ankush [PERSON_NAME] [PERSON_NAME] Colour Lounge, [GEOGRAPHIC_DATA…" at bounding box center [289, 173] width 46 height 11
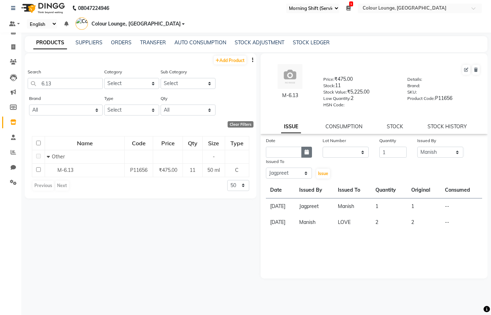
click at [303, 154] on button "button" at bounding box center [306, 152] width 11 height 11
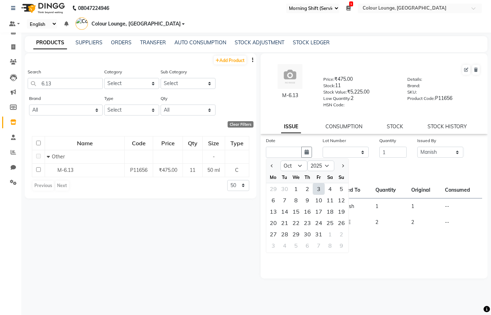
click at [321, 187] on div "3" at bounding box center [318, 188] width 11 height 11
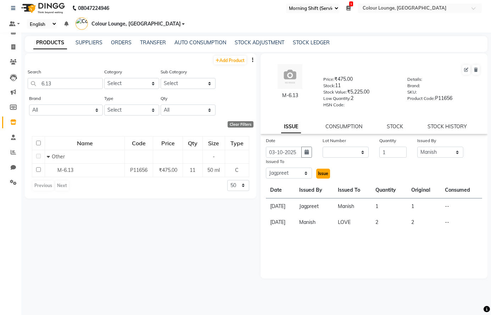
click at [321, 173] on span "Issue" at bounding box center [323, 173] width 10 height 5
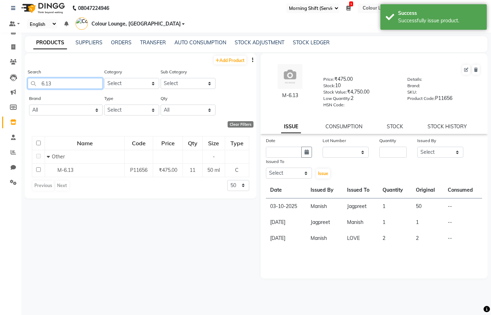
click at [64, 86] on input "6.13" at bounding box center [65, 83] width 75 height 11
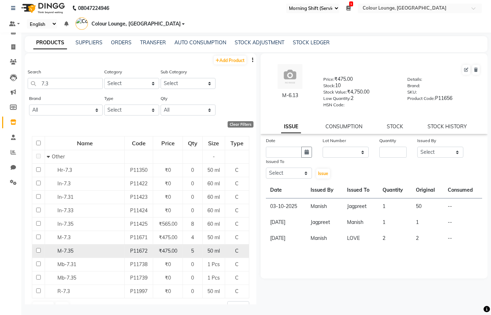
click at [88, 254] on div "M-7.35" at bounding box center [85, 250] width 76 height 7
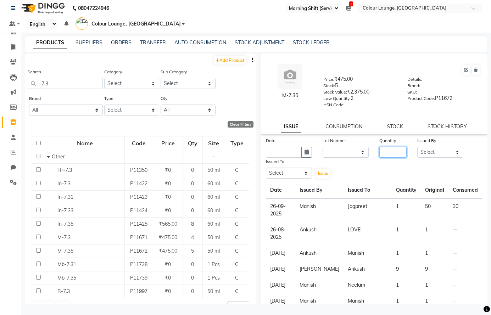
click at [387, 154] on input "number" at bounding box center [392, 152] width 27 height 11
click at [438, 155] on select "Select Admin Ankush [PERSON_NAME] [PERSON_NAME] Colour Lounge, [GEOGRAPHIC_DATA…" at bounding box center [440, 152] width 46 height 11
click at [417, 147] on select "Select Admin Ankush [PERSON_NAME] [PERSON_NAME] Colour Lounge, [GEOGRAPHIC_DATA…" at bounding box center [440, 152] width 46 height 11
drag, startPoint x: 290, startPoint y: 176, endPoint x: 291, endPoint y: 172, distance: 4.4
click at [290, 174] on select "Select Admin Ankush [PERSON_NAME] [PERSON_NAME] Colour Lounge, [GEOGRAPHIC_DATA…" at bounding box center [289, 173] width 46 height 11
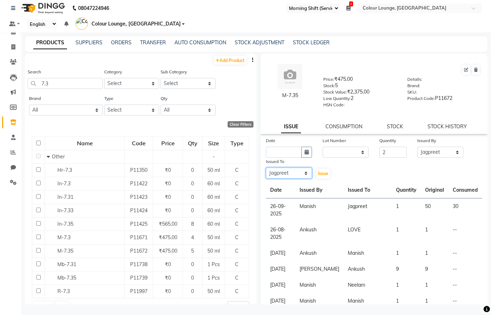
click at [266, 168] on select "Select Admin Ankush [PERSON_NAME] [PERSON_NAME] Colour Lounge, [GEOGRAPHIC_DATA…" at bounding box center [289, 173] width 46 height 11
click at [308, 150] on button "button" at bounding box center [306, 152] width 11 height 11
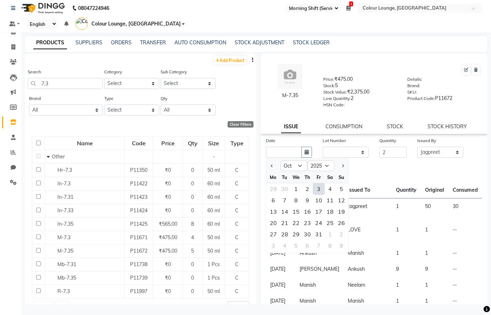
click at [319, 188] on div "3" at bounding box center [318, 188] width 11 height 11
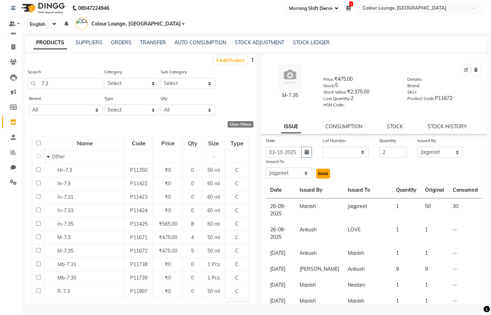
click at [322, 173] on span "Issue" at bounding box center [323, 173] width 10 height 5
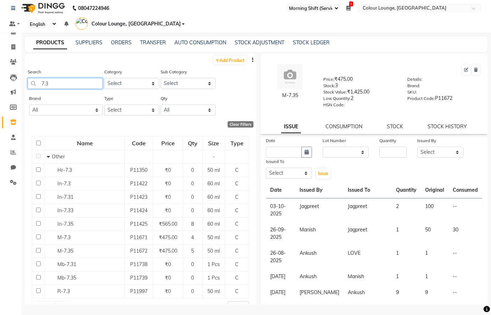
click at [74, 85] on input "7.3" at bounding box center [65, 83] width 75 height 11
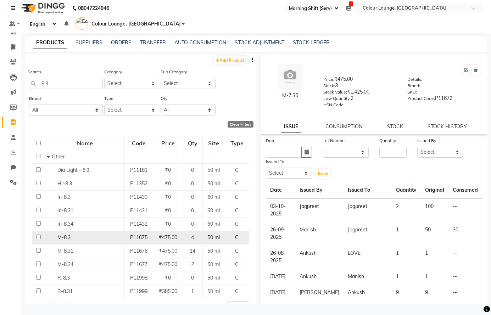
click at [75, 236] on div "M-8.3" at bounding box center [85, 237] width 76 height 7
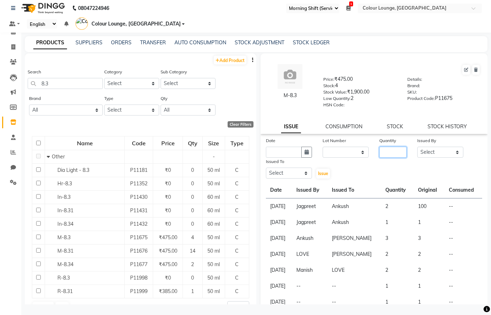
click at [391, 148] on input "number" at bounding box center [392, 152] width 27 height 11
drag, startPoint x: 442, startPoint y: 150, endPoint x: 442, endPoint y: 147, distance: 3.6
click at [442, 150] on select "Select Admin Ankush [PERSON_NAME] [PERSON_NAME] Colour Lounge, [GEOGRAPHIC_DATA…" at bounding box center [440, 152] width 46 height 11
click at [417, 147] on select "Select Admin Ankush [PERSON_NAME] [PERSON_NAME] Colour Lounge, [GEOGRAPHIC_DATA…" at bounding box center [440, 152] width 46 height 11
drag, startPoint x: 303, startPoint y: 172, endPoint x: 303, endPoint y: 168, distance: 4.7
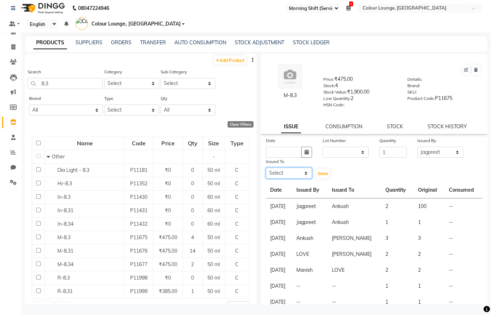
click at [303, 171] on select "Select Admin Ankush [PERSON_NAME] [PERSON_NAME] Colour Lounge, [GEOGRAPHIC_DATA…" at bounding box center [289, 173] width 46 height 11
click at [266, 168] on select "Select Admin Ankush [PERSON_NAME] [PERSON_NAME] Colour Lounge, [GEOGRAPHIC_DATA…" at bounding box center [289, 173] width 46 height 11
drag, startPoint x: 307, startPoint y: 151, endPoint x: 318, endPoint y: 121, distance: 32.1
click at [307, 150] on icon "button" at bounding box center [306, 152] width 4 height 5
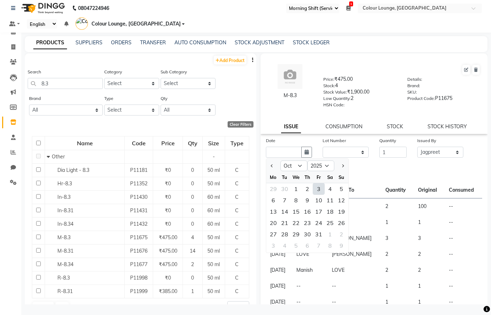
click at [320, 187] on div "3" at bounding box center [318, 188] width 11 height 11
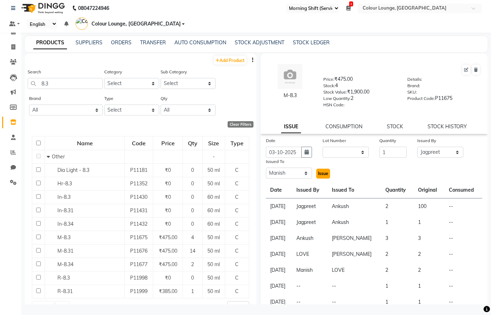
click at [319, 171] on span "Issue" at bounding box center [323, 173] width 10 height 5
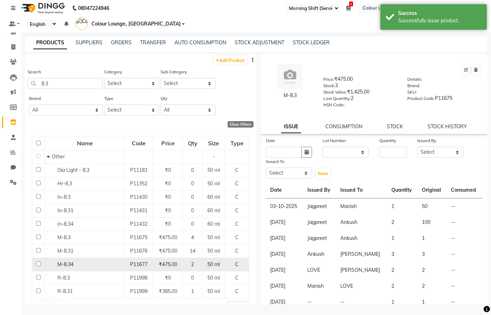
click at [74, 263] on div "M-8.34" at bounding box center [85, 264] width 76 height 7
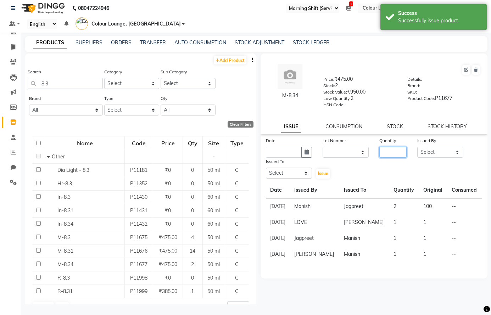
click at [387, 152] on input "number" at bounding box center [392, 152] width 27 height 11
click at [432, 151] on select "Select Admin Ankush [PERSON_NAME] [PERSON_NAME] Colour Lounge, [GEOGRAPHIC_DATA…" at bounding box center [440, 152] width 46 height 11
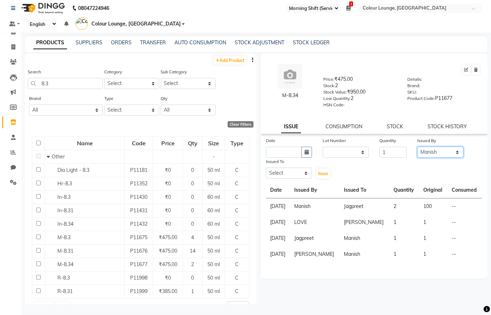
click at [417, 147] on select "Select Admin Ankush [PERSON_NAME] [PERSON_NAME] Colour Lounge, [GEOGRAPHIC_DATA…" at bounding box center [440, 152] width 46 height 11
drag, startPoint x: 276, startPoint y: 174, endPoint x: 276, endPoint y: 169, distance: 4.3
click at [276, 171] on select "Select Admin Ankush [PERSON_NAME] [PERSON_NAME] Colour Lounge, [GEOGRAPHIC_DATA…" at bounding box center [289, 173] width 46 height 11
click at [266, 168] on select "Select Admin Ankush [PERSON_NAME] [PERSON_NAME] Colour Lounge, [GEOGRAPHIC_DATA…" at bounding box center [289, 173] width 46 height 11
click at [304, 153] on icon "button" at bounding box center [306, 152] width 4 height 5
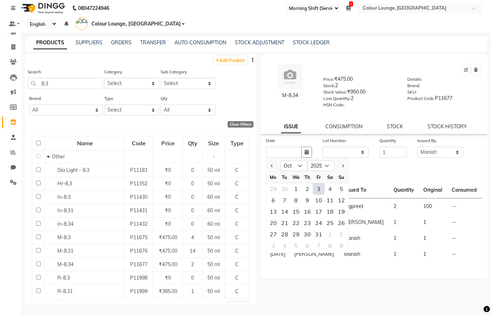
click at [318, 187] on div "3" at bounding box center [318, 188] width 11 height 11
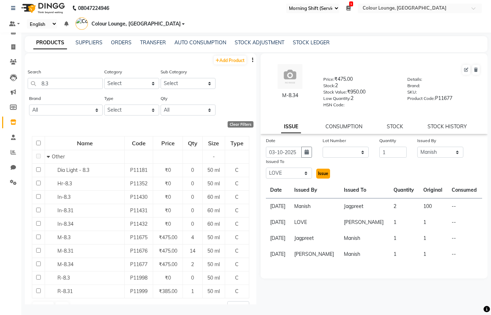
click at [320, 176] on button "Issue" at bounding box center [323, 174] width 14 height 10
